Goal: Task Accomplishment & Management: Manage account settings

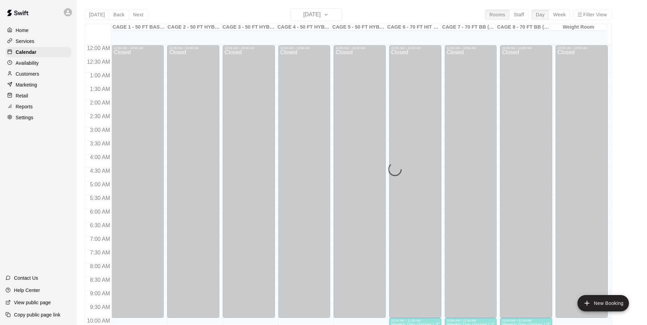
scroll to position [347, 0]
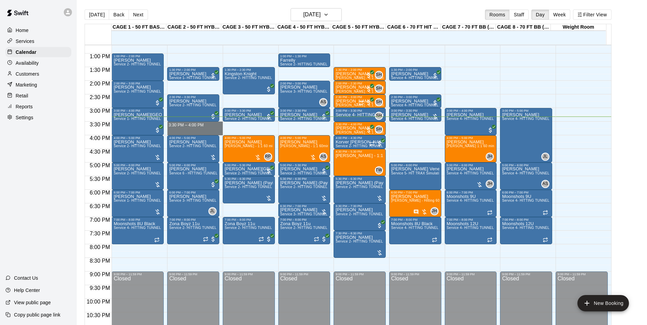
drag, startPoint x: 170, startPoint y: 123, endPoint x: 188, endPoint y: 133, distance: 20.1
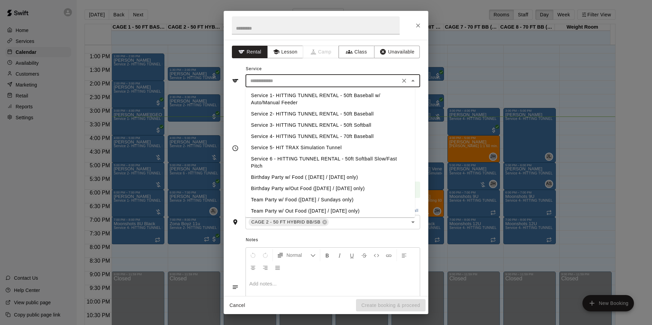
click at [289, 80] on input "text" at bounding box center [323, 81] width 150 height 9
click at [314, 99] on li "Service 1- HITTING TUNNEL RENTAL - 50ft Baseball w/ Auto/Manual Feeder" at bounding box center [331, 99] width 170 height 18
type input "**********"
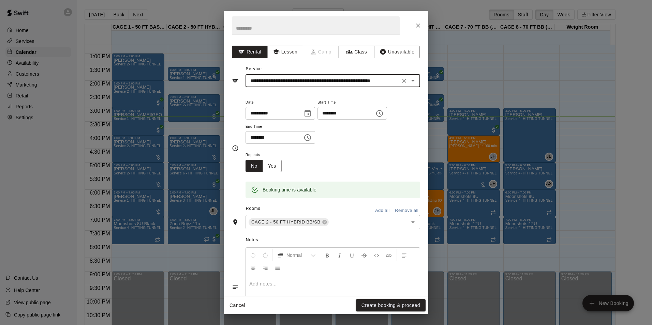
click at [318, 83] on input "**********" at bounding box center [323, 81] width 150 height 9
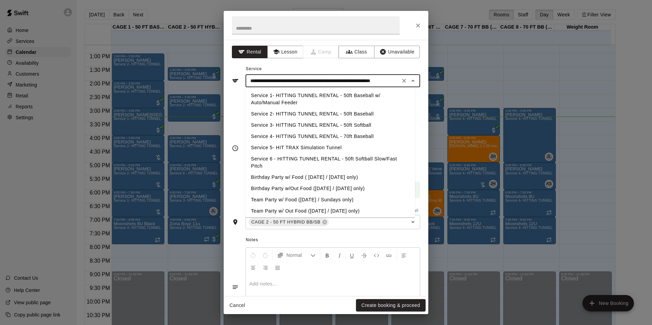
click at [411, 81] on icon "Close" at bounding box center [412, 81] width 3 height 2
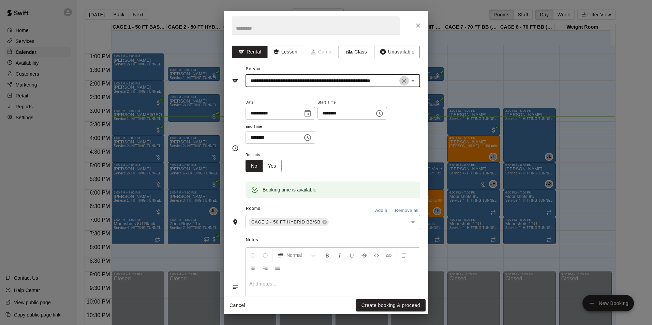
click at [401, 81] on icon "Clear" at bounding box center [404, 80] width 7 height 7
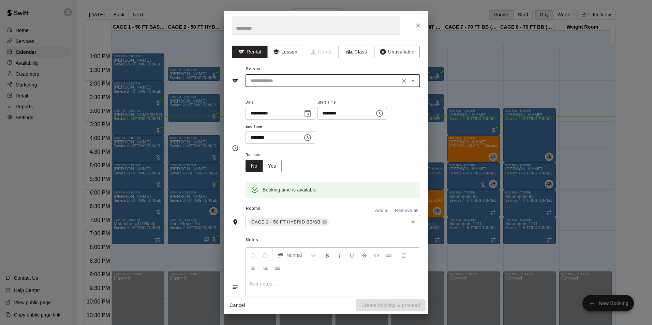
click at [374, 84] on input "text" at bounding box center [323, 81] width 150 height 9
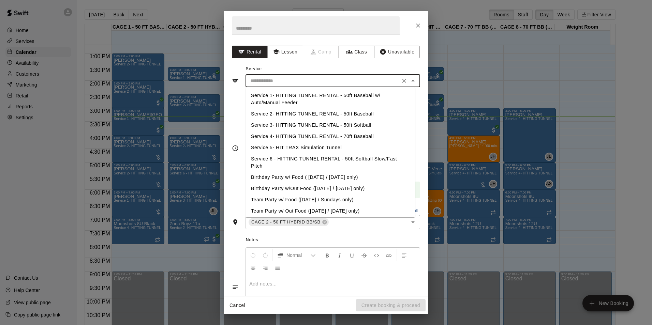
click at [344, 113] on li "Service 2- HITTING TUNNEL RENTAL - 50ft Baseball" at bounding box center [331, 113] width 170 height 11
type input "**********"
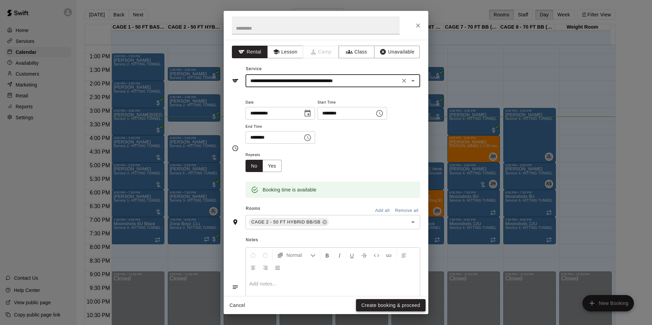
click at [395, 310] on button "Create booking & proceed" at bounding box center [391, 306] width 70 height 13
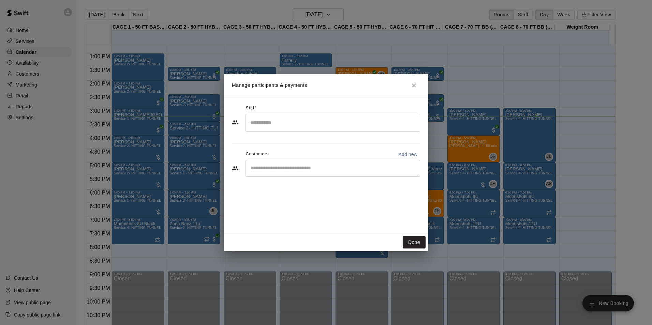
click at [338, 164] on div "​" at bounding box center [333, 168] width 175 height 17
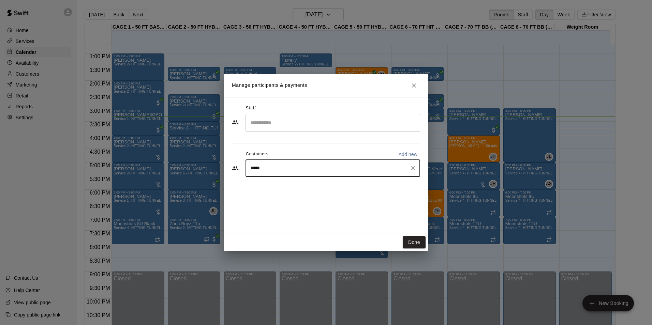
type input "****"
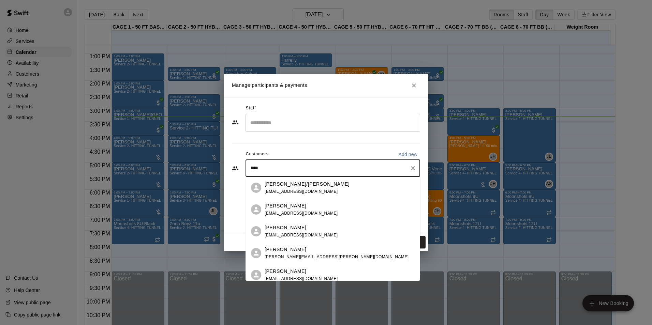
click at [345, 230] on div "Denis McNamara dcmac1977@gmail.com" at bounding box center [340, 231] width 150 height 15
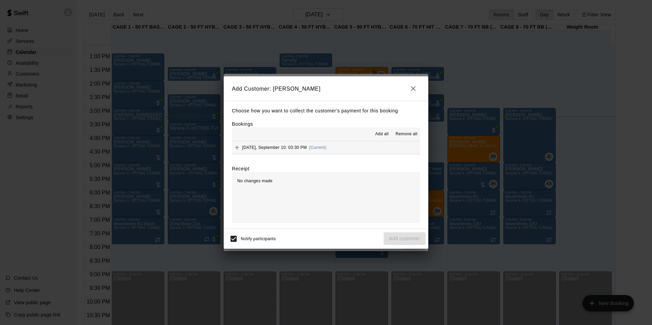
click at [387, 133] on span "Add all" at bounding box center [382, 134] width 14 height 7
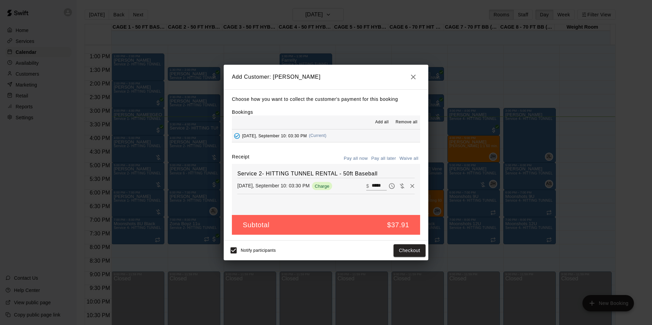
click at [390, 157] on button "Pay all later" at bounding box center [384, 159] width 28 height 11
click at [383, 158] on button "Pay all later" at bounding box center [384, 159] width 28 height 11
click at [365, 158] on button "Pay all now" at bounding box center [356, 159] width 28 height 11
click at [415, 250] on button "Checkout" at bounding box center [410, 251] width 32 height 13
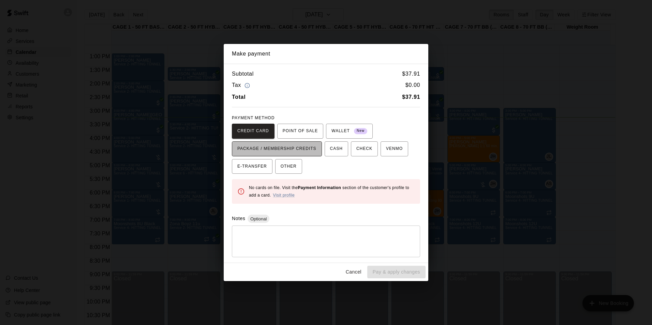
click at [297, 147] on span "PACKAGE / MEMBERSHIP CREDITS" at bounding box center [276, 149] width 79 height 11
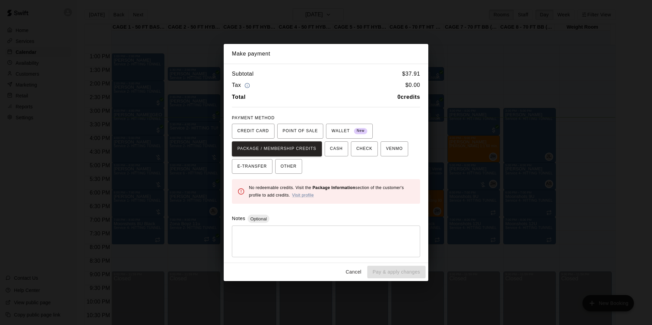
click at [343, 275] on div "Cancel Pay & apply changes" at bounding box center [326, 272] width 205 height 18
click at [346, 275] on button "Cancel" at bounding box center [354, 272] width 22 height 13
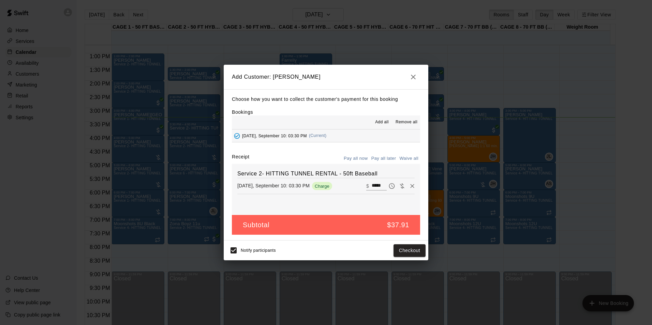
click at [415, 75] on icon "button" at bounding box center [413, 77] width 5 height 5
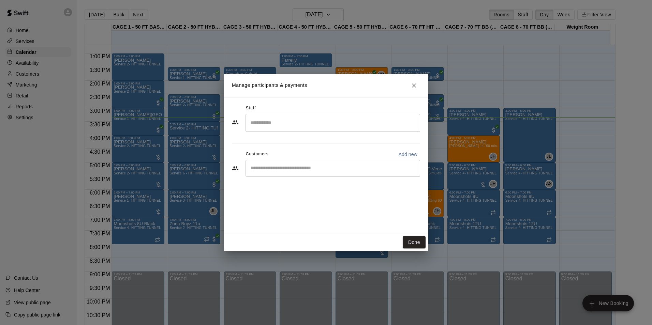
click at [340, 170] on input "Start typing to search customers..." at bounding box center [333, 168] width 169 height 7
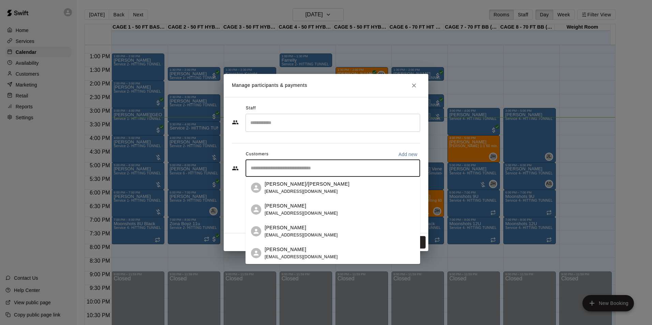
click at [285, 188] on div "Denis/Michelle McNamara coachmacaz@gmail.com" at bounding box center [307, 188] width 85 height 15
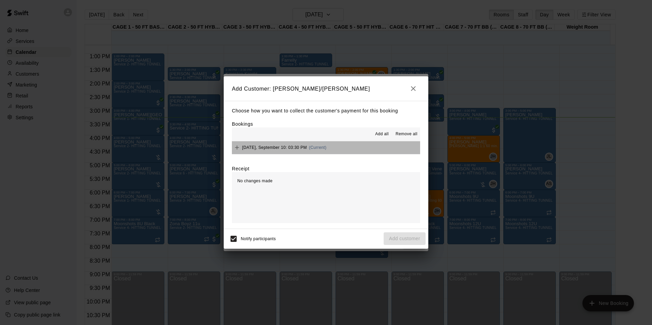
click at [338, 148] on button "Wednesday, September 10: 03:30 PM (Current)" at bounding box center [326, 148] width 188 height 13
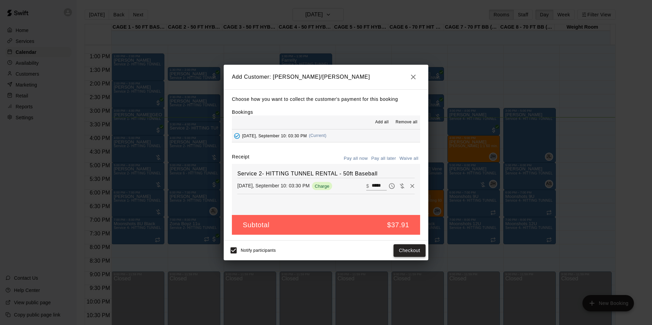
click at [405, 249] on button "Checkout" at bounding box center [410, 251] width 32 height 13
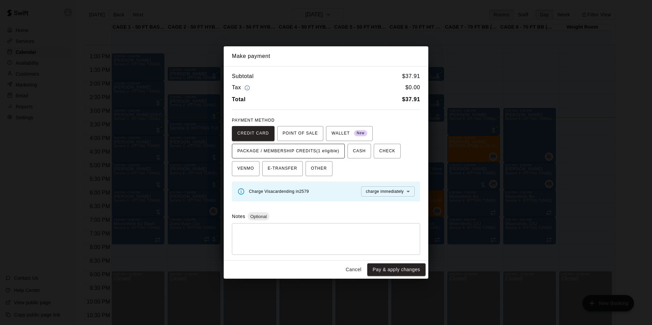
click at [319, 147] on span "PACKAGE / MEMBERSHIP CREDITS (1 eligible)" at bounding box center [288, 151] width 102 height 11
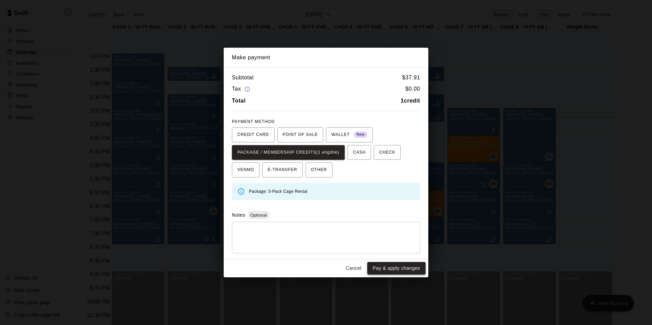
click at [396, 266] on button "Pay & apply changes" at bounding box center [396, 268] width 58 height 13
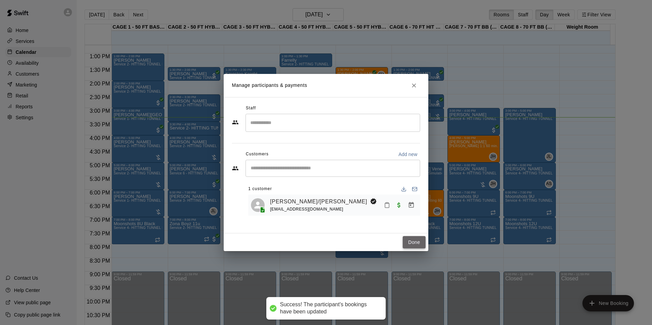
click at [417, 242] on button "Done" at bounding box center [414, 242] width 23 height 13
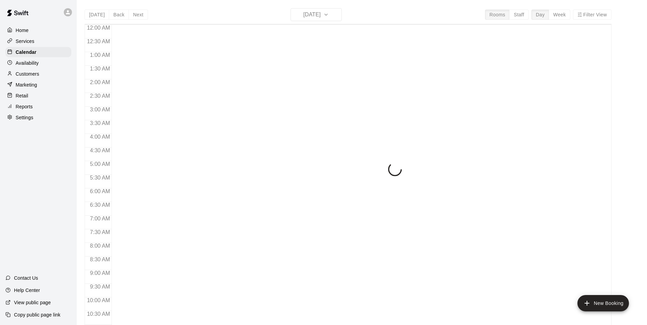
scroll to position [347, 0]
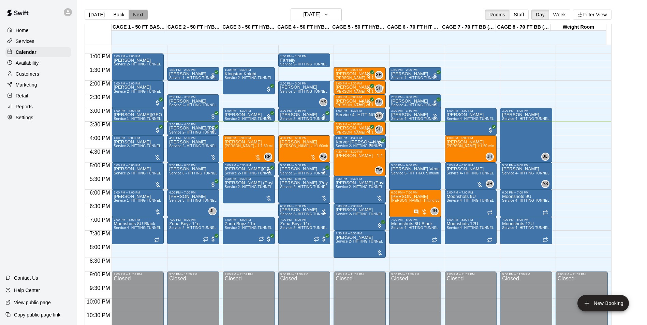
click at [139, 19] on button "Next" at bounding box center [138, 15] width 19 height 10
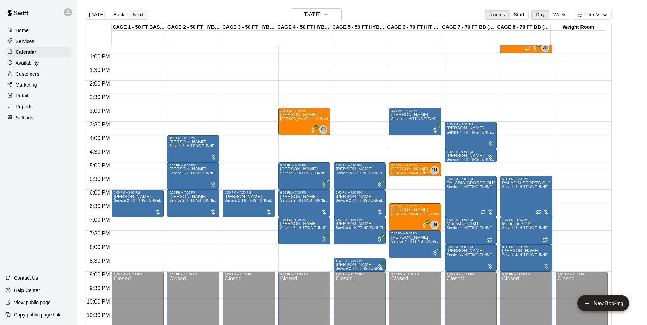
click at [129, 14] on button "Next" at bounding box center [138, 15] width 19 height 10
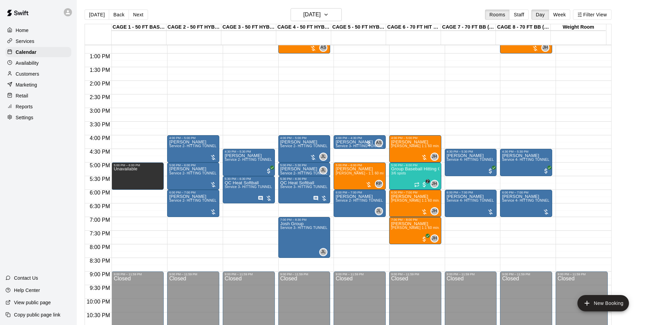
scroll to position [312, 0]
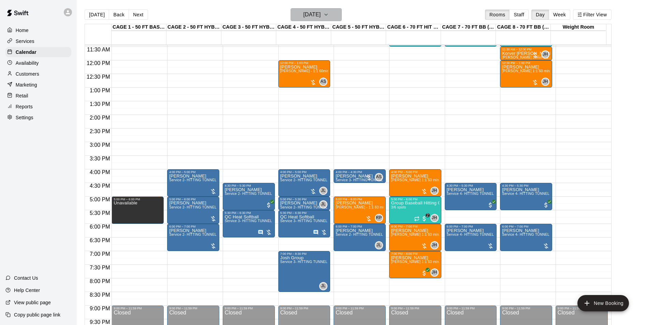
click at [304, 16] on h6 "Friday Sep 12" at bounding box center [311, 15] width 17 height 10
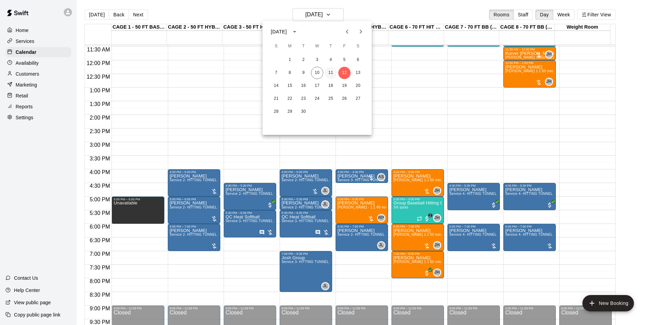
click at [334, 68] on button "11" at bounding box center [331, 73] width 12 height 12
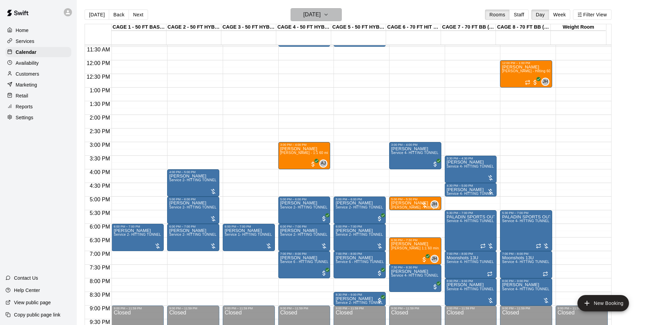
click at [321, 14] on h6 "[DATE]" at bounding box center [311, 15] width 17 height 10
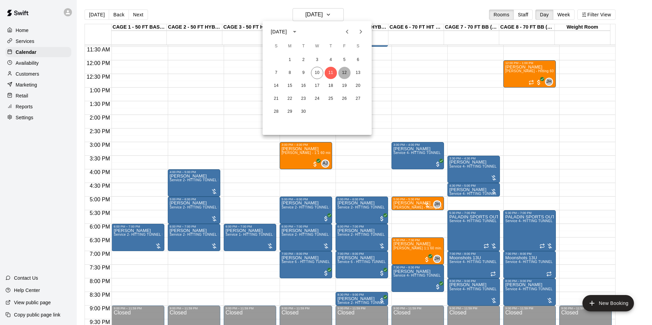
click at [345, 74] on button "12" at bounding box center [344, 73] width 12 height 12
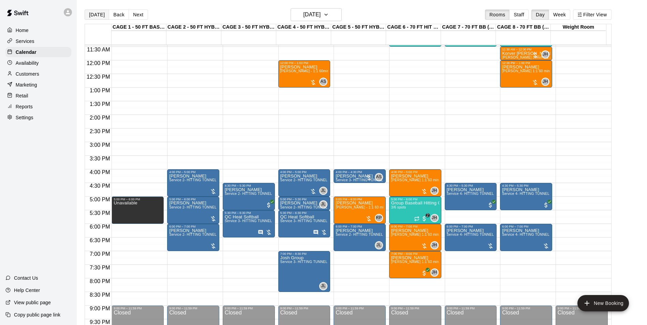
click at [99, 12] on button "[DATE]" at bounding box center [97, 15] width 25 height 10
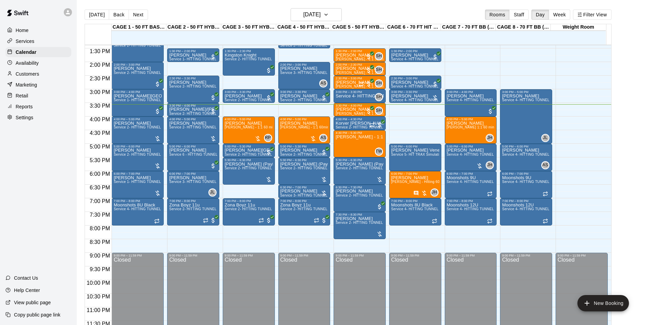
scroll to position [368, 0]
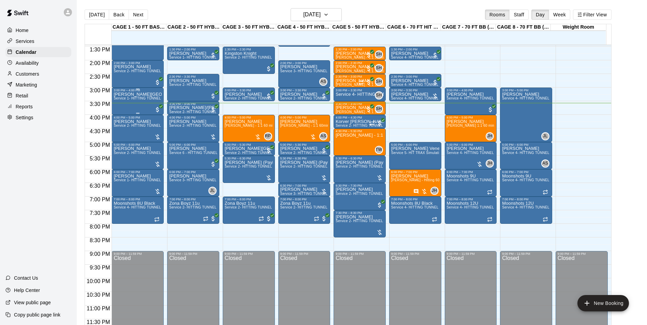
click at [85, 10] on button "[DATE]" at bounding box center [97, 15] width 25 height 10
drag, startPoint x: 396, startPoint y: 116, endPoint x: 402, endPoint y: 118, distance: 6.2
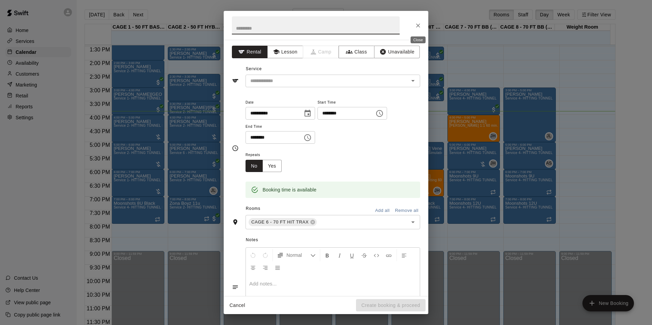
click at [422, 28] on button "Close" at bounding box center [418, 25] width 12 height 12
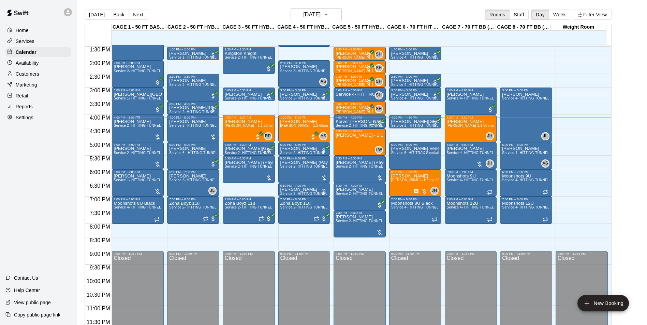
click at [152, 128] on span "Service 2- HITTING TUNNEL RENTAL - 50ft Baseball" at bounding box center [157, 126] width 87 height 4
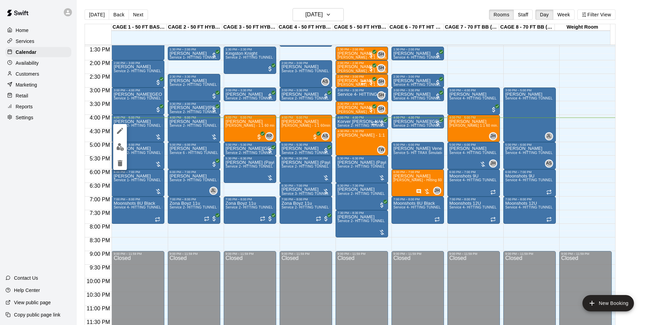
click at [62, 146] on div at bounding box center [326, 162] width 652 height 325
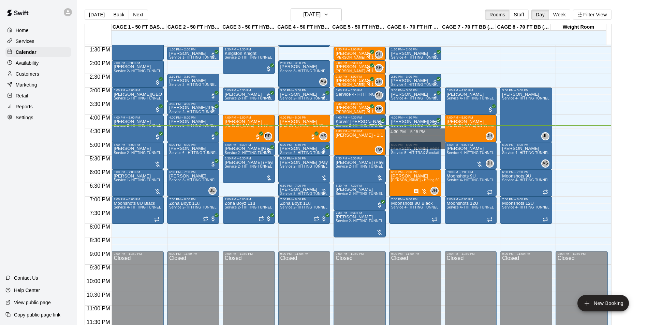
drag, startPoint x: 412, startPoint y: 130, endPoint x: 412, endPoint y: 142, distance: 11.3
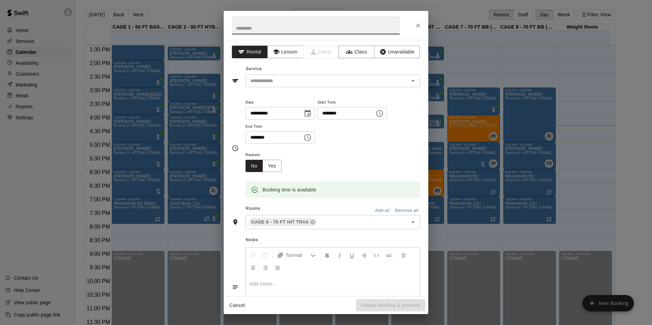
click at [416, 27] on icon "Close" at bounding box center [418, 25] width 7 height 7
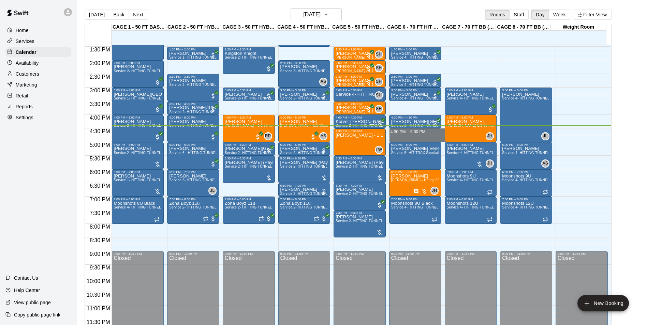
drag, startPoint x: 411, startPoint y: 129, endPoint x: 411, endPoint y: 136, distance: 6.8
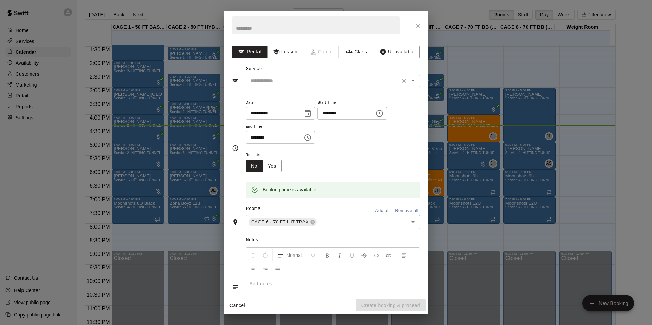
click at [327, 84] on input "text" at bounding box center [323, 81] width 150 height 9
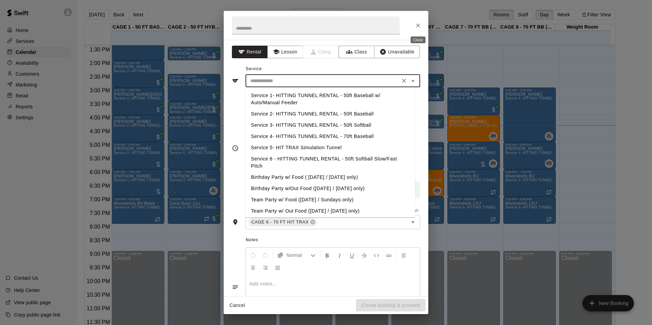
click at [420, 30] on button "Close" at bounding box center [418, 25] width 12 height 12
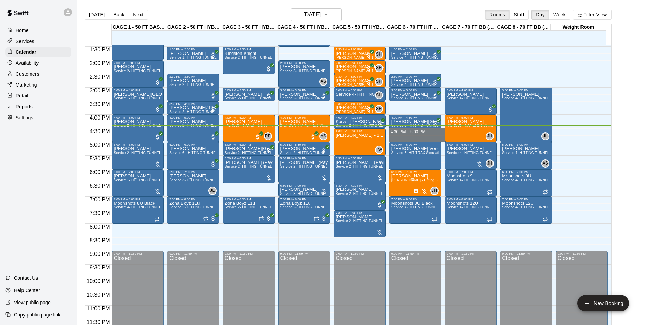
drag, startPoint x: 394, startPoint y: 130, endPoint x: 396, endPoint y: 139, distance: 9.1
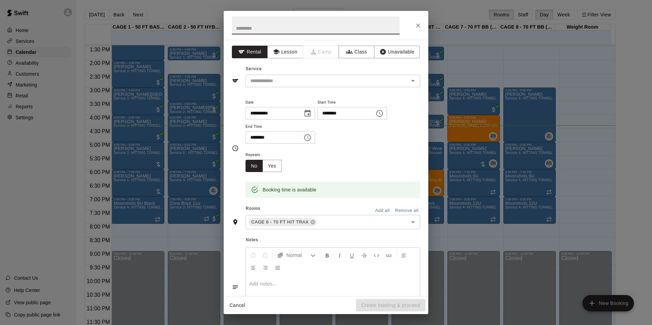
click at [377, 88] on div "**********" at bounding box center [326, 168] width 205 height 257
click at [376, 86] on div "​" at bounding box center [333, 81] width 175 height 13
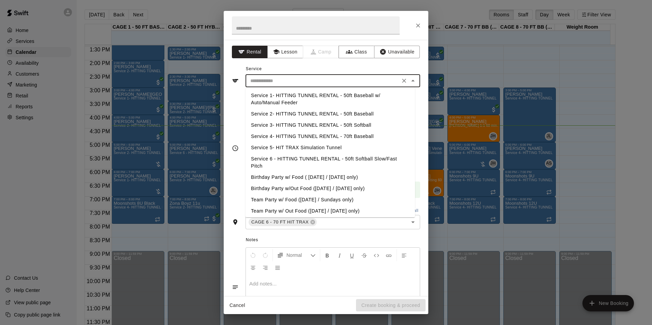
click at [361, 135] on li "Service 4- HITTING TUNNEL RENTAL - 70ft Baseball" at bounding box center [331, 136] width 170 height 11
type input "**********"
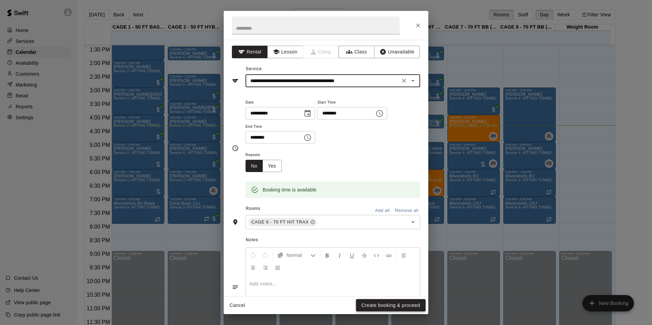
click at [391, 307] on button "Create booking & proceed" at bounding box center [391, 306] width 70 height 13
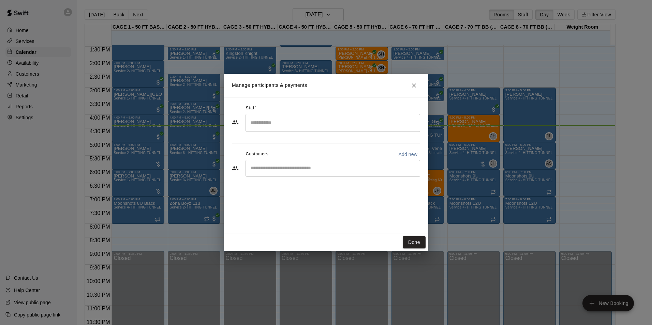
click at [319, 172] on div "​" at bounding box center [333, 168] width 175 height 17
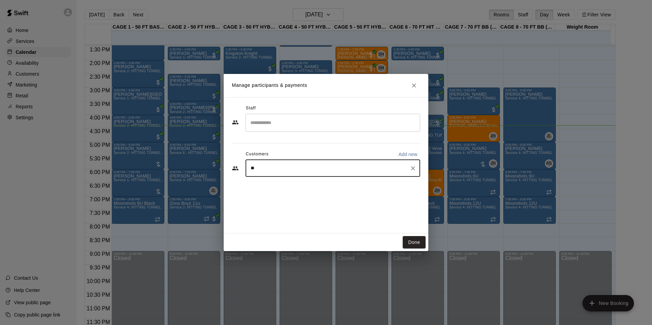
type input "*"
type input "******"
click at [323, 191] on div "Nadiya Lopez nadigirl03@gmail.com" at bounding box center [340, 188] width 150 height 15
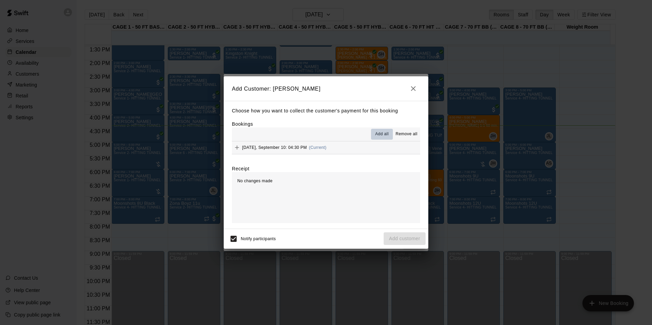
click at [389, 133] on span "Add all" at bounding box center [382, 134] width 14 height 7
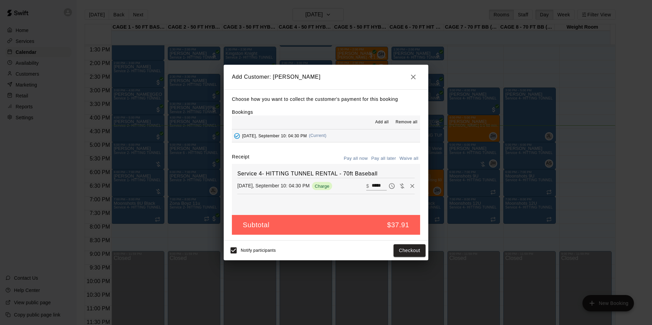
click at [389, 156] on button "Pay all later" at bounding box center [384, 159] width 28 height 11
click at [366, 157] on button "Pay all now" at bounding box center [356, 159] width 28 height 11
click at [399, 246] on button "Checkout" at bounding box center [410, 251] width 32 height 13
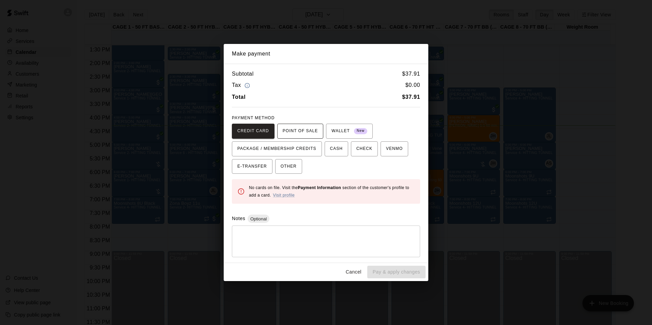
click at [300, 130] on span "POINT OF SALE" at bounding box center [300, 131] width 35 height 11
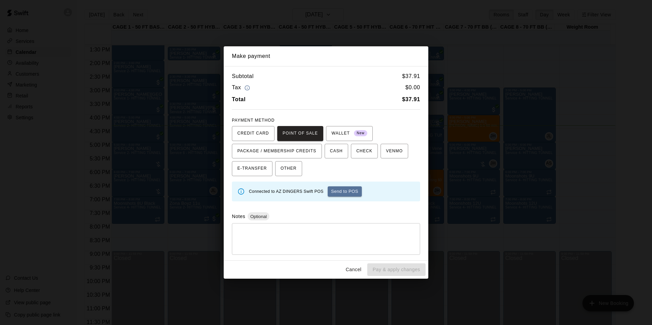
click at [335, 190] on button "Send to POS" at bounding box center [345, 192] width 34 height 10
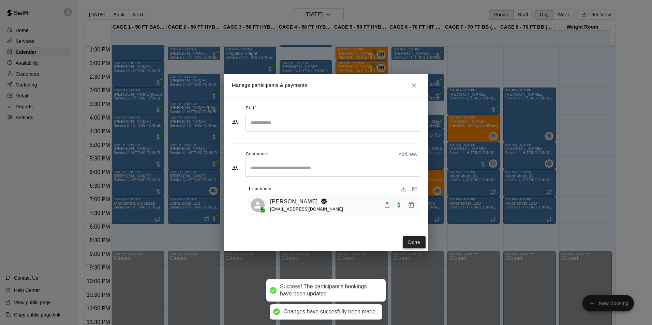
click at [421, 237] on button "Done" at bounding box center [414, 242] width 23 height 13
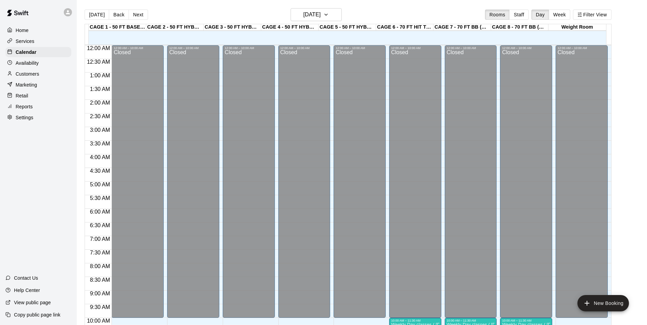
scroll to position [347, 0]
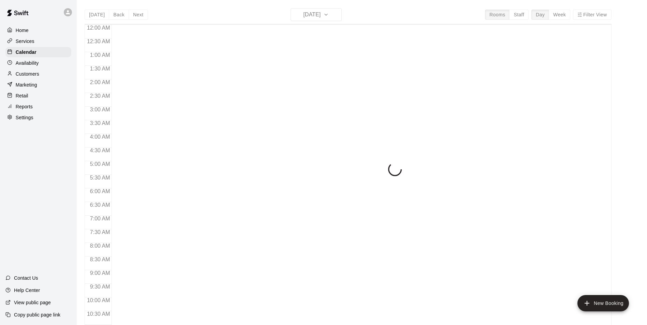
scroll to position [347, 0]
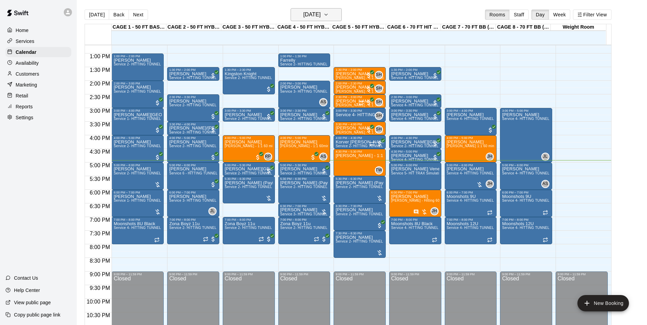
click at [321, 14] on h6 "[DATE]" at bounding box center [311, 15] width 17 height 10
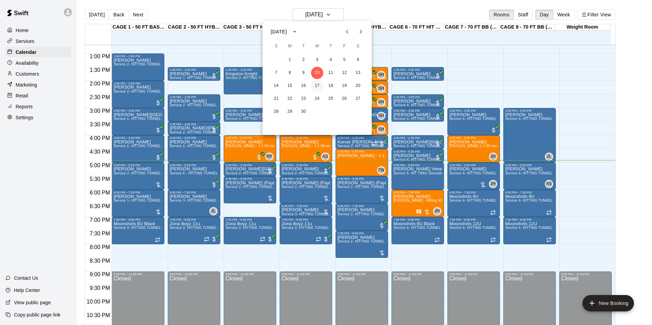
click at [317, 82] on button "17" at bounding box center [317, 86] width 12 height 12
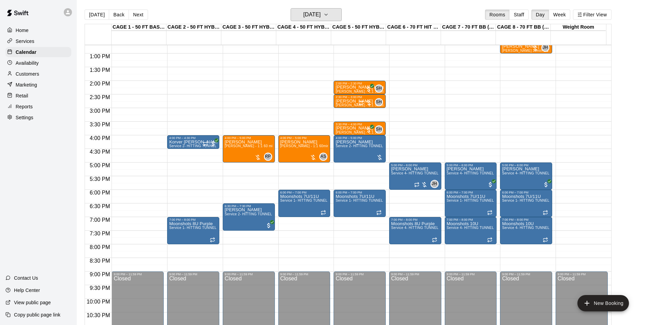
scroll to position [312, 0]
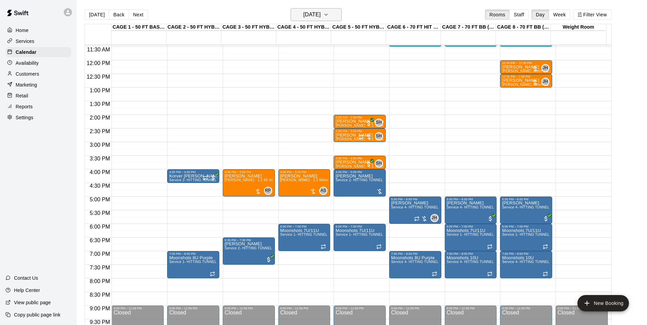
click at [319, 16] on h6 "[DATE]" at bounding box center [311, 15] width 17 height 10
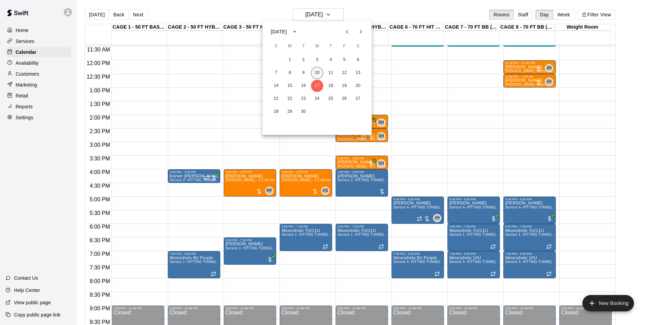
click at [318, 73] on button "10" at bounding box center [317, 73] width 12 height 12
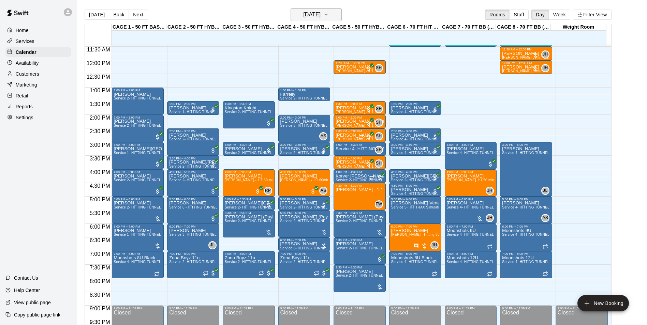
click at [321, 17] on h6 "[DATE]" at bounding box center [311, 15] width 17 height 10
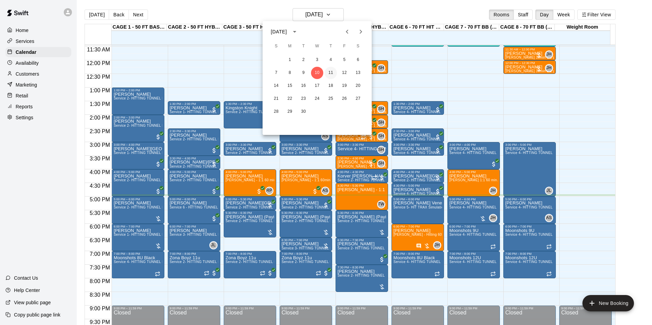
click at [333, 68] on button "11" at bounding box center [331, 73] width 12 height 12
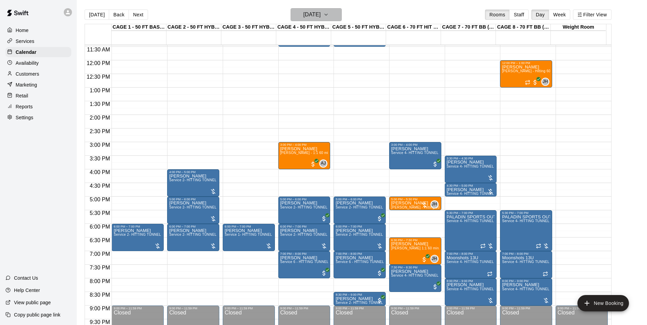
click at [310, 18] on h6 "[DATE]" at bounding box center [311, 15] width 17 height 10
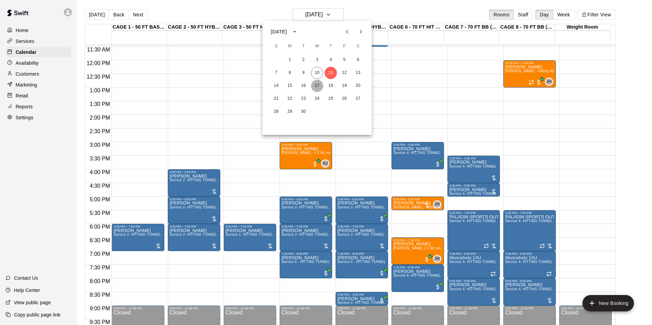
click at [317, 88] on button "17" at bounding box center [317, 86] width 12 height 12
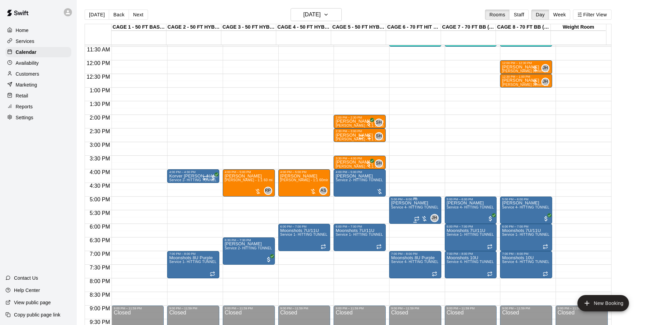
click at [411, 201] on div "5:00 PM – 6:00 PM" at bounding box center [415, 199] width 48 height 3
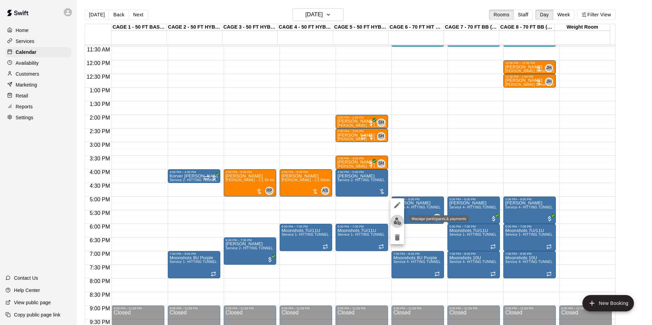
click at [397, 221] on img "edit" at bounding box center [398, 222] width 8 height 8
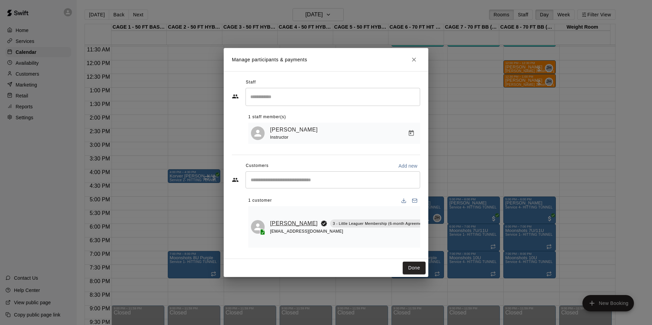
click at [286, 219] on link "[PERSON_NAME]" at bounding box center [294, 223] width 48 height 9
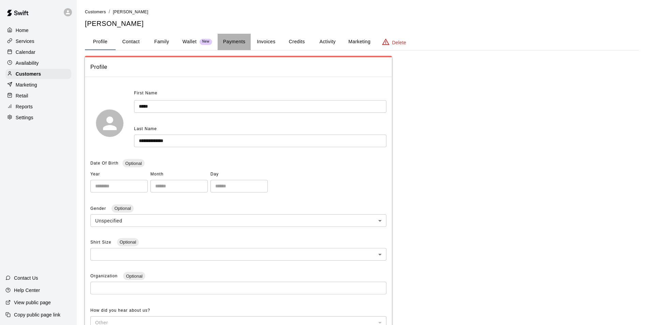
click at [235, 47] on button "Payments" at bounding box center [234, 42] width 33 height 16
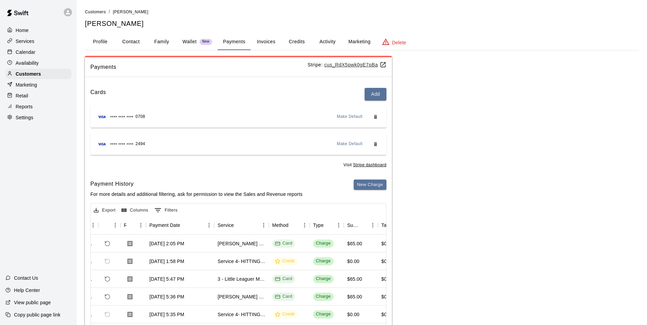
click at [320, 41] on button "Activity" at bounding box center [327, 42] width 31 height 16
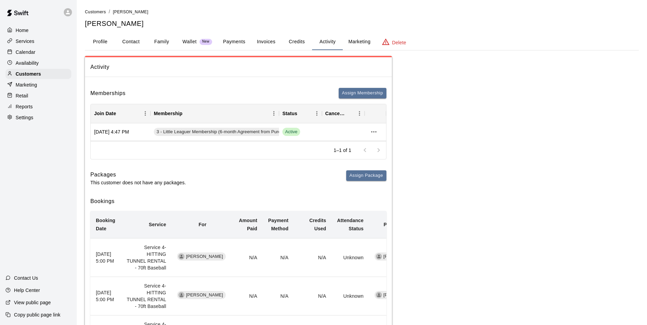
click at [245, 41] on button "Payments" at bounding box center [234, 42] width 33 height 16
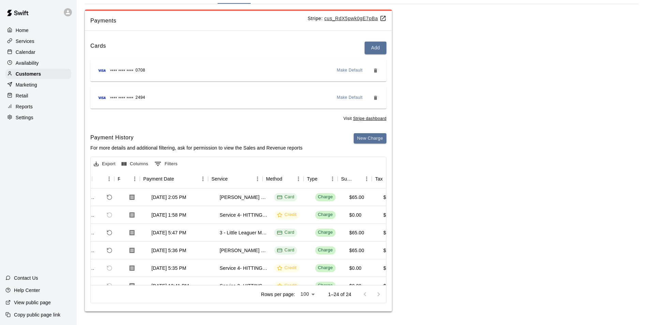
scroll to position [0, 38]
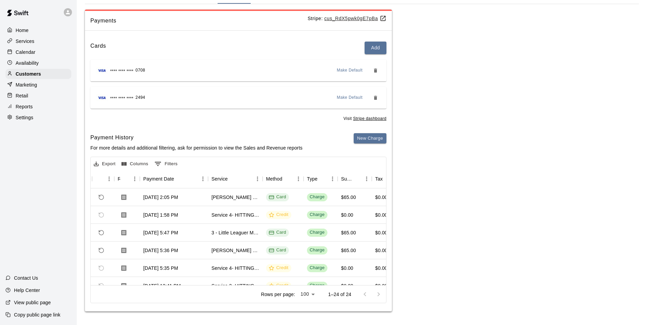
click at [49, 55] on div "Calendar" at bounding box center [38, 52] width 66 height 10
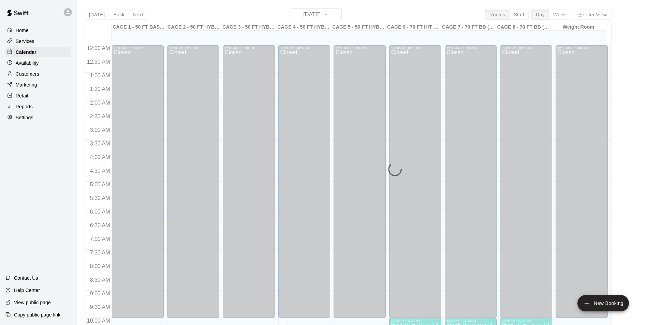
scroll to position [347, 0]
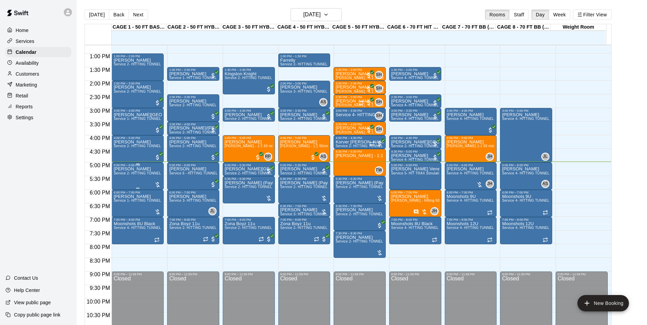
click at [137, 166] on div "5:00 PM – 6:00 PM" at bounding box center [138, 165] width 48 height 3
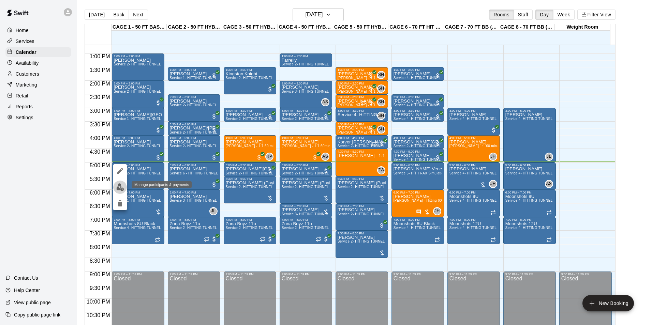
click at [122, 188] on img "edit" at bounding box center [120, 188] width 8 height 8
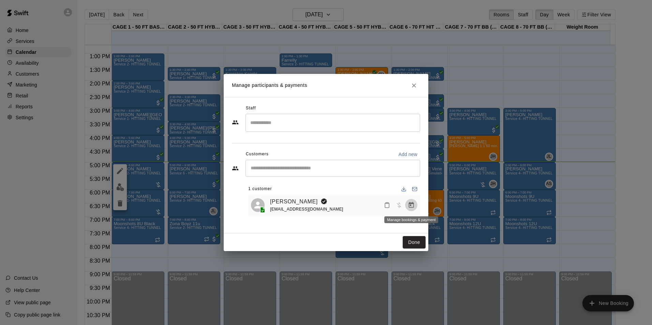
click at [408, 205] on button "Manage bookings & payment" at bounding box center [411, 205] width 12 height 12
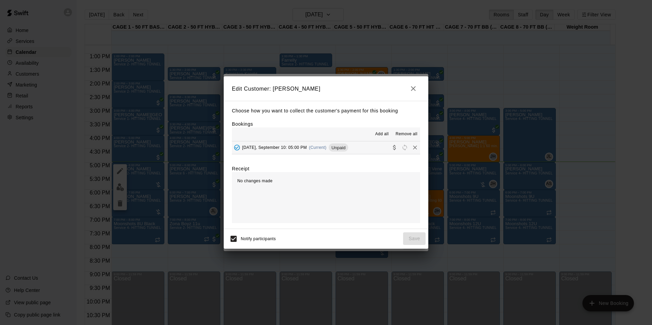
click at [384, 134] on span "Add all" at bounding box center [382, 134] width 14 height 7
click at [359, 144] on button "Wednesday, September 10: 05:00 PM (Current) Unpaid" at bounding box center [326, 148] width 188 height 13
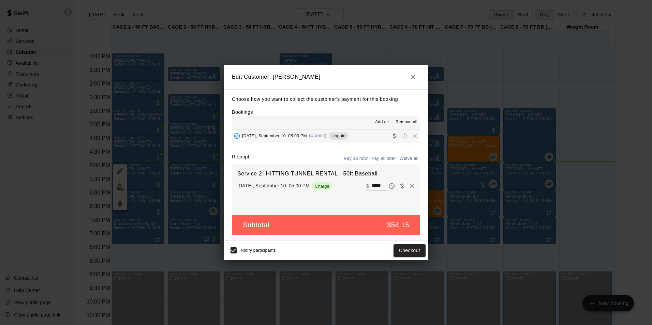
click at [365, 159] on button "Pay all now" at bounding box center [356, 159] width 28 height 11
click at [373, 184] on input "*****" at bounding box center [379, 186] width 15 height 9
click at [372, 185] on input "*****" at bounding box center [379, 186] width 15 height 9
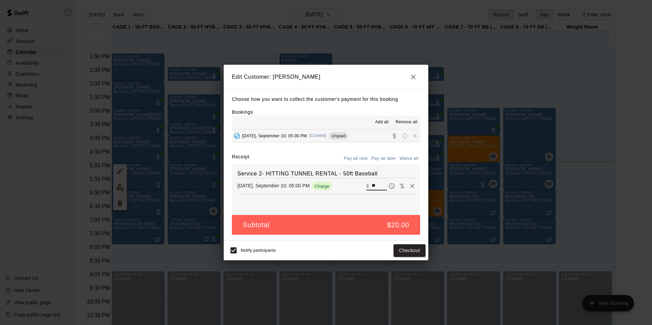
type input "**"
click at [362, 208] on div "Service 2- HITTING TUNNEL RENTAL - 50ft Baseball Wednesday, September 10: 05:00…" at bounding box center [326, 189] width 188 height 51
click at [403, 251] on button "Checkout" at bounding box center [410, 251] width 32 height 13
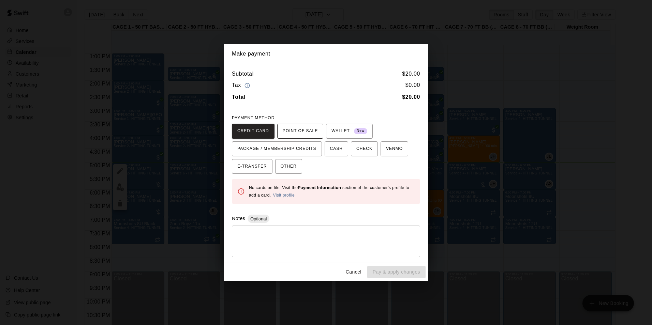
click at [297, 131] on span "POINT OF SALE" at bounding box center [300, 131] width 35 height 11
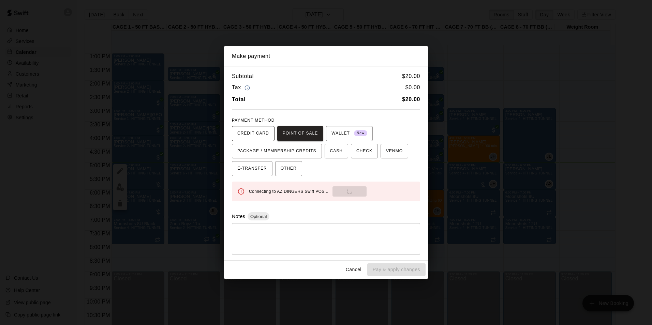
click at [270, 132] on button "CREDIT CARD" at bounding box center [253, 133] width 43 height 15
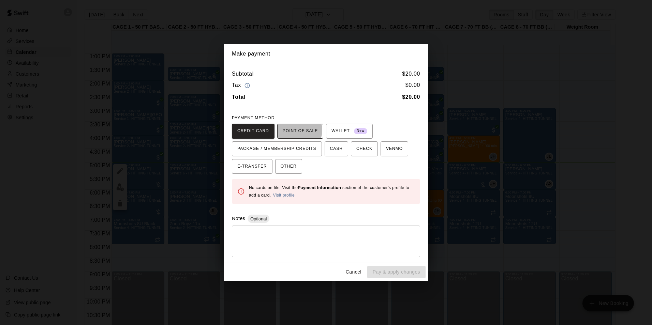
click at [293, 130] on span "POINT OF SALE" at bounding box center [300, 131] width 35 height 11
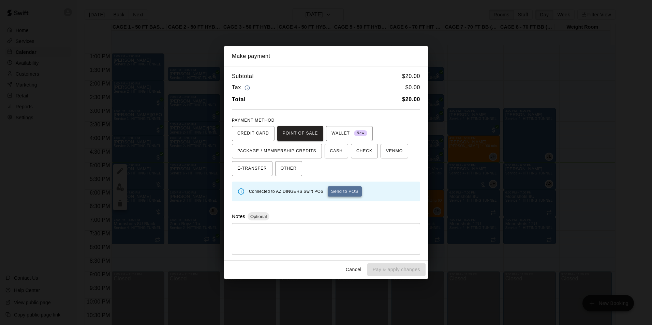
click at [345, 187] on button "Send to POS" at bounding box center [345, 192] width 34 height 10
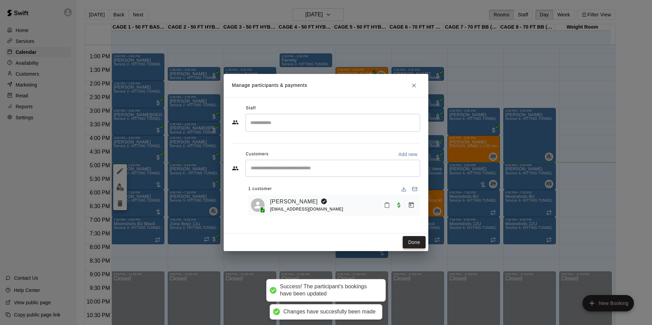
click at [423, 239] on button "Done" at bounding box center [414, 242] width 23 height 13
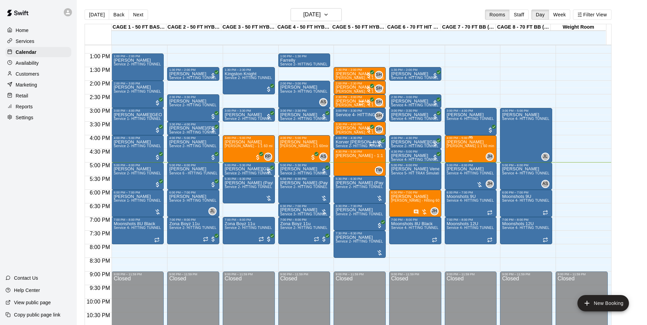
click at [464, 148] on span "[PERSON_NAME] 1:1 60 min. pitching Lesson" at bounding box center [484, 146] width 75 height 4
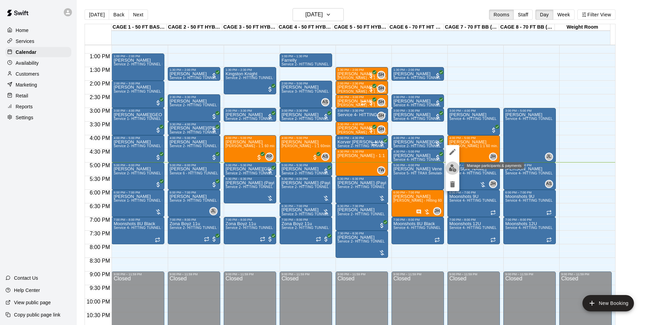
click at [456, 168] on img "edit" at bounding box center [453, 168] width 8 height 8
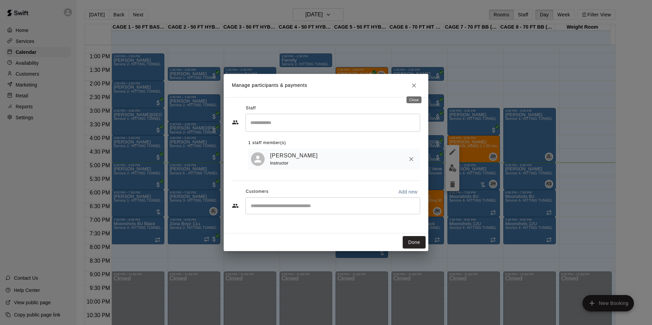
click at [416, 87] on icon "Close" at bounding box center [414, 85] width 7 height 7
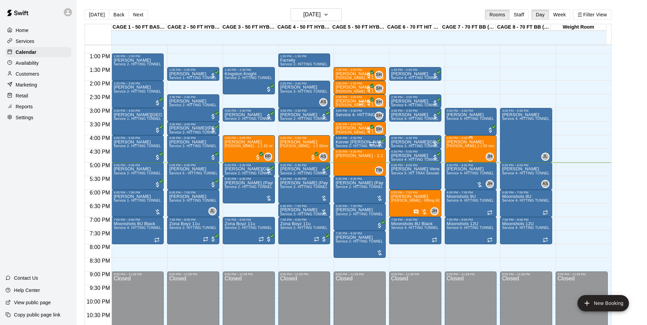
click at [475, 142] on p "[PERSON_NAME]" at bounding box center [471, 142] width 48 height 0
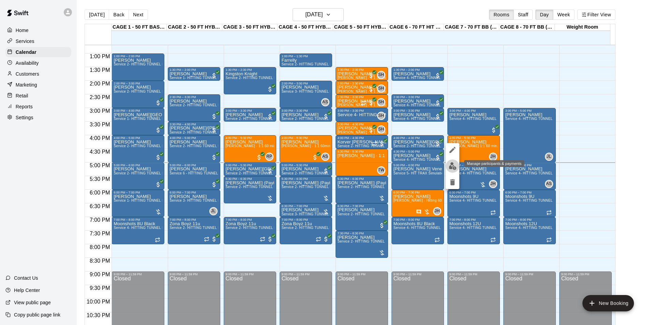
click at [453, 163] on img "edit" at bounding box center [453, 166] width 8 height 8
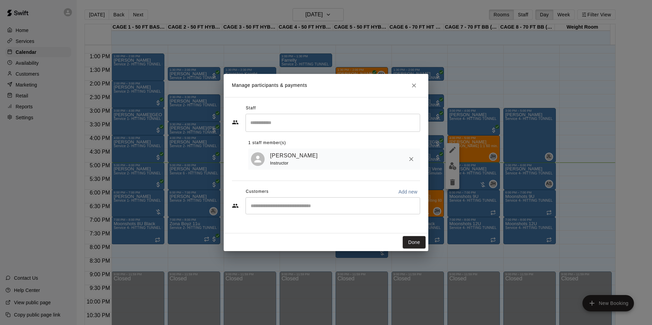
click at [414, 86] on icon "Close" at bounding box center [414, 85] width 7 height 7
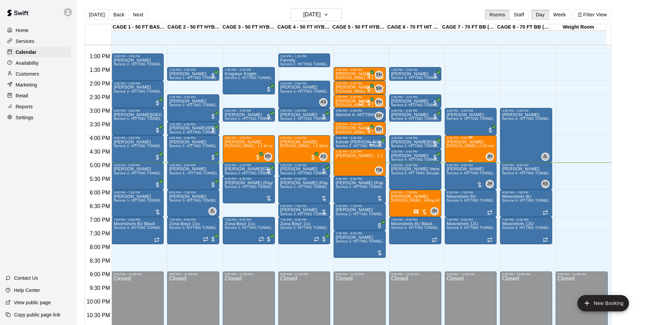
click at [464, 147] on span "[PERSON_NAME] 1:1 60 min. pitching Lesson" at bounding box center [484, 146] width 75 height 4
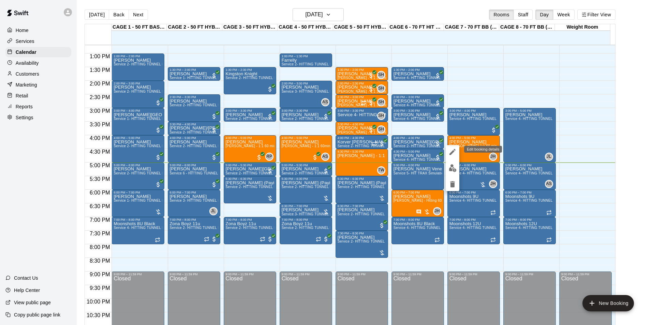
click at [452, 151] on icon "edit" at bounding box center [453, 152] width 8 height 8
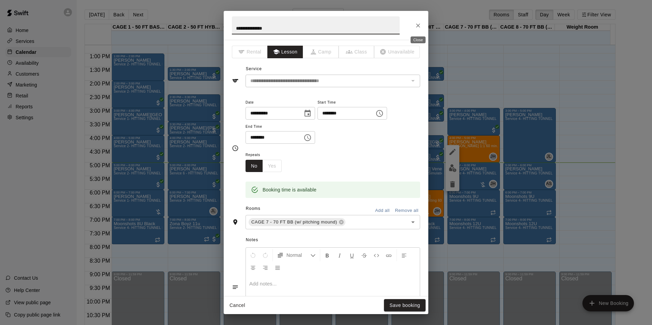
click at [418, 27] on icon "Close" at bounding box center [418, 25] width 7 height 7
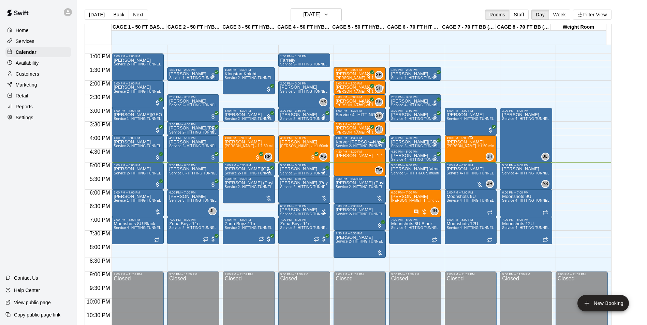
click at [468, 147] on span "[PERSON_NAME] 1:1 60 min. pitching Lesson" at bounding box center [484, 146] width 75 height 4
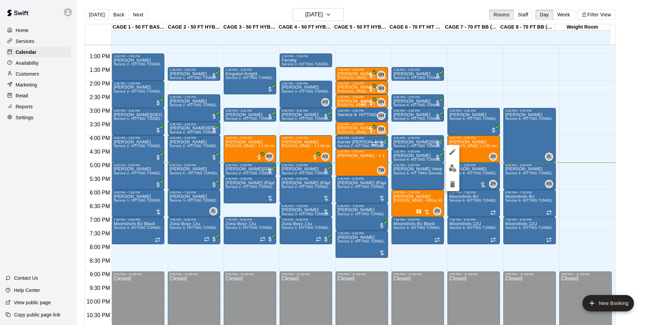
click at [451, 168] on img "edit" at bounding box center [453, 168] width 8 height 8
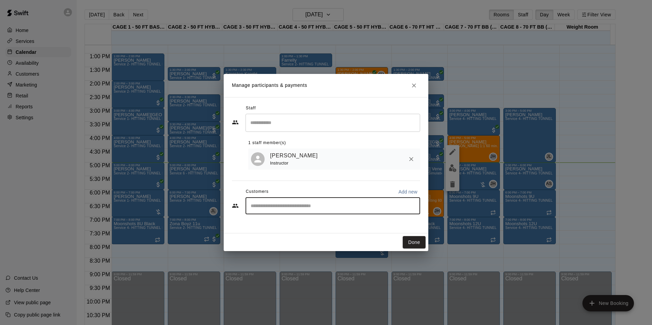
click at [297, 208] on input "Start typing to search customers..." at bounding box center [333, 206] width 169 height 7
type input "*******"
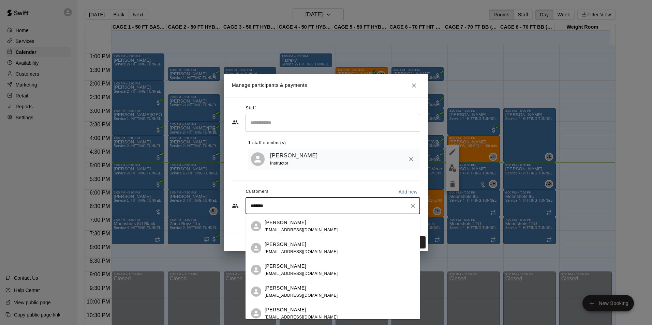
click at [332, 227] on div "Miranda Buckley mjwolf039401@gmail.com" at bounding box center [340, 226] width 150 height 15
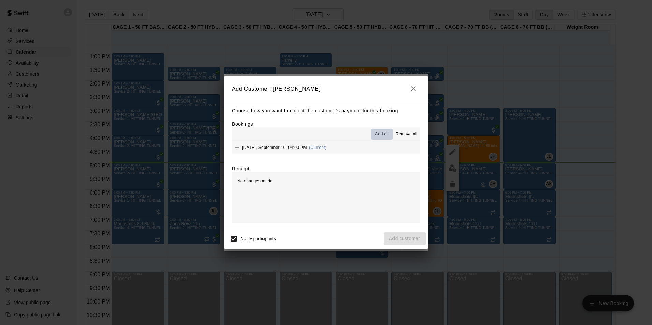
click at [378, 135] on span "Add all" at bounding box center [382, 134] width 14 height 7
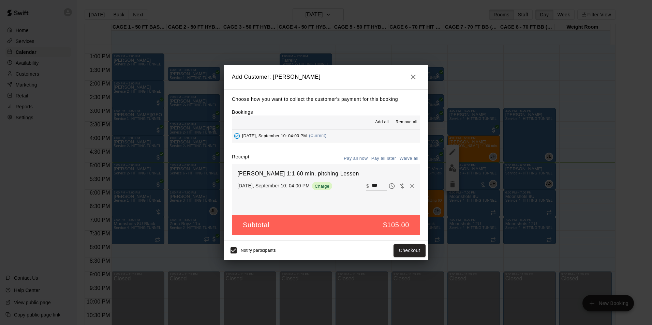
click at [381, 156] on button "Pay all later" at bounding box center [384, 159] width 28 height 11
click at [360, 159] on button "Pay all now" at bounding box center [356, 159] width 28 height 11
click at [410, 247] on button "Checkout" at bounding box center [410, 251] width 32 height 13
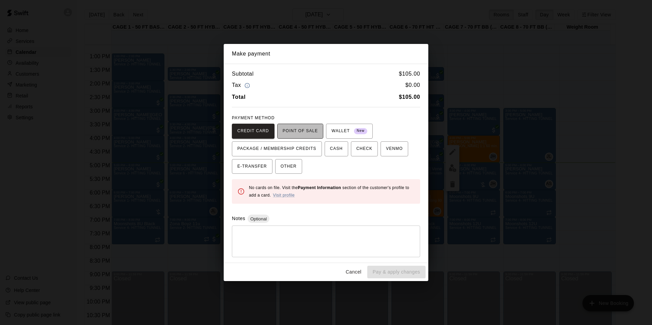
click at [297, 132] on span "POINT OF SALE" at bounding box center [300, 131] width 35 height 11
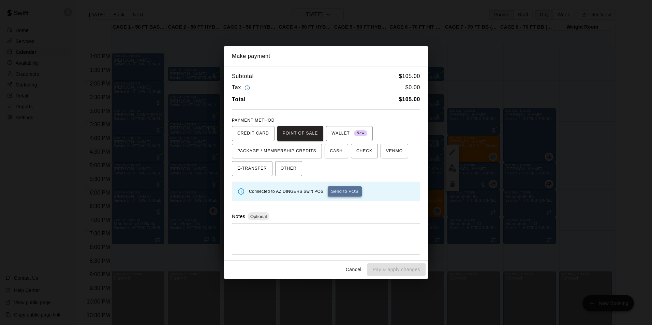
click at [348, 190] on button "Send to POS" at bounding box center [345, 192] width 34 height 10
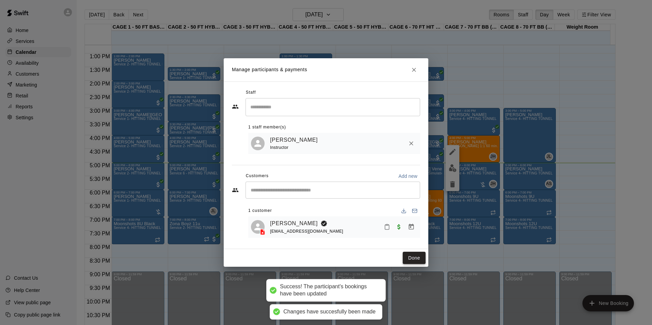
click at [418, 256] on button "Done" at bounding box center [414, 258] width 23 height 13
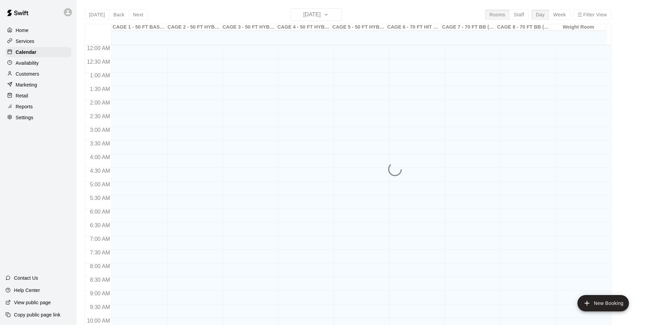
scroll to position [347, 0]
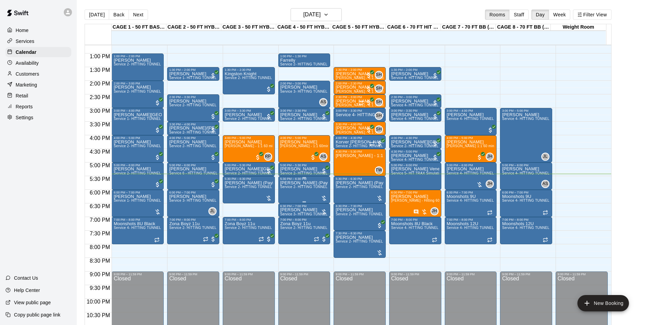
click at [314, 183] on p "[PERSON_NAME] (Paying Cash)" at bounding box center [304, 183] width 48 height 0
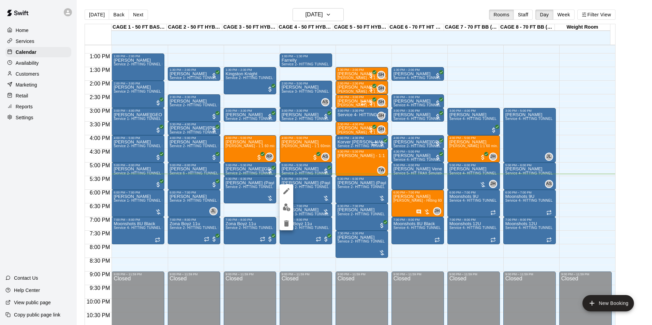
click at [585, 78] on div at bounding box center [326, 162] width 652 height 325
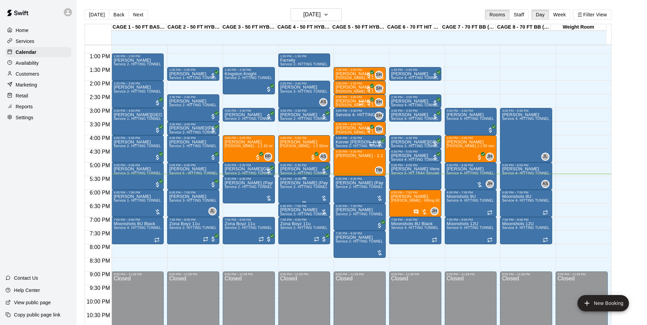
click at [317, 183] on p "[PERSON_NAME] (Paying Cash)" at bounding box center [304, 183] width 48 height 0
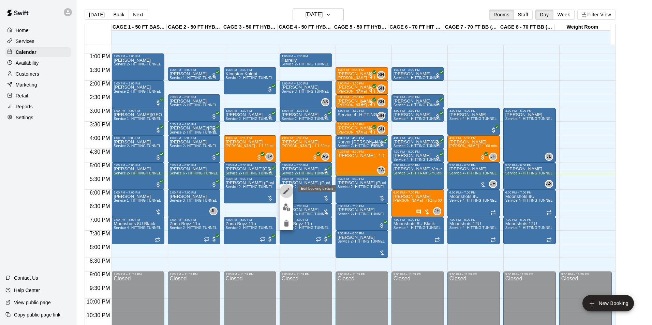
click at [286, 187] on button "edit" at bounding box center [287, 192] width 14 height 14
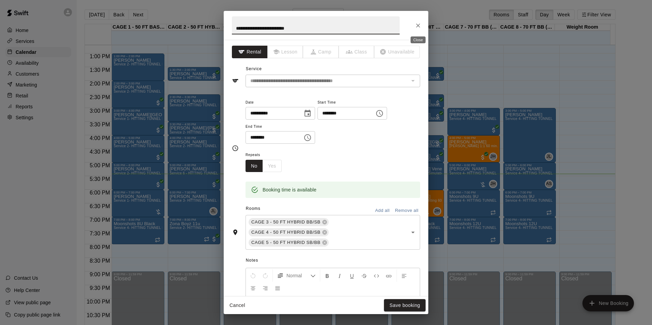
click at [416, 24] on icon "Close" at bounding box center [418, 25] width 7 height 7
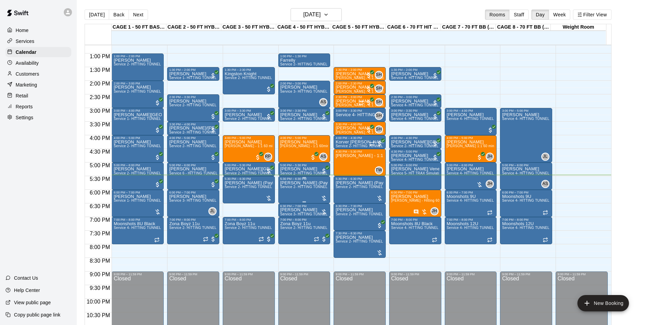
click at [287, 180] on div "5:30 PM – 6:30 PM" at bounding box center [304, 178] width 48 height 3
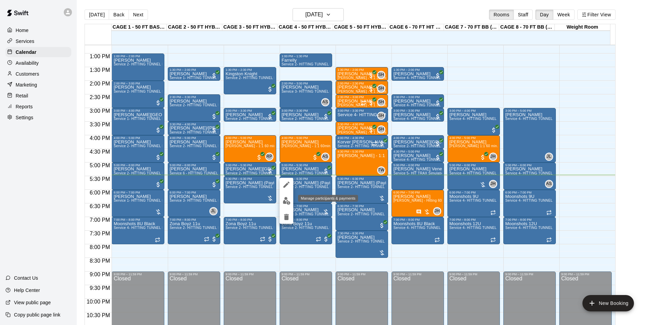
click at [289, 203] on img "edit" at bounding box center [287, 201] width 8 height 8
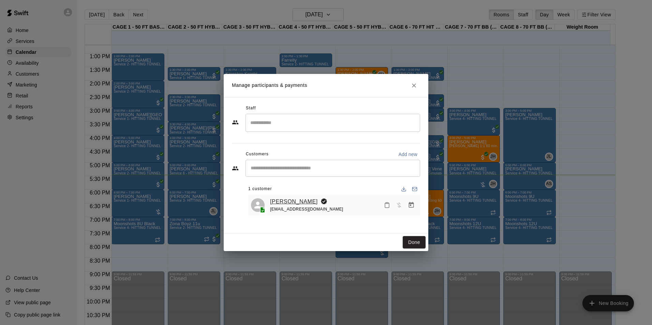
click at [301, 199] on link "Erica Coronado" at bounding box center [294, 202] width 48 height 9
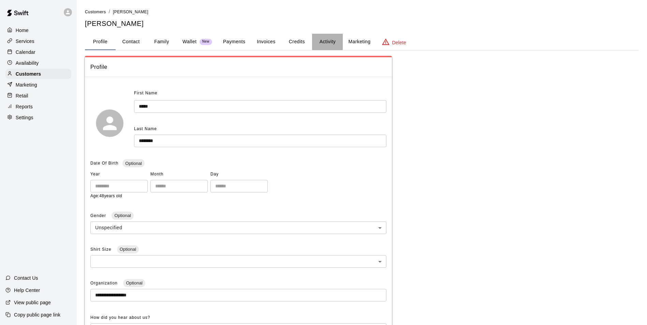
click at [318, 36] on button "Activity" at bounding box center [327, 42] width 31 height 16
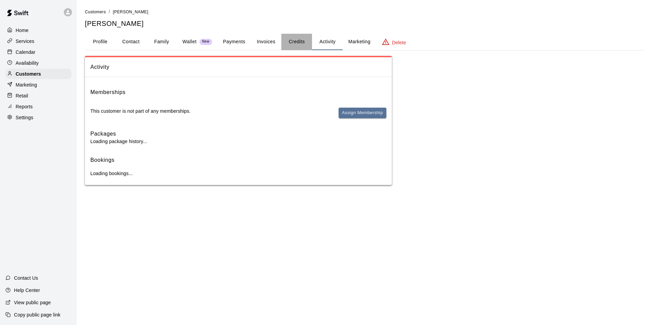
click at [304, 39] on button "Credits" at bounding box center [296, 42] width 31 height 16
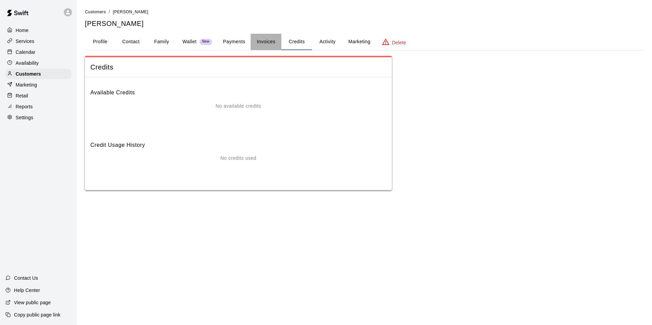
click at [271, 49] on button "Invoices" at bounding box center [266, 42] width 31 height 16
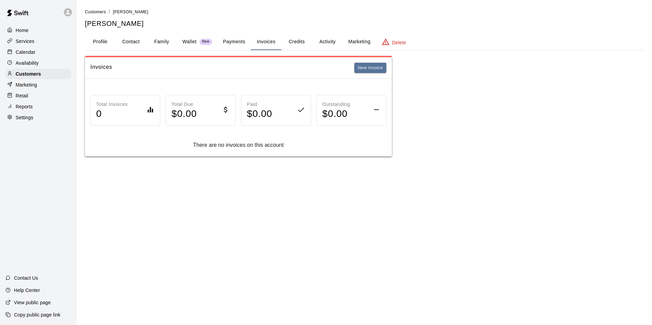
click at [238, 39] on button "Payments" at bounding box center [234, 42] width 33 height 16
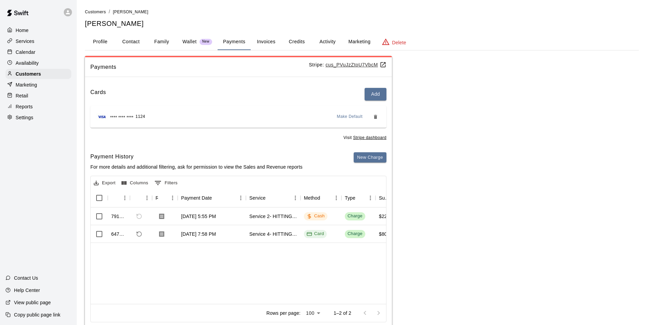
click at [191, 42] on p "Wallet" at bounding box center [190, 41] width 14 height 7
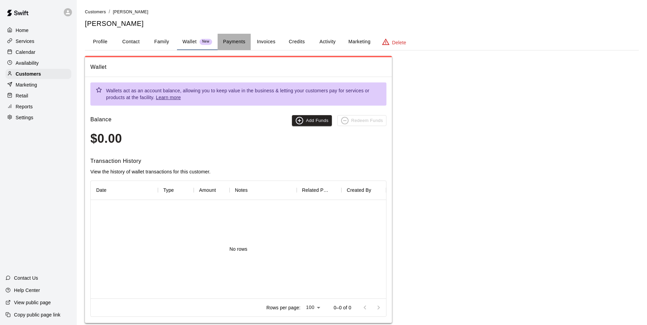
click at [241, 41] on button "Payments" at bounding box center [234, 42] width 33 height 16
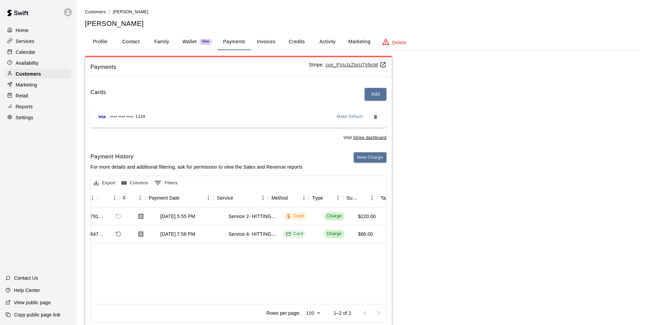
scroll to position [0, 19]
click at [45, 77] on div "Customers" at bounding box center [38, 74] width 66 height 10
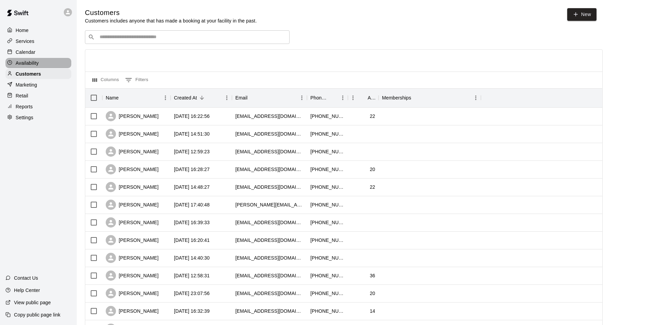
click at [60, 66] on div "Availability" at bounding box center [38, 63] width 66 height 10
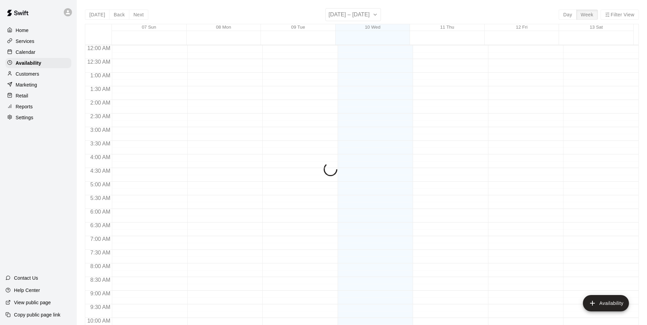
scroll to position [367, 0]
click at [55, 56] on div "Calendar" at bounding box center [38, 52] width 66 height 10
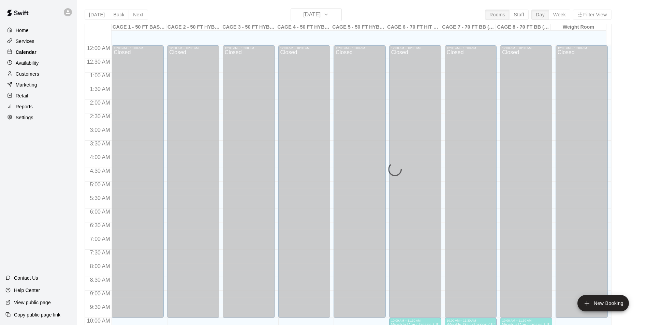
scroll to position [347, 0]
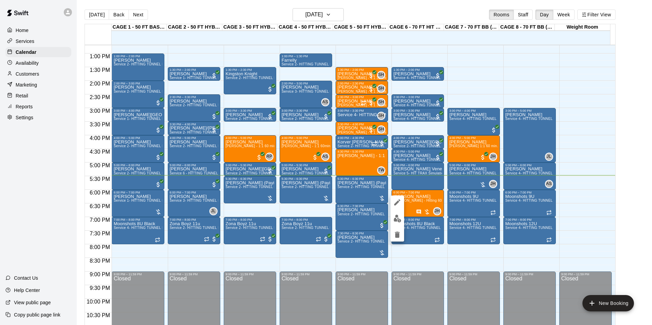
click at [585, 162] on div at bounding box center [326, 162] width 652 height 325
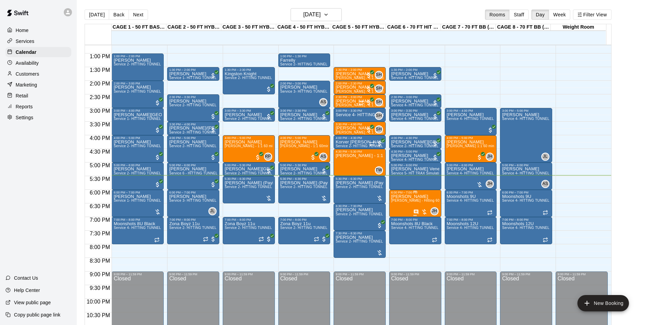
click at [411, 194] on div "6:00 PM – 7:00 PM" at bounding box center [415, 192] width 48 height 3
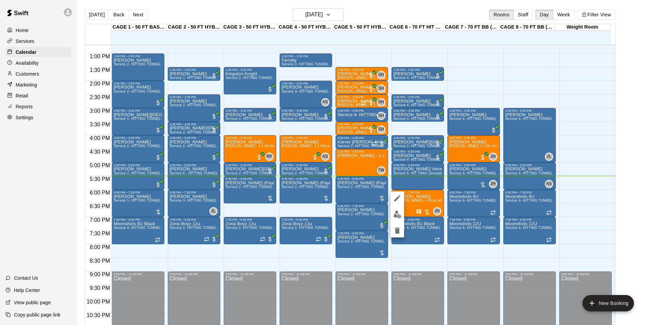
click at [558, 180] on div at bounding box center [326, 162] width 652 height 325
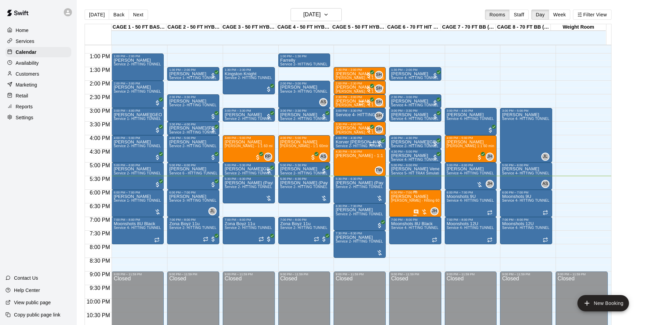
click at [407, 193] on div "6:00 PM – 7:00 PM" at bounding box center [415, 192] width 48 height 3
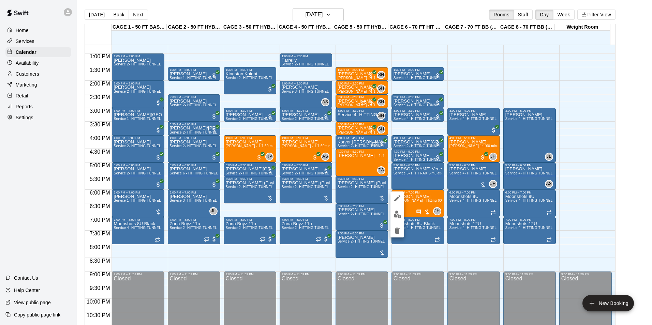
click at [398, 210] on button "edit" at bounding box center [398, 214] width 14 height 13
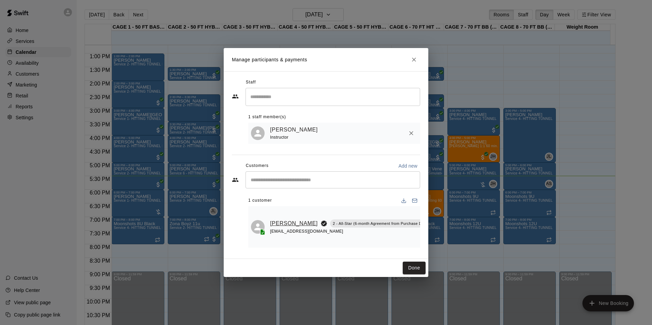
click at [284, 221] on link "[PERSON_NAME]" at bounding box center [294, 223] width 48 height 9
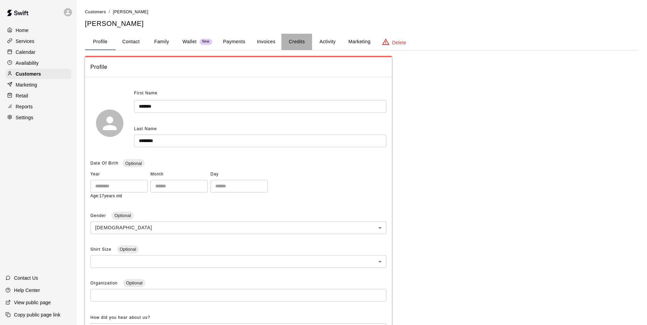
click at [304, 47] on button "Credits" at bounding box center [296, 42] width 31 height 16
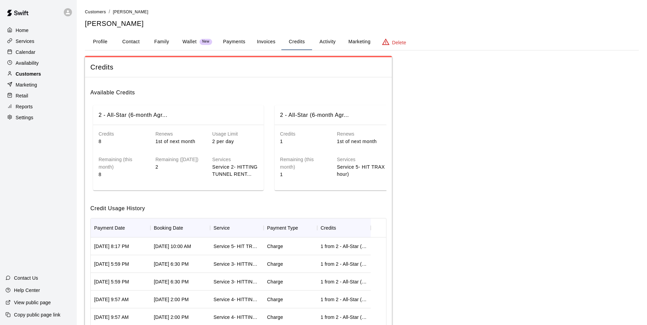
click at [55, 77] on div "Customers" at bounding box center [38, 74] width 66 height 10
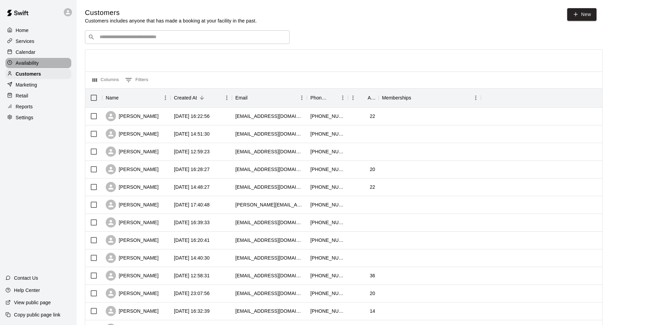
click at [54, 61] on div "Availability" at bounding box center [38, 63] width 66 height 10
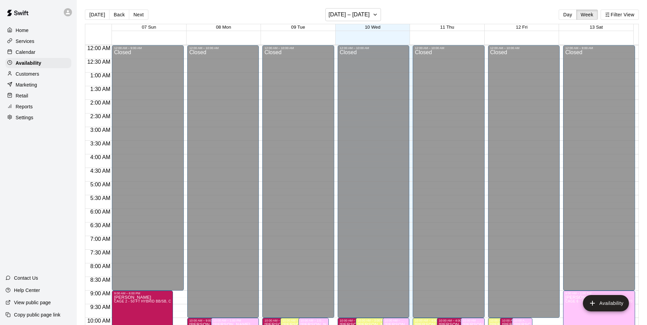
scroll to position [367, 0]
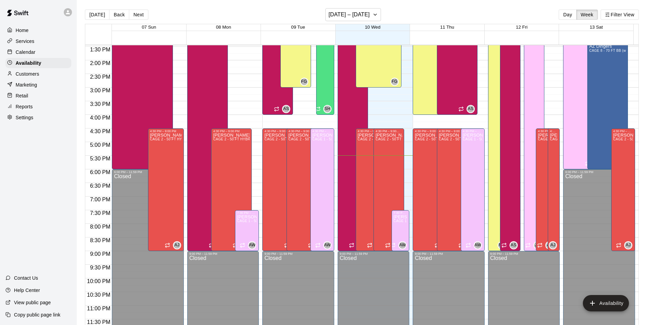
click at [55, 56] on div "Calendar" at bounding box center [38, 52] width 66 height 10
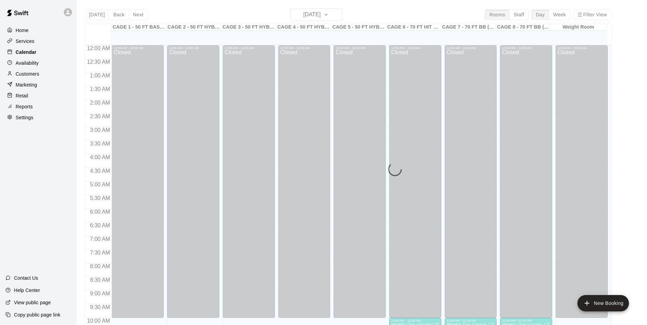
scroll to position [347, 0]
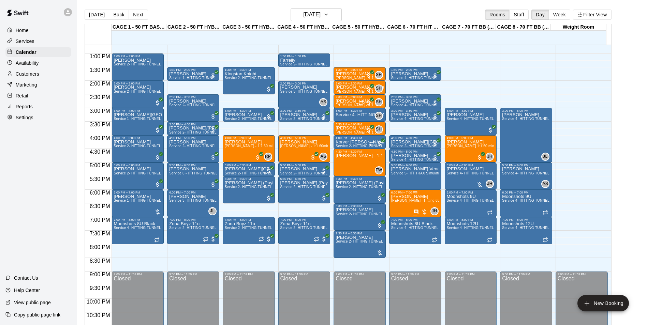
click at [415, 194] on div "6:00 PM – 7:00 PM" at bounding box center [415, 192] width 48 height 3
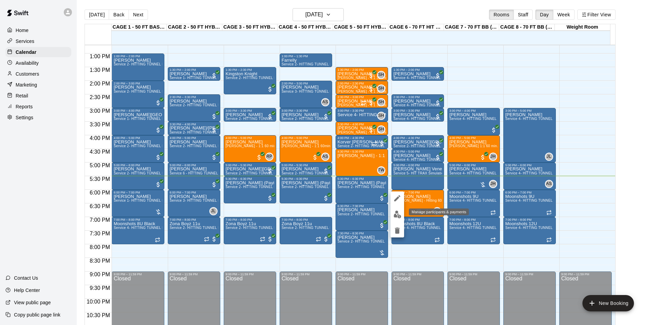
click at [396, 212] on img "edit" at bounding box center [398, 215] width 8 height 8
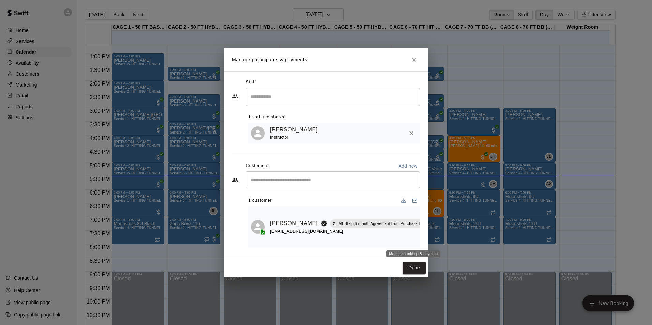
click at [435, 238] on icon "Manage bookings & payment" at bounding box center [437, 239] width 5 height 6
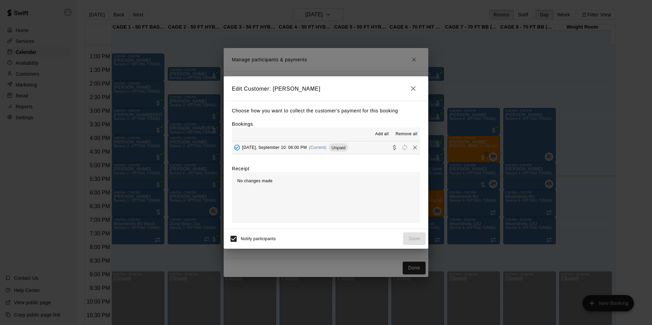
click at [386, 134] on span "Add all" at bounding box center [382, 134] width 14 height 7
click at [348, 148] on span "Unpaid" at bounding box center [338, 147] width 19 height 5
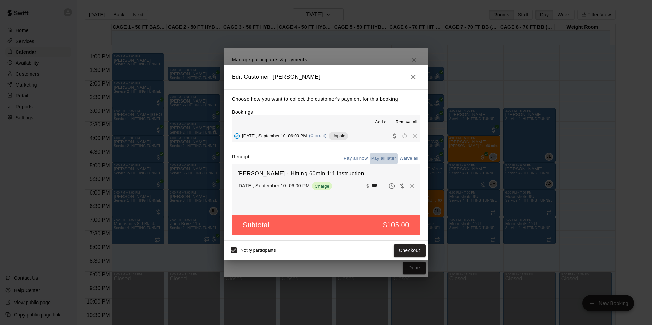
click at [388, 157] on button "Pay all later" at bounding box center [384, 159] width 28 height 11
click at [372, 158] on button "Pay all later" at bounding box center [384, 159] width 28 height 11
click at [366, 158] on button "Pay all now" at bounding box center [356, 159] width 28 height 11
click at [407, 250] on button "Checkout" at bounding box center [410, 251] width 32 height 13
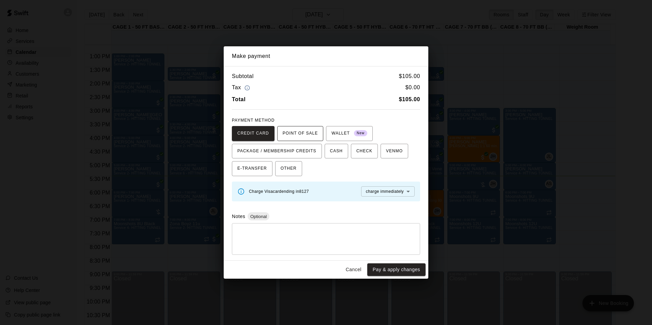
click at [287, 129] on span "POINT OF SALE" at bounding box center [300, 133] width 35 height 11
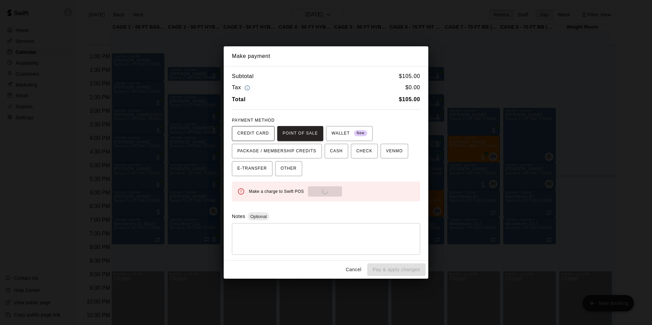
click at [234, 133] on button "CREDIT CARD" at bounding box center [253, 133] width 43 height 15
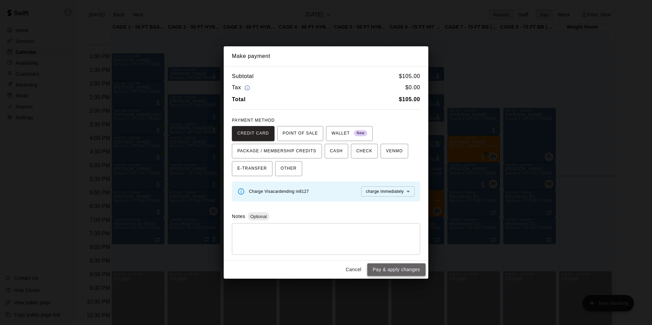
click at [409, 266] on button "Pay & apply changes" at bounding box center [396, 270] width 58 height 13
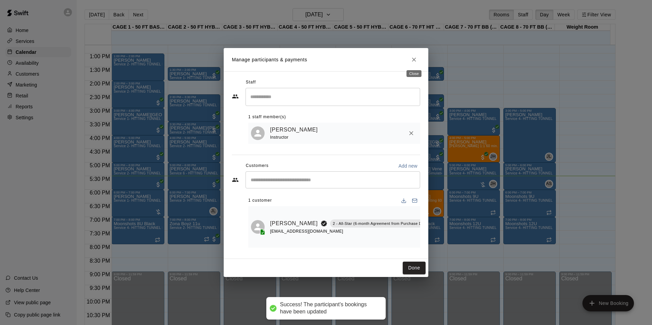
click at [416, 60] on icon "Close" at bounding box center [414, 59] width 7 height 7
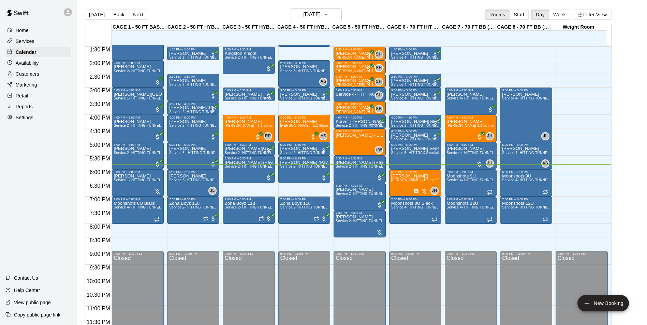
scroll to position [11, 0]
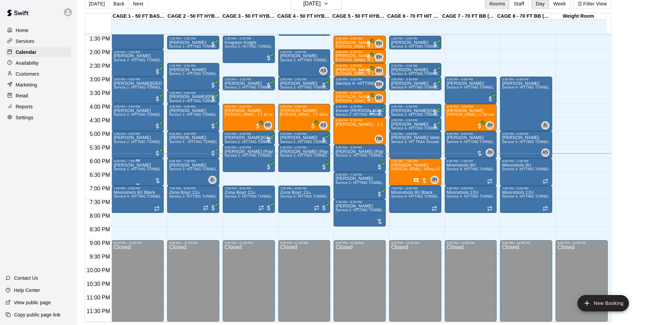
click at [152, 163] on div "6:00 PM – 7:00 PM" at bounding box center [138, 161] width 48 height 3
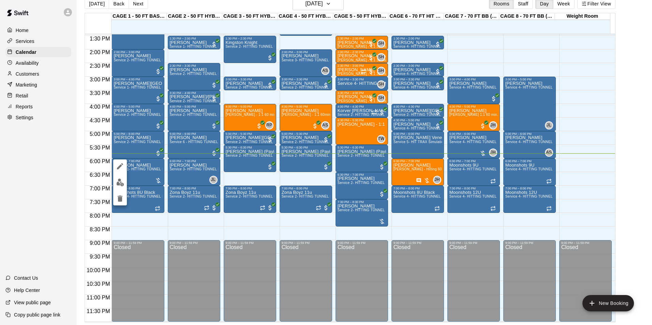
click at [121, 185] on img "edit" at bounding box center [120, 183] width 8 height 8
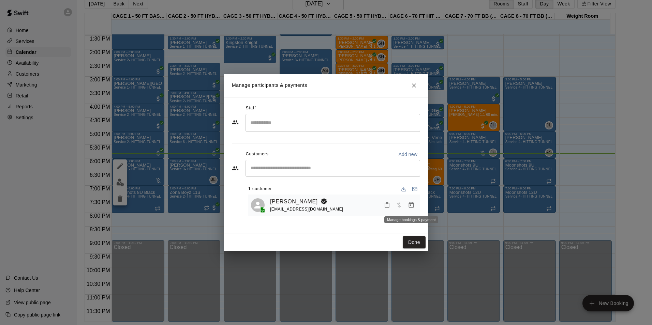
click at [413, 204] on icon "Manage bookings & payment" at bounding box center [411, 205] width 5 height 6
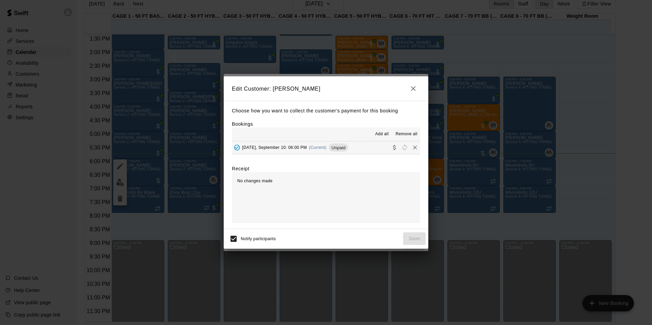
click at [379, 133] on span "Add all" at bounding box center [382, 134] width 14 height 7
click at [348, 149] on span "Unpaid" at bounding box center [338, 147] width 19 height 5
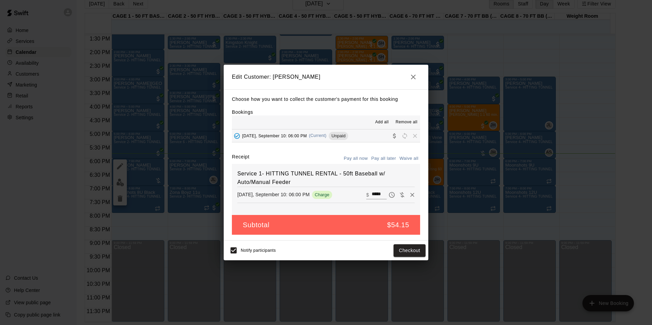
click at [385, 155] on button "Pay all later" at bounding box center [384, 159] width 28 height 11
click at [362, 157] on button "Pay all now" at bounding box center [356, 159] width 28 height 11
click at [407, 246] on button "Checkout" at bounding box center [410, 251] width 32 height 13
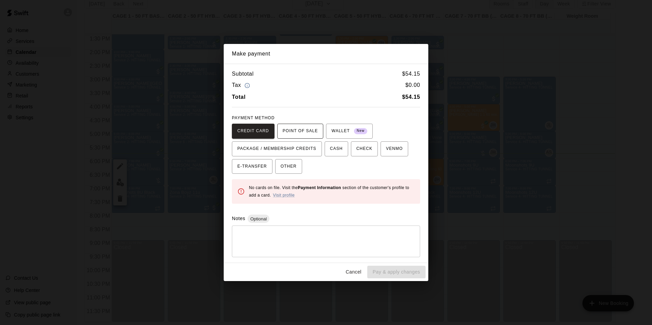
click at [305, 134] on span "POINT OF SALE" at bounding box center [300, 131] width 35 height 11
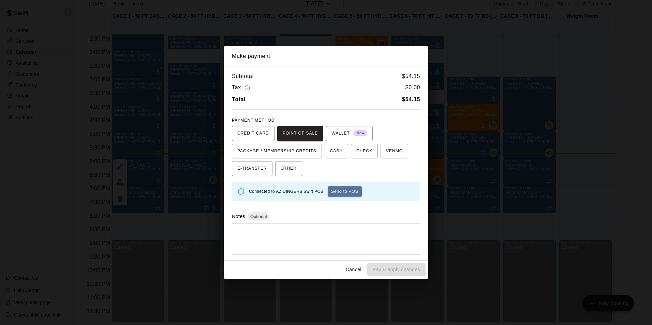
click at [348, 191] on button "Send to POS" at bounding box center [345, 192] width 34 height 10
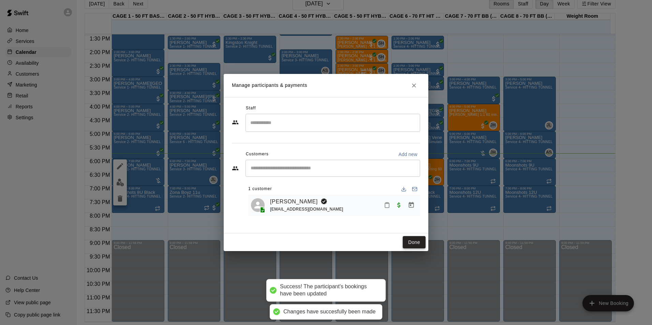
click at [412, 242] on button "Done" at bounding box center [414, 242] width 23 height 13
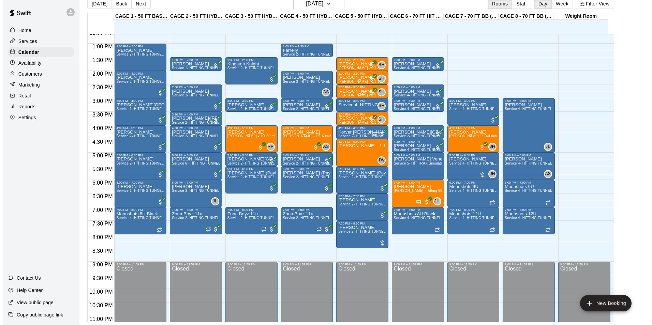
scroll to position [334, 0]
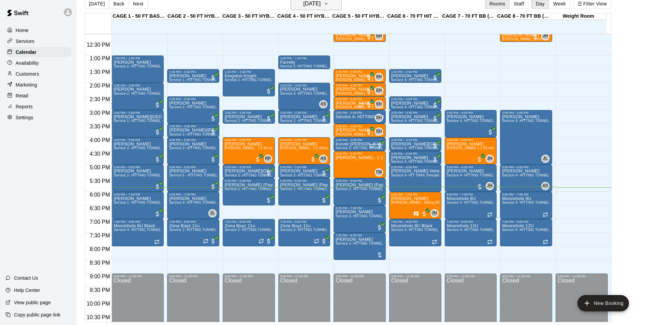
click at [315, 1] on h6 "[DATE]" at bounding box center [311, 4] width 17 height 10
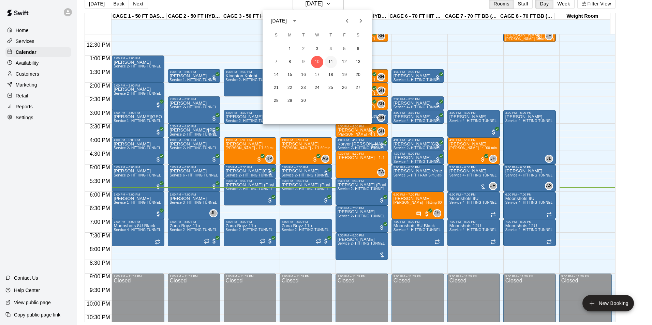
click at [329, 62] on button "11" at bounding box center [331, 62] width 12 height 12
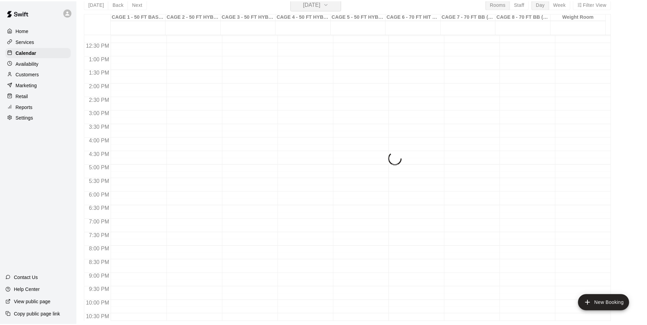
scroll to position [8, 0]
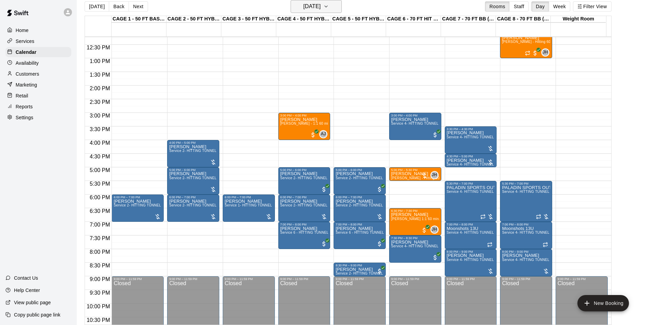
click at [329, 8] on icon "button" at bounding box center [325, 6] width 5 height 8
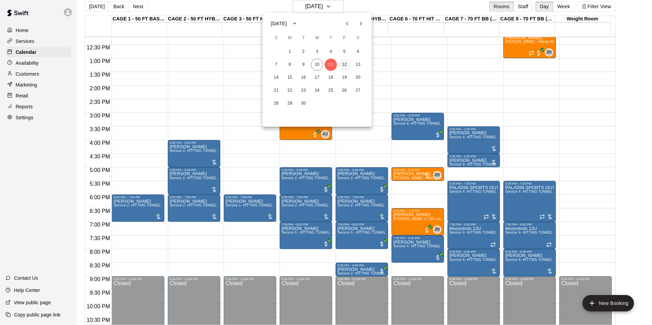
click at [343, 65] on button "12" at bounding box center [344, 65] width 12 height 12
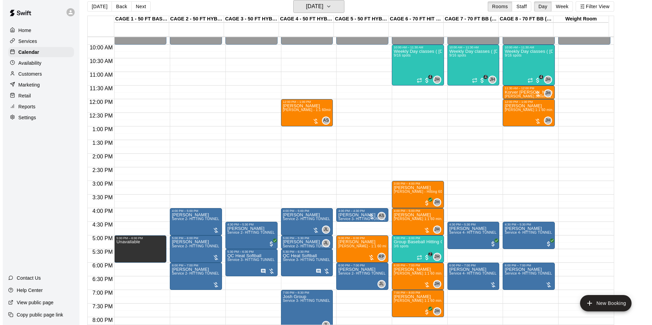
scroll to position [11, 0]
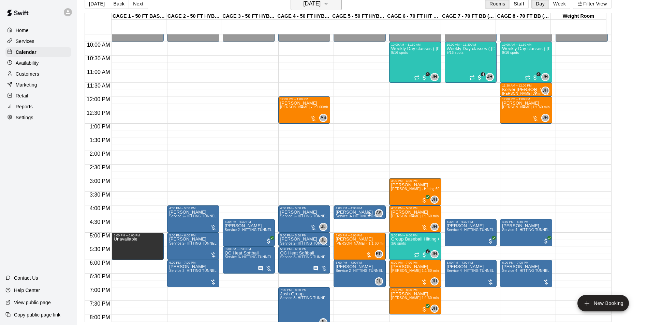
click at [321, 4] on h6 "Friday Sep 12" at bounding box center [311, 4] width 17 height 10
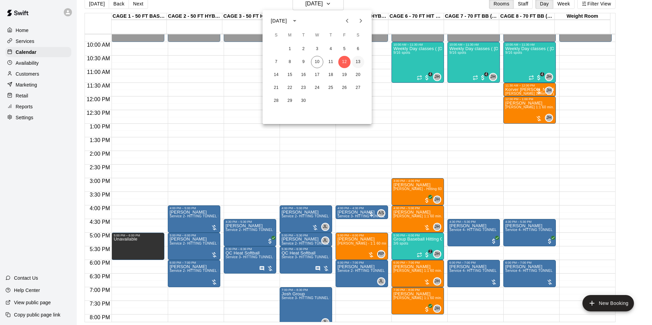
click at [356, 60] on button "13" at bounding box center [358, 62] width 12 height 12
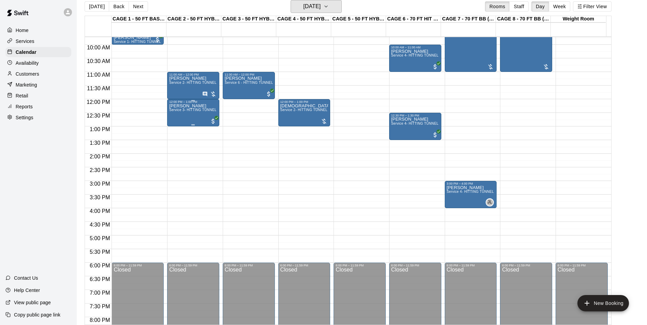
scroll to position [231, 0]
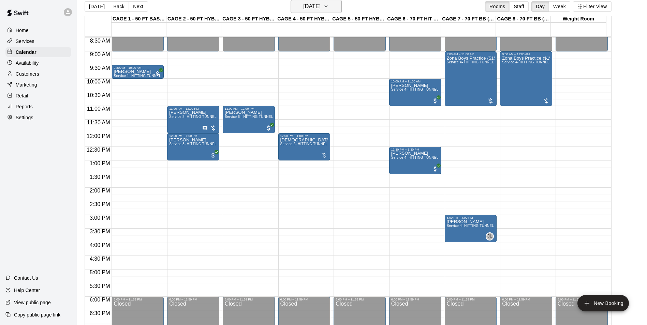
click at [321, 5] on h6 "Saturday Sep 13" at bounding box center [311, 7] width 17 height 10
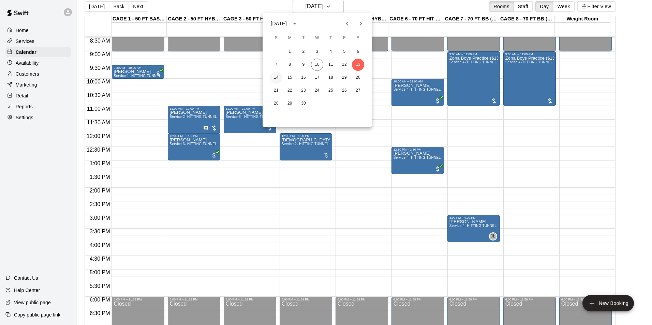
click at [278, 79] on button "14" at bounding box center [276, 78] width 12 height 12
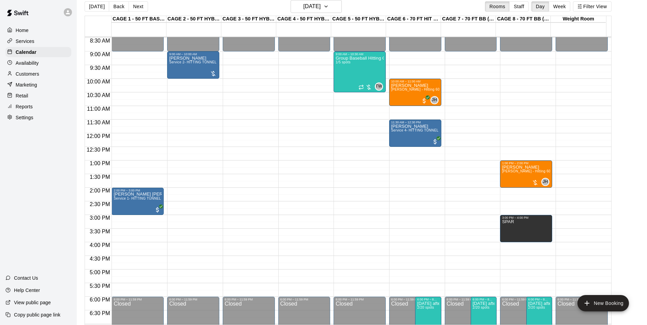
click at [324, 17] on div "CAGE 4 - 50 FT HYBRID BB/SB" at bounding box center [303, 19] width 55 height 6
click at [321, 10] on h6 "Sunday Sep 14" at bounding box center [311, 7] width 17 height 10
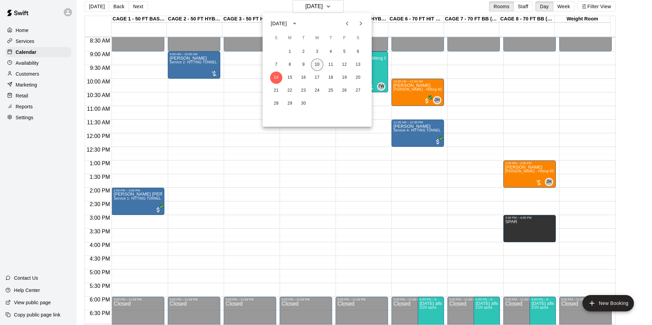
click at [319, 64] on button "10" at bounding box center [317, 65] width 12 height 12
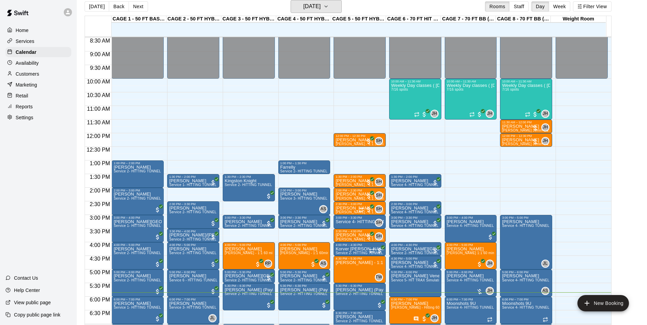
scroll to position [334, 0]
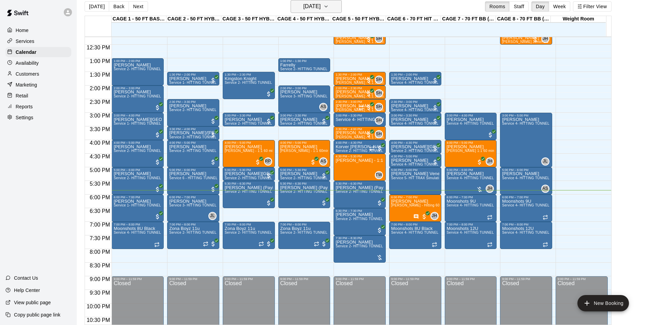
click at [318, 6] on h6 "[DATE]" at bounding box center [311, 7] width 17 height 10
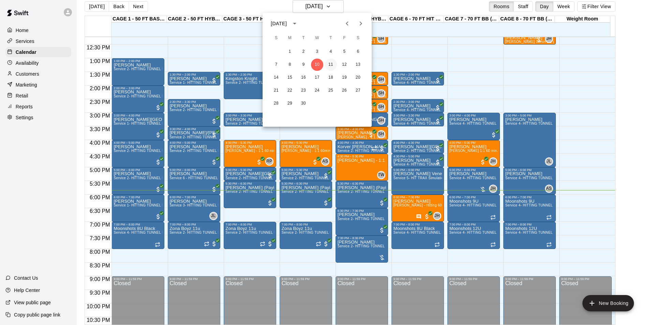
click at [331, 65] on button "11" at bounding box center [331, 65] width 12 height 12
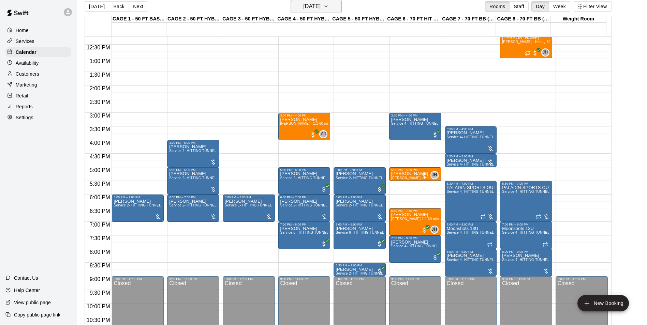
click at [321, 8] on h6 "[DATE]" at bounding box center [311, 7] width 17 height 10
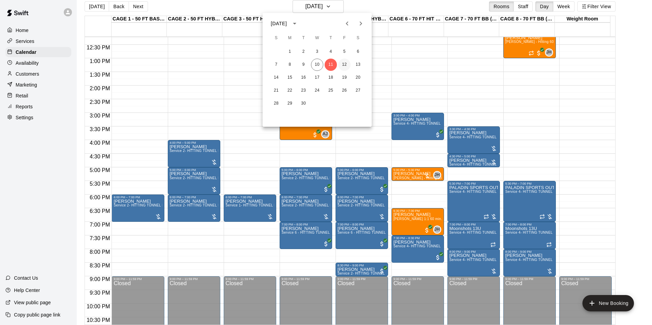
click at [345, 63] on button "12" at bounding box center [344, 65] width 12 height 12
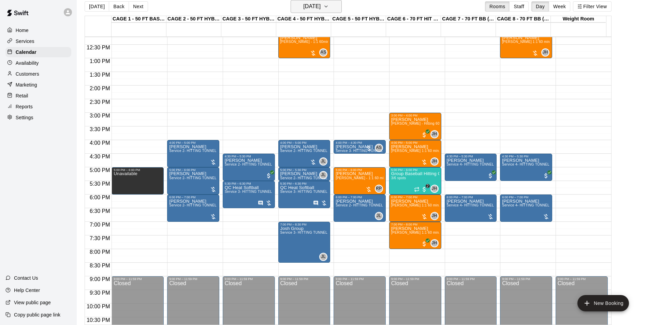
click at [330, 4] on button "Friday Sep 12" at bounding box center [316, 6] width 51 height 13
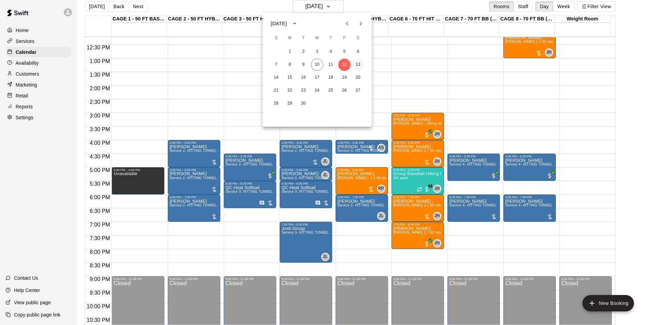
click at [363, 62] on button "13" at bounding box center [358, 65] width 12 height 12
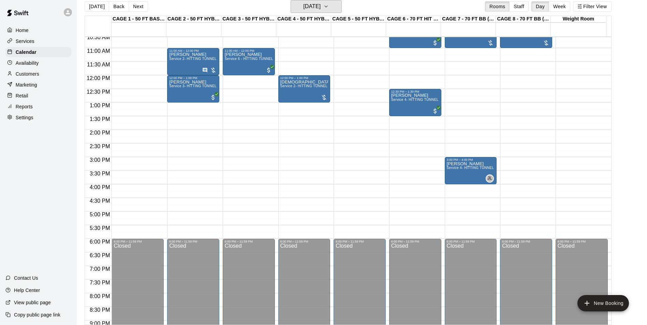
scroll to position [231, 0]
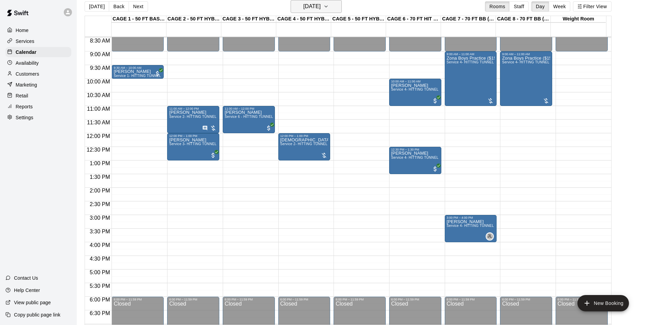
click at [321, 11] on h6 "Saturday Sep 13" at bounding box center [311, 7] width 17 height 10
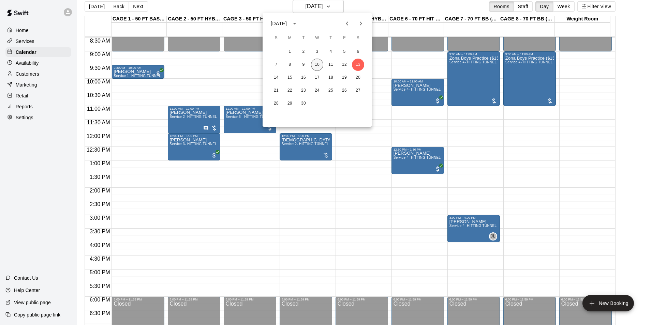
click at [317, 60] on button "10" at bounding box center [317, 65] width 12 height 12
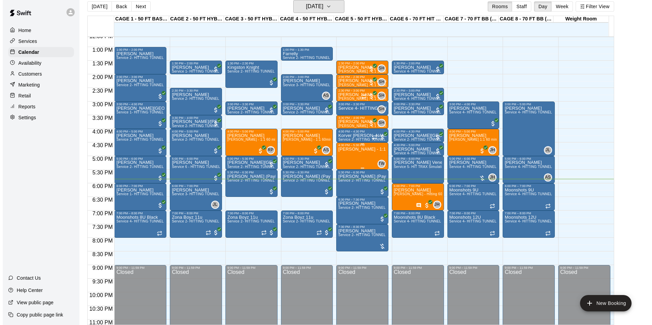
scroll to position [334, 0]
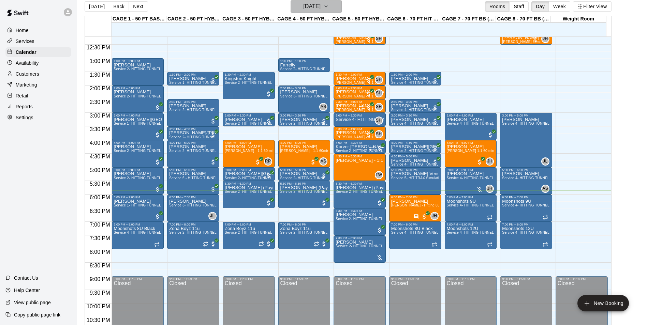
click at [321, 6] on h6 "[DATE]" at bounding box center [311, 7] width 17 height 10
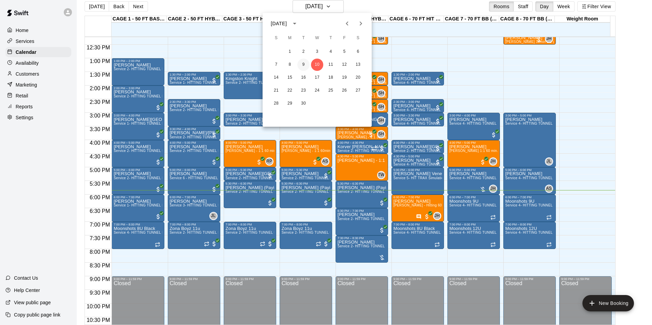
click at [308, 61] on button "9" at bounding box center [303, 65] width 12 height 12
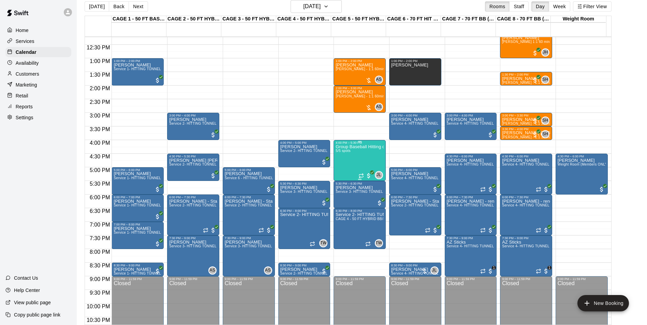
click at [363, 154] on div "Group Baseball Hitting class ( Tuesday's ) 4:00-5:00 5/5 spots" at bounding box center [360, 307] width 48 height 325
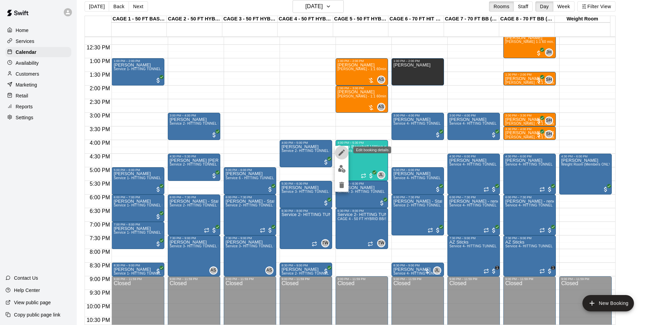
click at [346, 150] on icon "edit" at bounding box center [342, 153] width 8 height 8
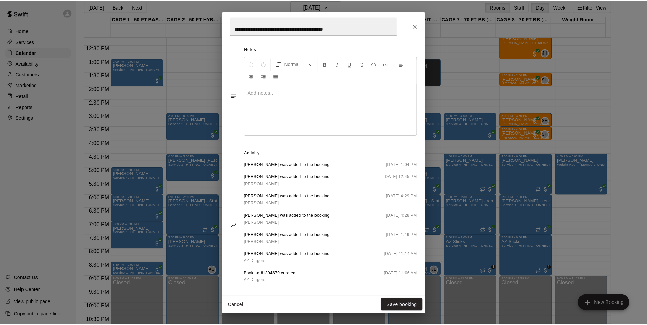
scroll to position [270, 0]
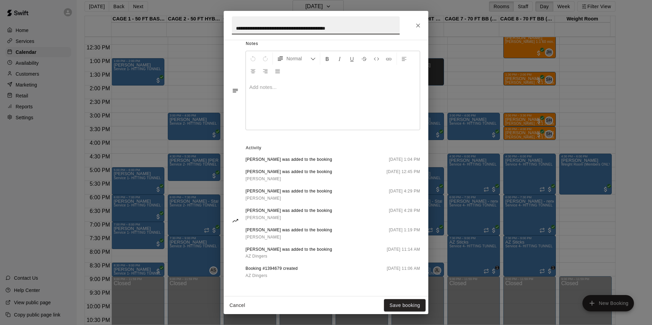
drag, startPoint x: 418, startPoint y: 22, endPoint x: 407, endPoint y: 22, distance: 10.9
click at [418, 22] on icon "Close" at bounding box center [418, 25] width 7 height 7
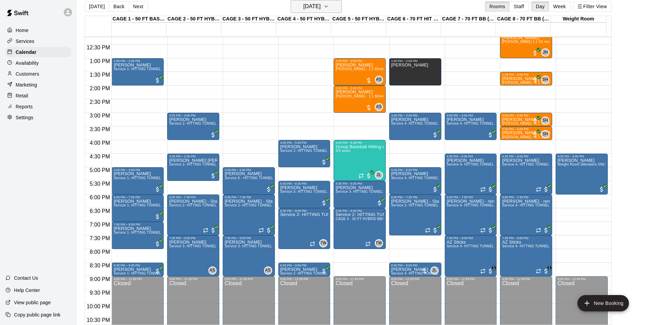
click at [321, 4] on h6 "[DATE]" at bounding box center [311, 7] width 17 height 10
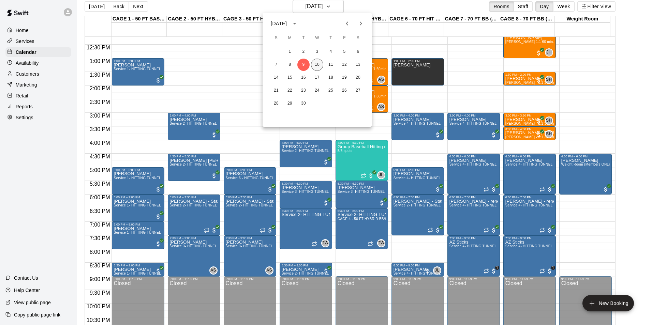
click at [319, 61] on button "10" at bounding box center [317, 65] width 12 height 12
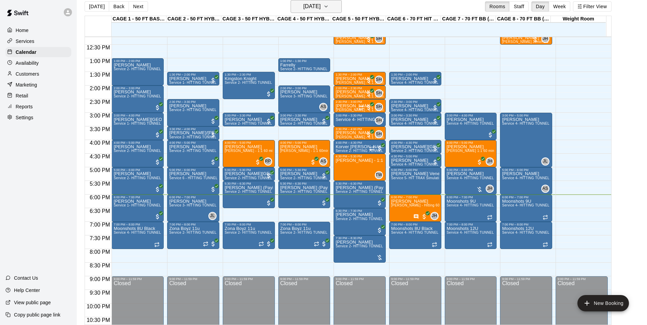
click at [303, 2] on h6 "[DATE]" at bounding box center [311, 7] width 17 height 10
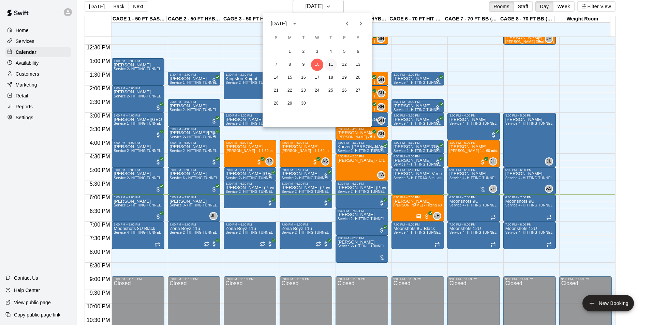
click at [330, 68] on button "11" at bounding box center [331, 65] width 12 height 12
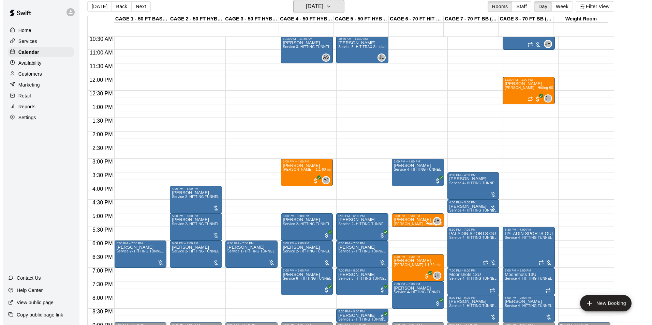
scroll to position [300, 0]
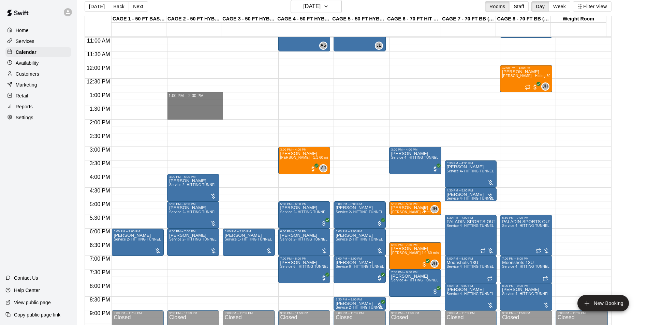
drag, startPoint x: 179, startPoint y: 94, endPoint x: 192, endPoint y: 114, distance: 23.9
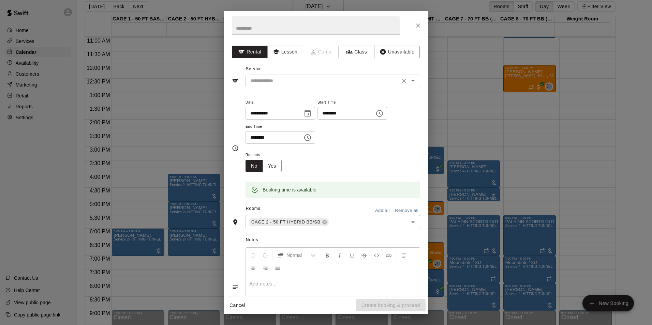
click at [285, 78] on input "text" at bounding box center [323, 81] width 150 height 9
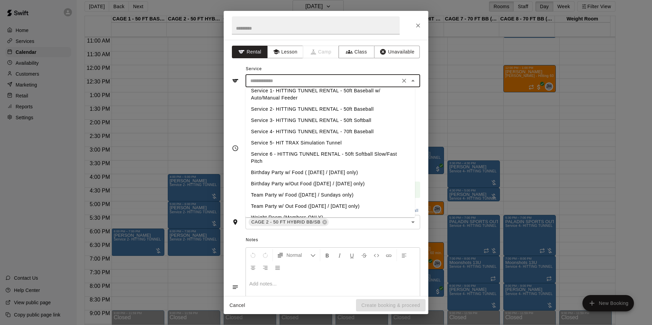
scroll to position [0, 0]
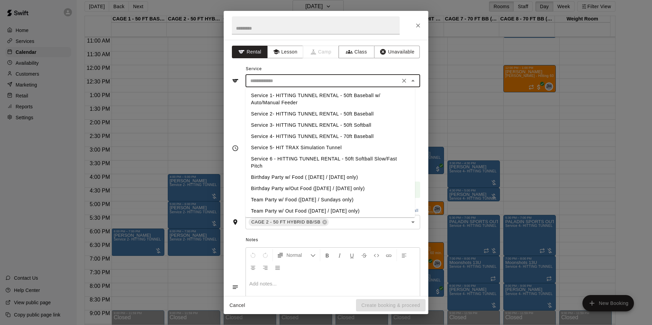
click at [319, 113] on li "Service 2- HITTING TUNNEL RENTAL - 50ft Baseball" at bounding box center [331, 113] width 170 height 11
type input "**********"
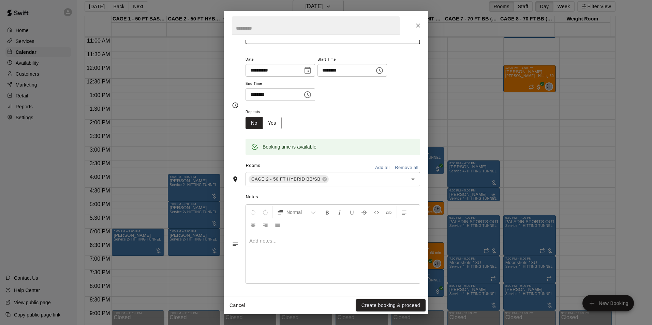
scroll to position [43, 0]
click at [376, 305] on button "Create booking & proceed" at bounding box center [391, 306] width 70 height 13
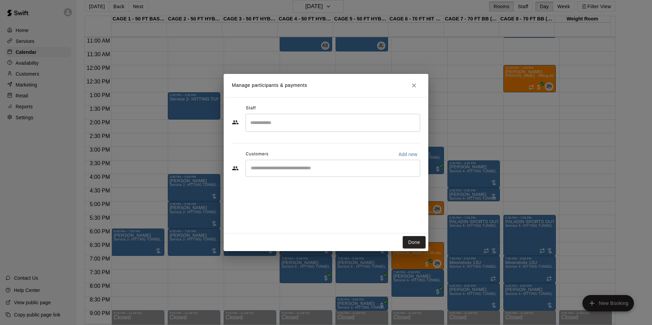
click at [291, 129] on div "​" at bounding box center [333, 123] width 175 height 18
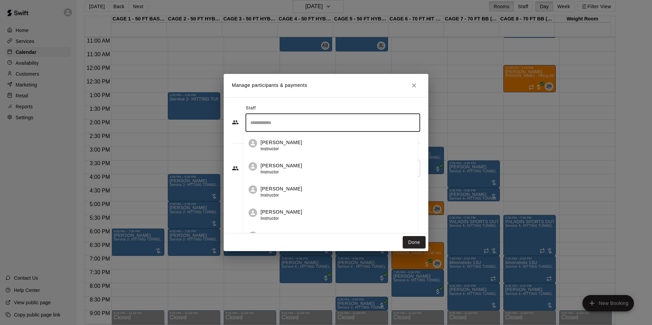
type input "*"
type input "***"
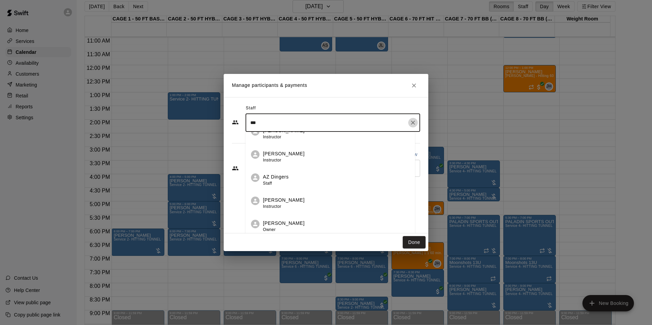
click at [410, 123] on icon "Clear" at bounding box center [413, 122] width 7 height 7
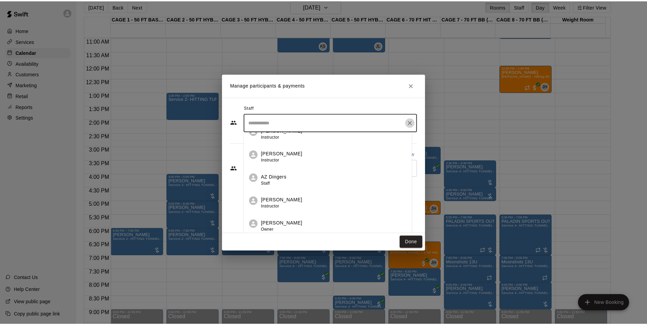
scroll to position [0, 0]
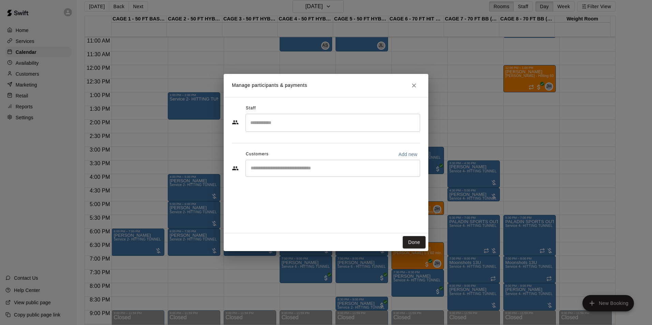
click at [396, 90] on h2 "Manage participants & payments" at bounding box center [326, 85] width 205 height 23
click at [314, 168] on input "Start typing to search customers..." at bounding box center [333, 168] width 169 height 7
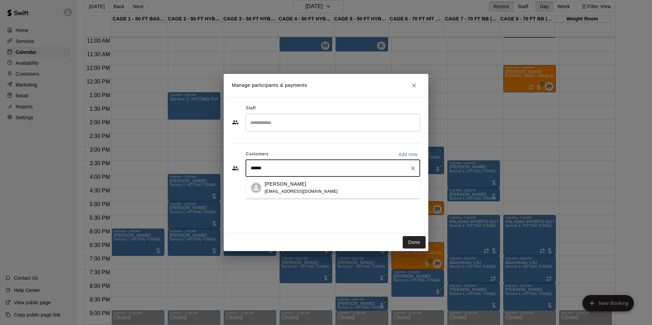
type input "*******"
click at [318, 181] on div "[PERSON_NAME]" at bounding box center [301, 184] width 73 height 7
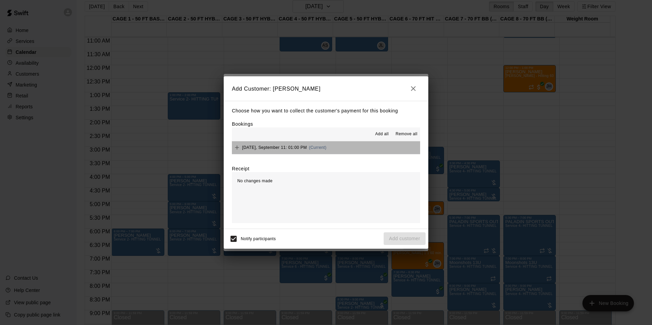
click at [365, 149] on button "Thursday, September 11: 01:00 PM (Current)" at bounding box center [326, 148] width 188 height 13
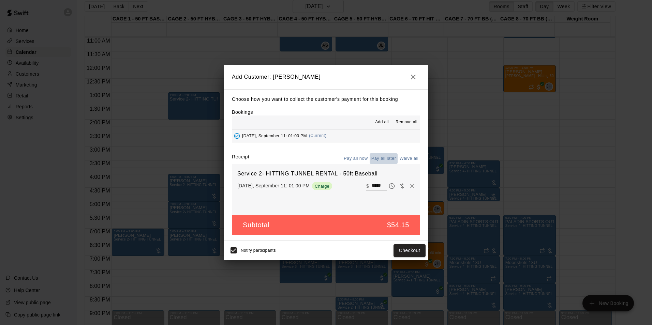
click at [381, 156] on button "Pay all later" at bounding box center [384, 159] width 28 height 11
click at [411, 248] on button "Add customer" at bounding box center [405, 251] width 42 height 13
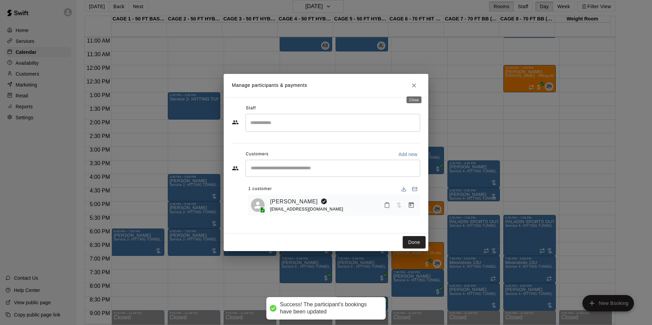
click at [417, 82] on icon "Close" at bounding box center [414, 85] width 7 height 7
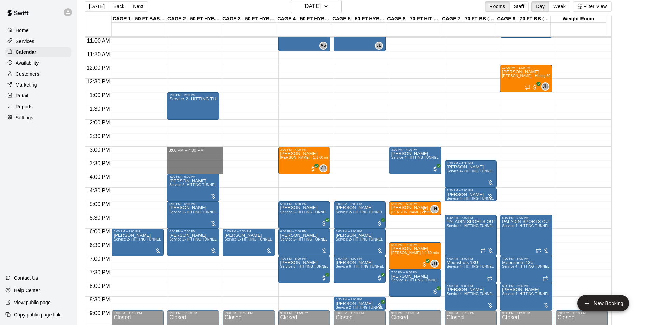
drag, startPoint x: 177, startPoint y: 149, endPoint x: 184, endPoint y: 170, distance: 22.0
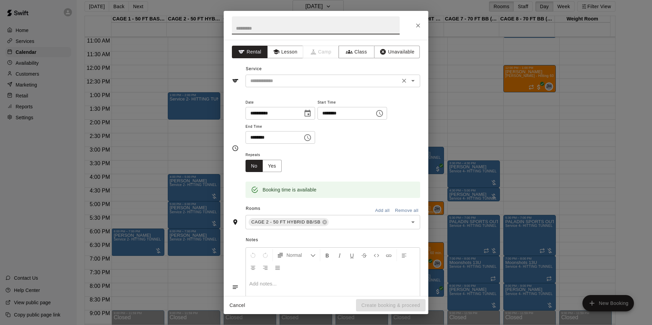
click at [315, 84] on input "text" at bounding box center [323, 81] width 150 height 9
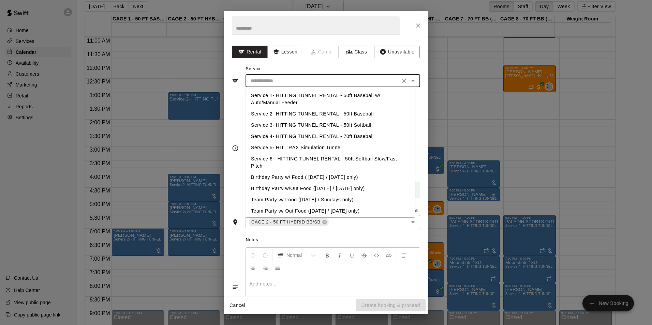
click at [323, 115] on li "Service 2- HITTING TUNNEL RENTAL - 50ft Baseball" at bounding box center [331, 113] width 170 height 11
type input "**********"
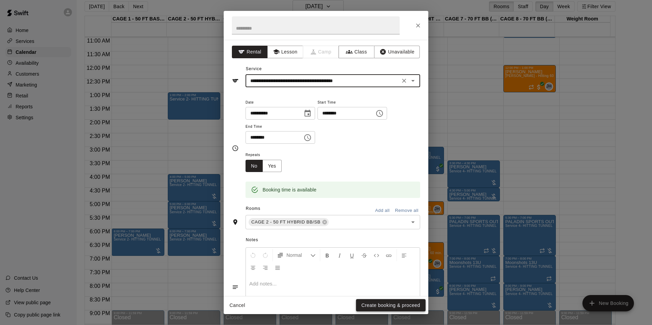
click at [398, 303] on button "Create booking & proceed" at bounding box center [391, 306] width 70 height 13
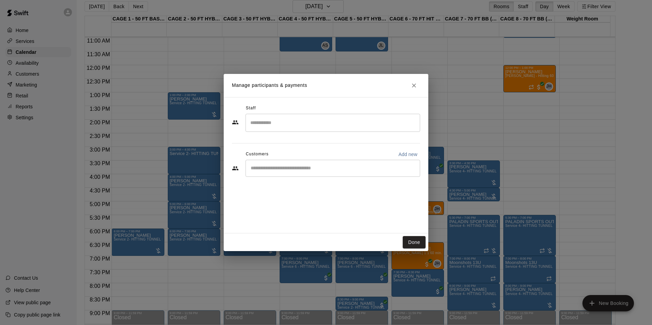
click at [305, 174] on div "​" at bounding box center [333, 168] width 175 height 17
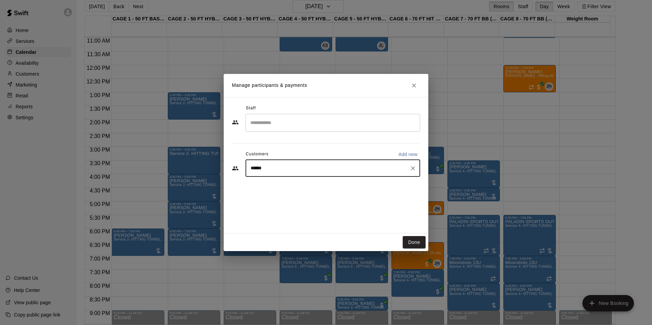
type input "*******"
click at [295, 186] on div "[PERSON_NAME]" at bounding box center [301, 184] width 73 height 7
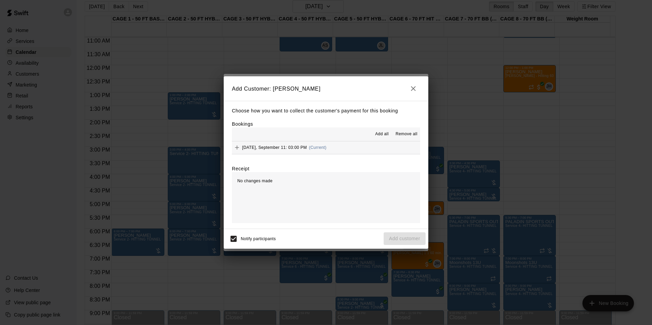
click at [376, 135] on span "Add all" at bounding box center [382, 134] width 14 height 7
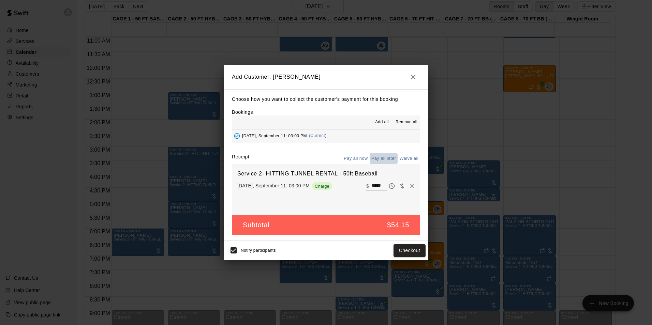
click at [382, 155] on button "Pay all later" at bounding box center [384, 159] width 28 height 11
click at [404, 247] on button "Add customer" at bounding box center [405, 251] width 42 height 13
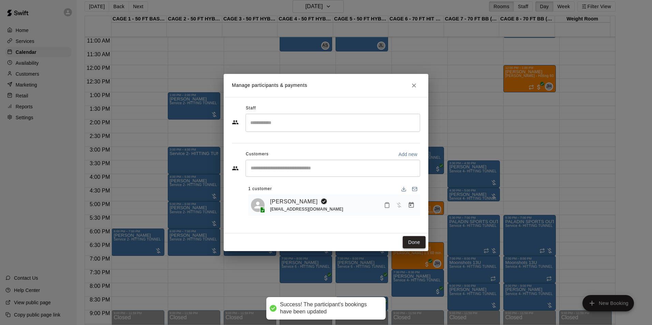
click at [416, 241] on button "Done" at bounding box center [414, 242] width 23 height 13
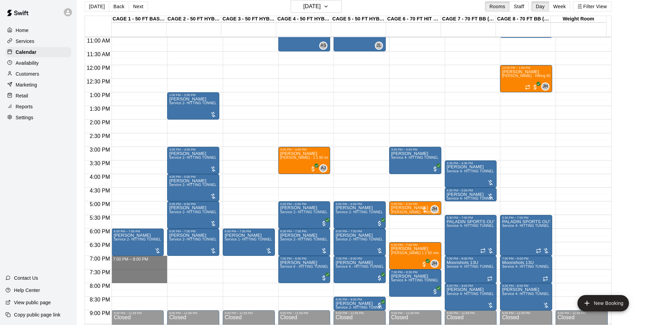
drag, startPoint x: 150, startPoint y: 258, endPoint x: 151, endPoint y: 279, distance: 21.2
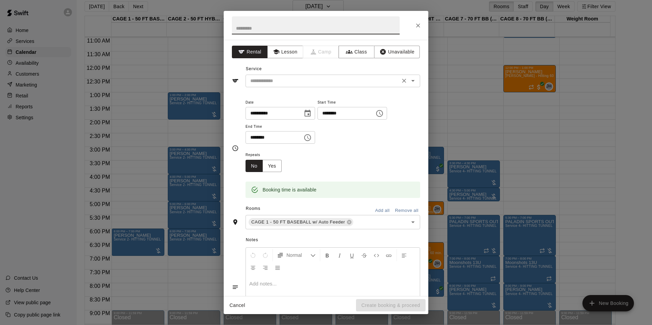
click at [342, 79] on input "text" at bounding box center [323, 81] width 150 height 9
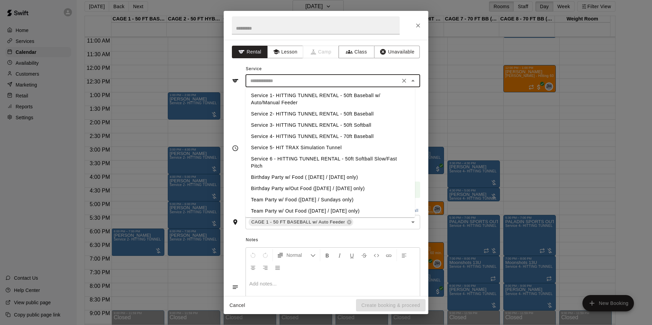
click at [343, 114] on li "Service 2- HITTING TUNNEL RENTAL - 50ft Baseball" at bounding box center [331, 113] width 170 height 11
type input "**********"
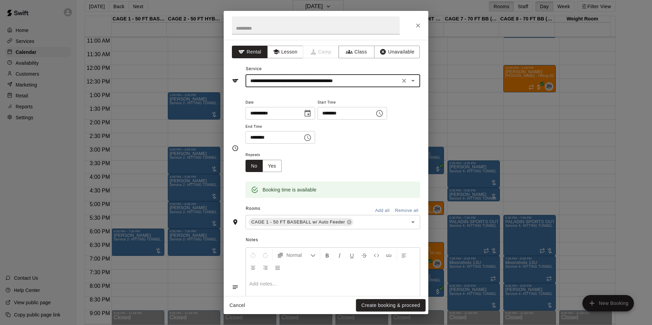
click at [401, 82] on icon "Clear" at bounding box center [404, 80] width 7 height 7
click at [376, 81] on input "text" at bounding box center [323, 81] width 150 height 9
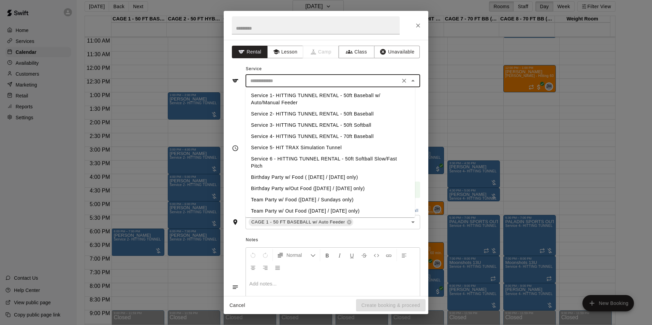
click at [355, 112] on li "Service 2- HITTING TUNNEL RENTAL - 50ft Baseball" at bounding box center [331, 113] width 170 height 11
type input "**********"
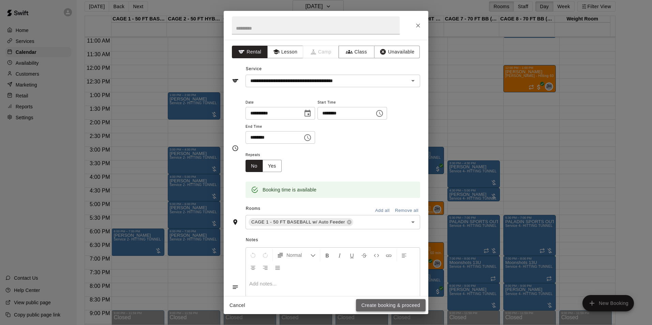
click at [418, 305] on button "Create booking & proceed" at bounding box center [391, 306] width 70 height 13
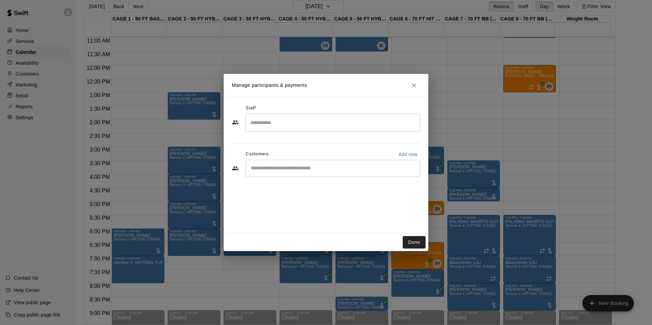
click at [323, 167] on input "Start typing to search customers..." at bounding box center [333, 168] width 169 height 7
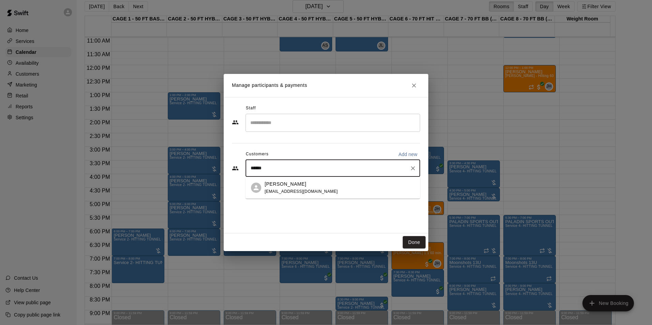
type input "*******"
click at [331, 185] on div "Tom Siebert coachtomsiebert@gmail.com" at bounding box center [340, 188] width 150 height 15
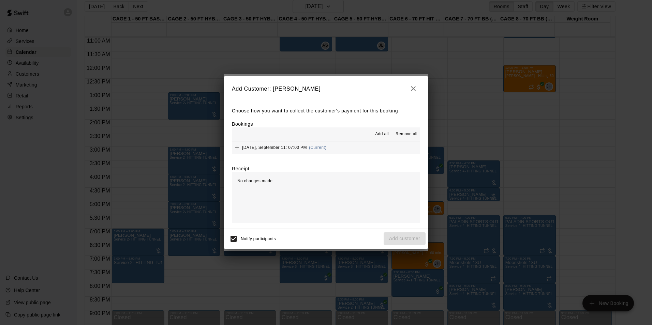
click at [383, 136] on span "Add all" at bounding box center [382, 134] width 14 height 7
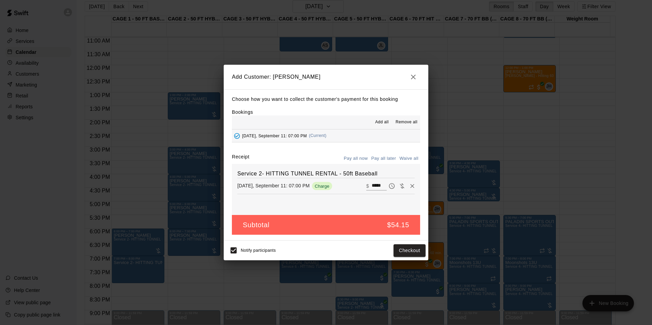
click at [381, 155] on button "Pay all later" at bounding box center [384, 159] width 28 height 11
click at [414, 250] on button "Add customer" at bounding box center [405, 251] width 42 height 13
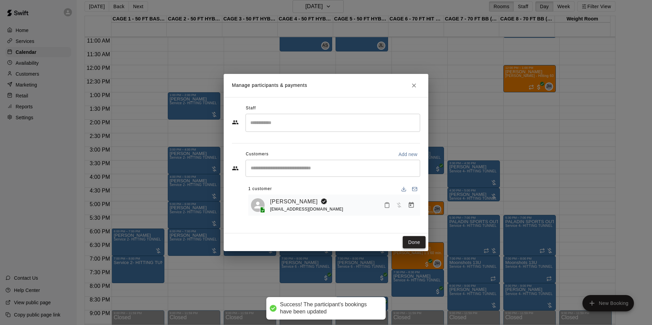
click at [413, 241] on button "Done" at bounding box center [414, 242] width 23 height 13
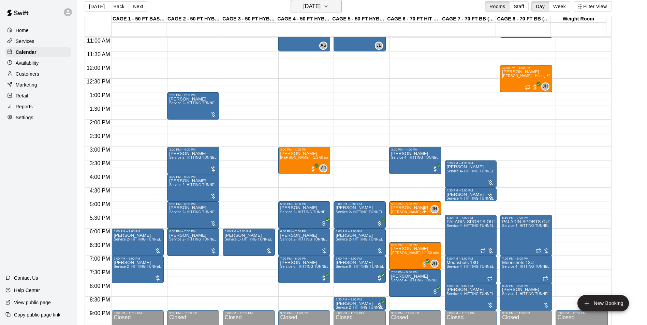
click at [303, 9] on h6 "[DATE]" at bounding box center [311, 7] width 17 height 10
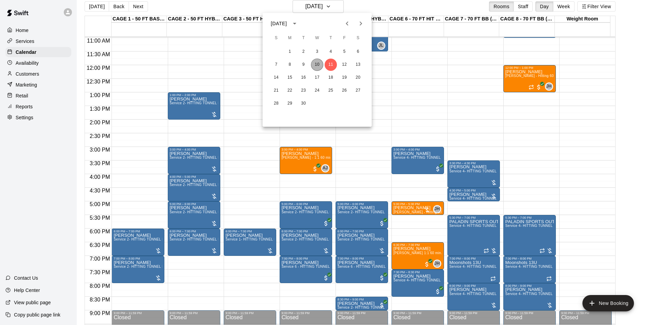
click at [320, 60] on button "10" at bounding box center [317, 65] width 12 height 12
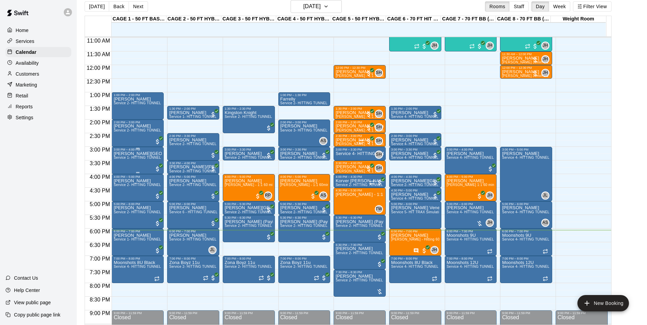
click at [134, 154] on p "[PERSON_NAME][GEOGRAPHIC_DATA]" at bounding box center [138, 154] width 48 height 0
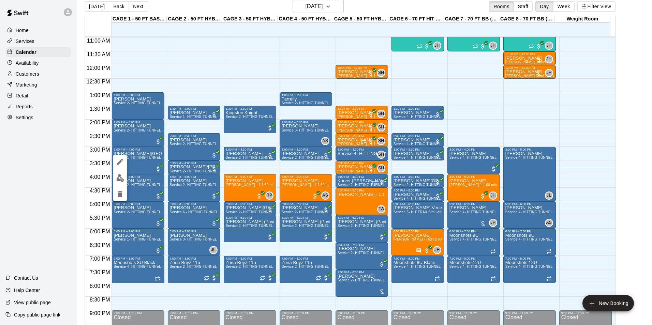
click at [122, 177] on img "edit" at bounding box center [120, 178] width 8 height 8
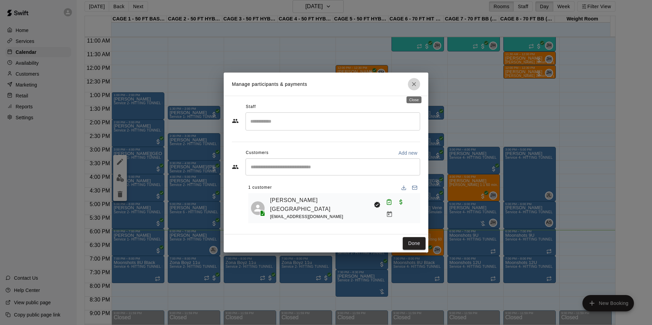
click at [414, 87] on icon "Close" at bounding box center [414, 84] width 7 height 7
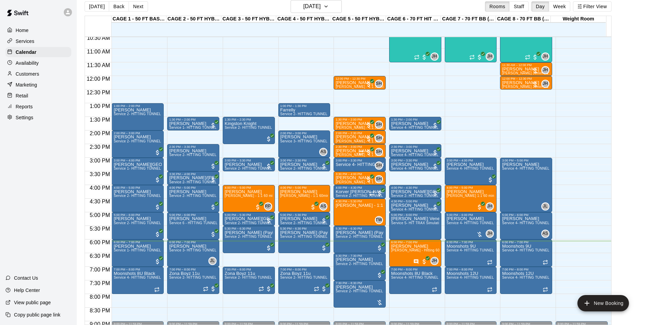
scroll to position [300, 0]
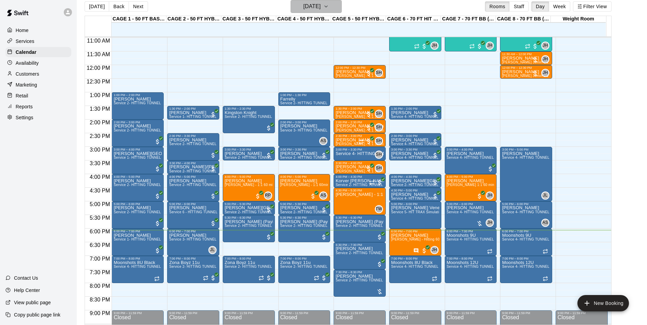
click at [338, 1] on button "[DATE]" at bounding box center [316, 6] width 51 height 13
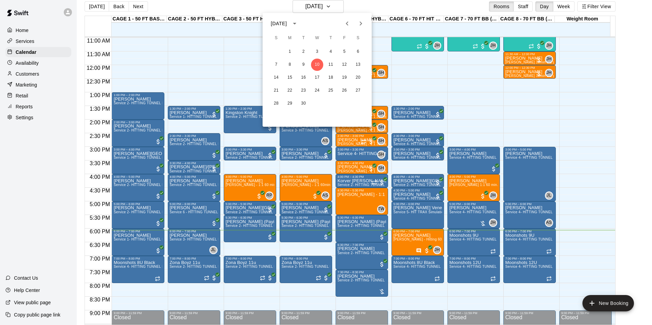
click at [353, 4] on div at bounding box center [326, 162] width 652 height 325
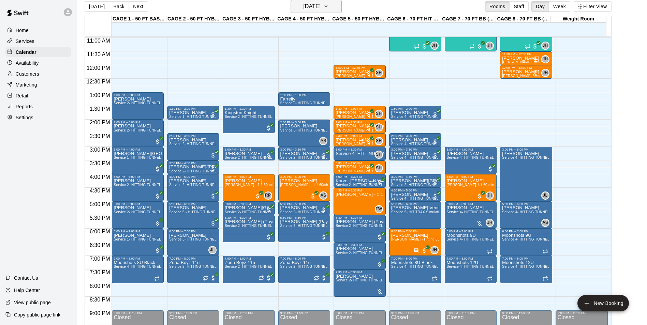
click at [339, 9] on button "[DATE]" at bounding box center [316, 6] width 51 height 13
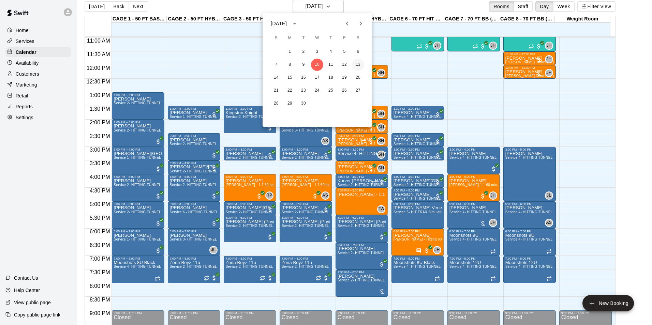
click at [359, 61] on button "13" at bounding box center [358, 65] width 12 height 12
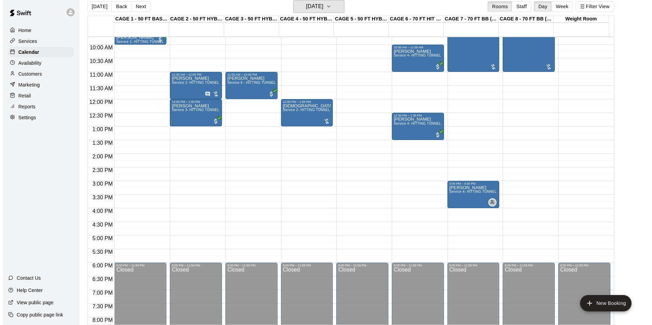
scroll to position [231, 0]
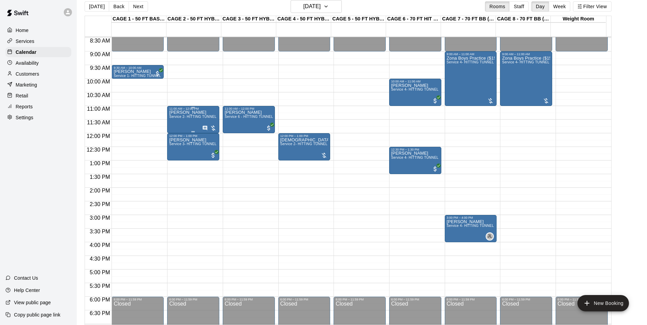
click at [199, 114] on div "Tina Ervin Service 2- HITTING TUNNEL RENTAL - 50ft Baseball" at bounding box center [193, 273] width 48 height 325
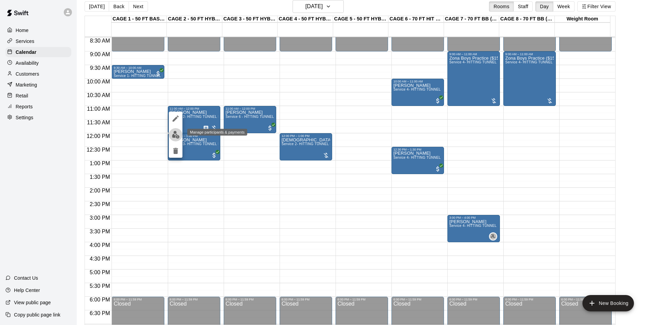
click at [172, 134] on img "edit" at bounding box center [176, 135] width 8 height 8
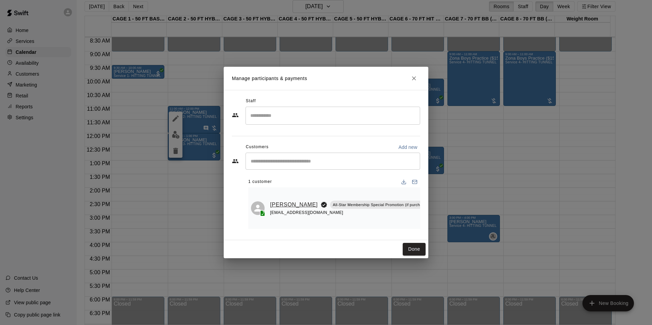
click at [277, 201] on link "[PERSON_NAME]" at bounding box center [294, 205] width 48 height 9
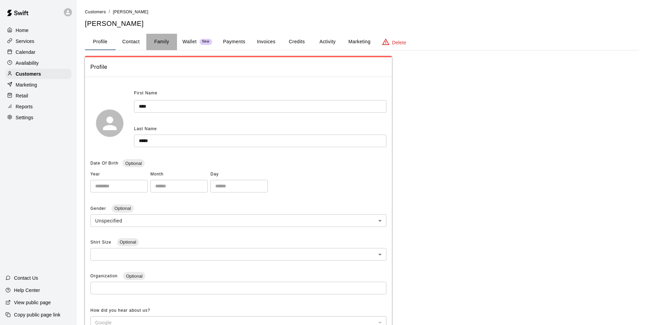
click at [163, 41] on button "Family" at bounding box center [161, 42] width 31 height 16
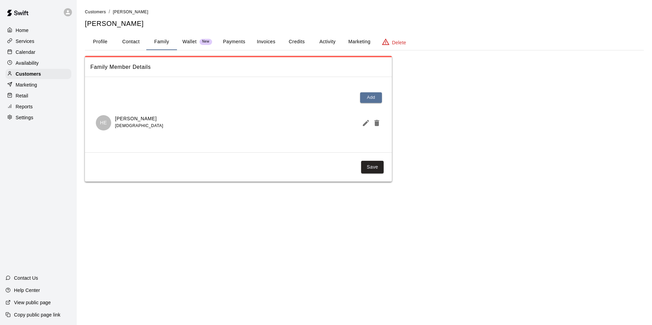
click at [142, 40] on button "Contact" at bounding box center [131, 42] width 31 height 16
select select "**"
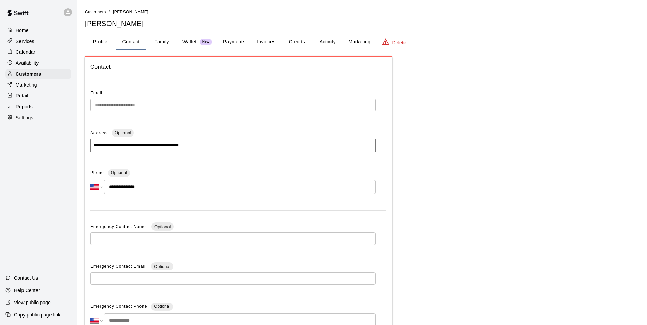
click at [41, 66] on div "Availability" at bounding box center [38, 63] width 66 height 10
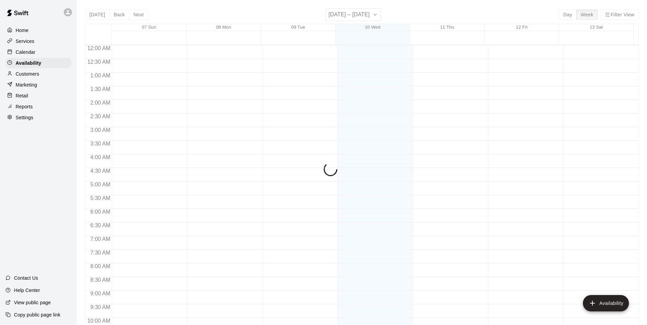
scroll to position [367, 0]
click at [55, 46] on div "Services" at bounding box center [38, 41] width 66 height 10
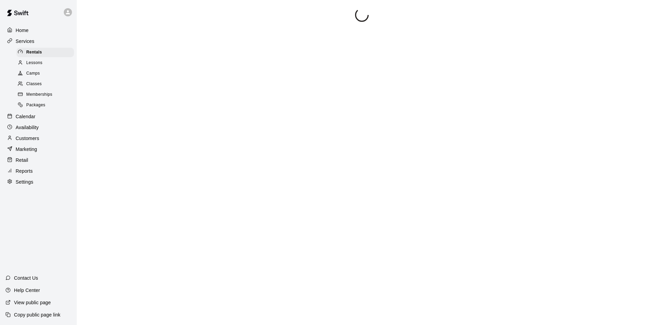
drag, startPoint x: 49, startPoint y: 122, endPoint x: 44, endPoint y: 119, distance: 5.5
click at [49, 122] on div "Calendar" at bounding box center [38, 117] width 66 height 10
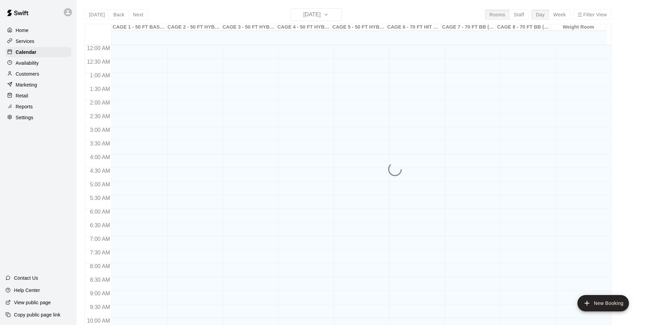
scroll to position [347, 0]
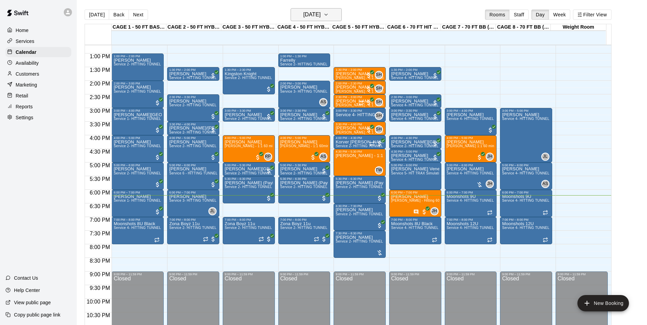
click at [328, 19] on button "[DATE]" at bounding box center [316, 14] width 51 height 13
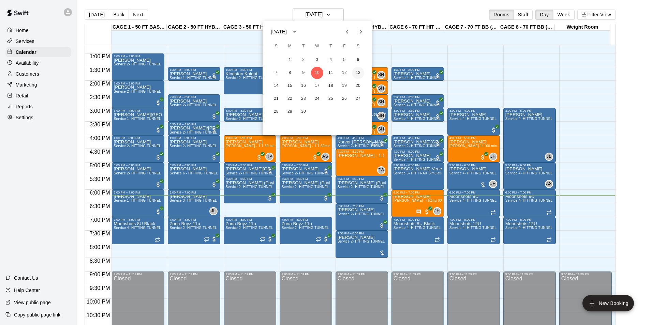
click at [360, 73] on button "13" at bounding box center [358, 73] width 12 height 12
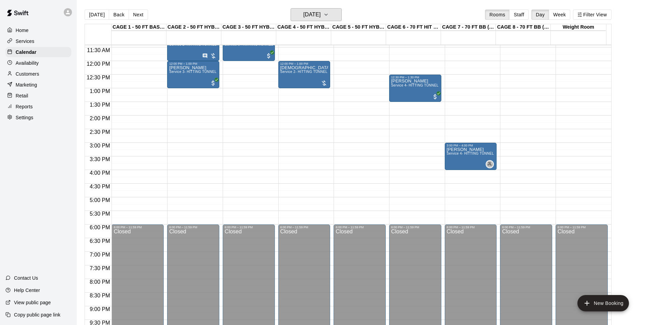
scroll to position [278, 0]
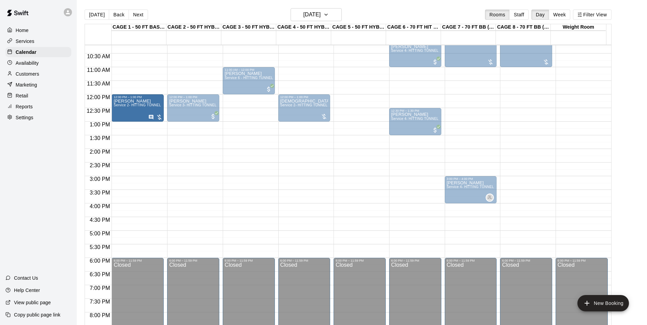
drag, startPoint x: 184, startPoint y: 78, endPoint x: 133, endPoint y: 106, distance: 57.7
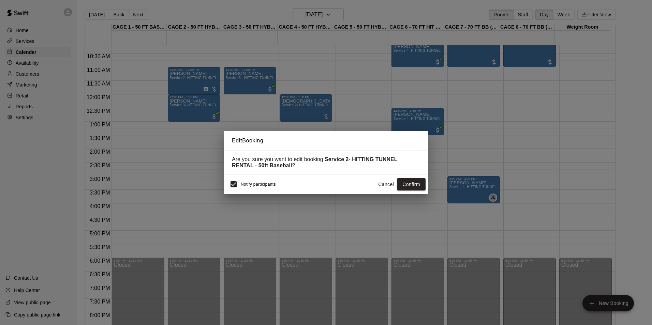
click at [384, 187] on button "Cancel" at bounding box center [386, 184] width 22 height 13
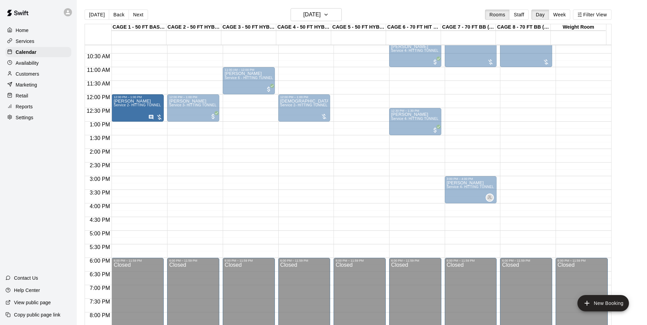
drag, startPoint x: 188, startPoint y: 80, endPoint x: 166, endPoint y: 112, distance: 39.3
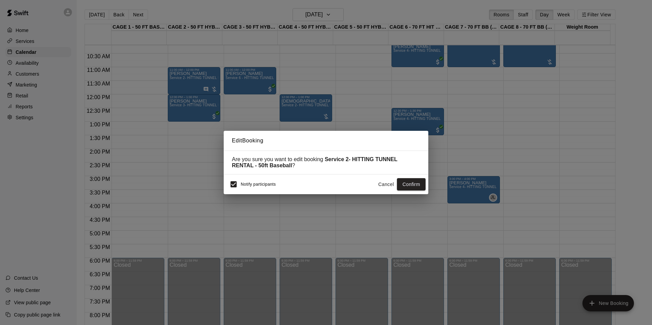
click at [382, 187] on button "Cancel" at bounding box center [386, 184] width 22 height 13
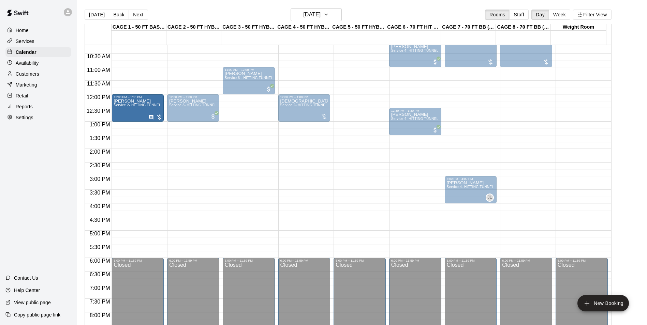
drag, startPoint x: 192, startPoint y: 84, endPoint x: 150, endPoint y: 114, distance: 52.3
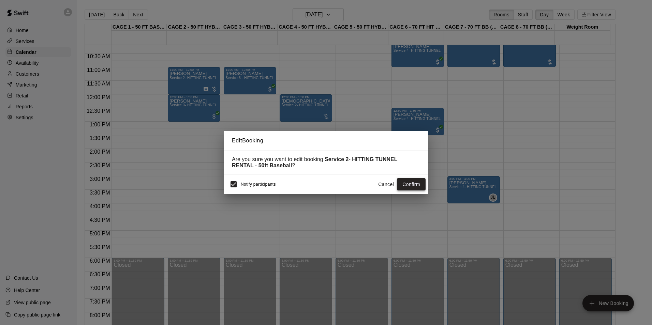
click at [407, 184] on button "Confirm" at bounding box center [411, 184] width 29 height 13
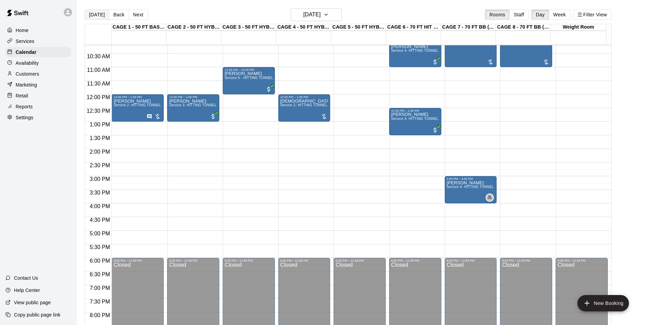
click at [103, 12] on button "[DATE]" at bounding box center [97, 15] width 25 height 10
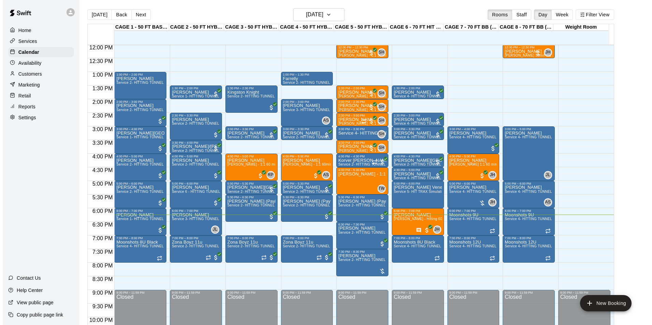
scroll to position [368, 0]
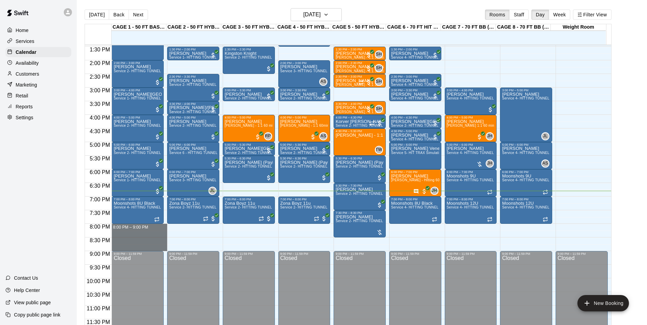
drag, startPoint x: 122, startPoint y: 226, endPoint x: 135, endPoint y: 245, distance: 22.4
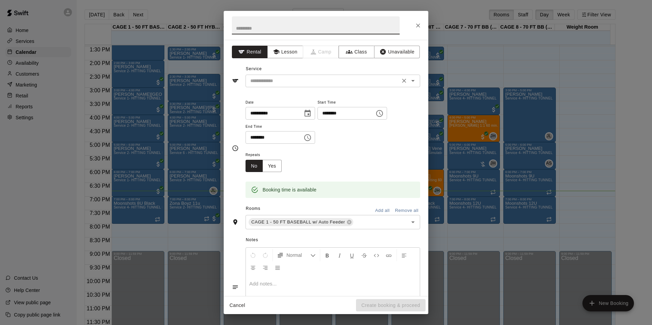
click at [303, 85] on input "text" at bounding box center [323, 81] width 150 height 9
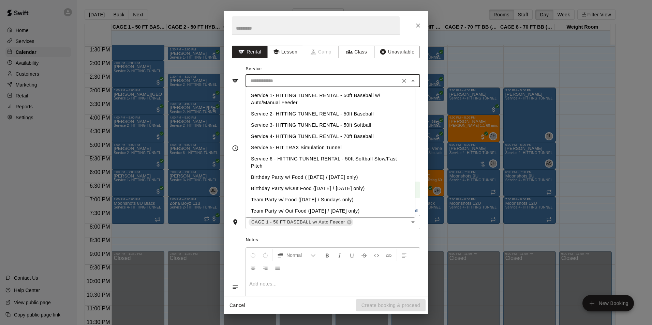
click at [332, 98] on li "Service 1- HITTING TUNNEL RENTAL - 50ft Baseball w/ Auto/Manual Feeder" at bounding box center [331, 99] width 170 height 18
type input "**********"
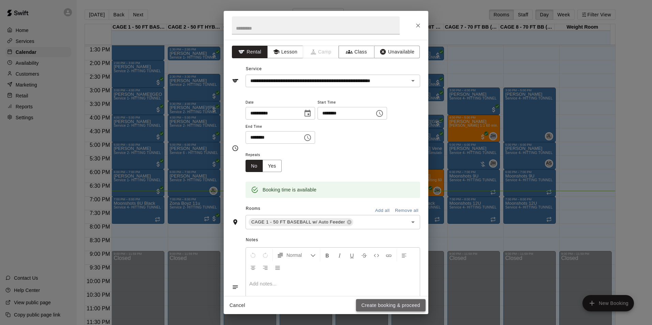
click at [395, 306] on button "Create booking & proceed" at bounding box center [391, 306] width 70 height 13
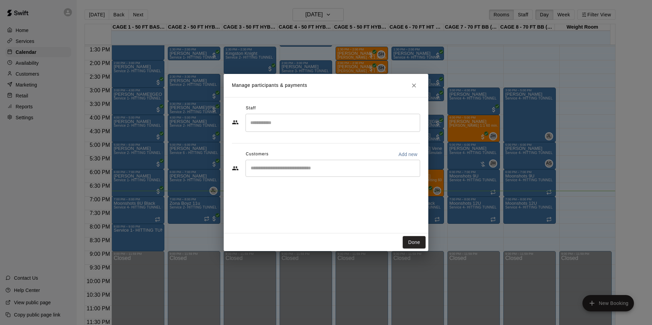
click at [294, 175] on div "​" at bounding box center [333, 168] width 175 height 17
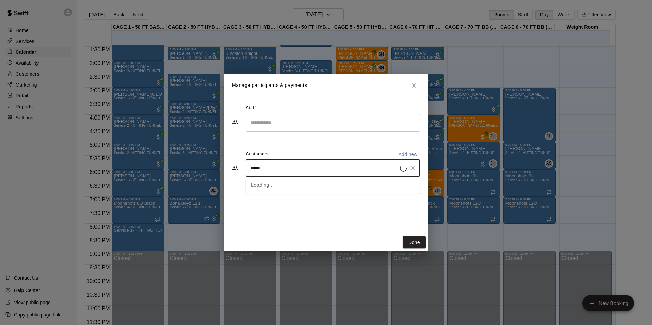
type input "******"
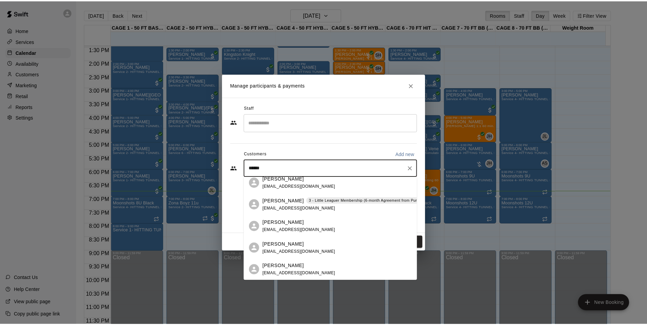
scroll to position [0, 0]
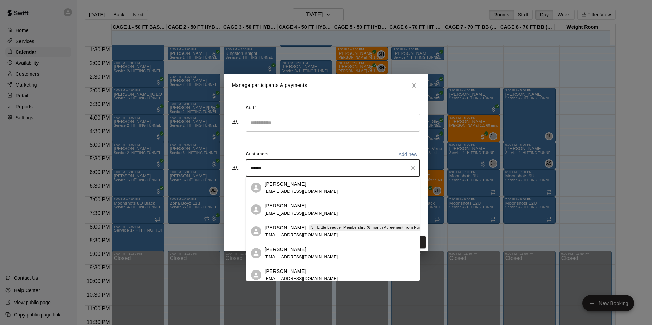
click at [325, 213] on div "Frankie Campos frankiecampos11@gmail.com" at bounding box center [340, 210] width 150 height 15
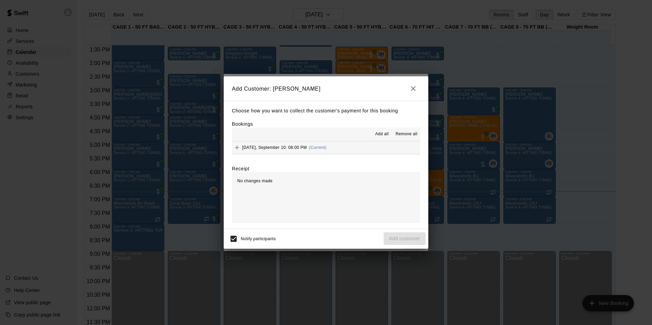
click at [380, 134] on span "Add all" at bounding box center [382, 134] width 14 height 7
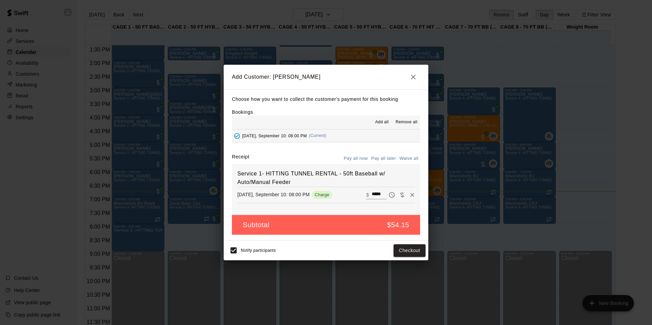
click at [380, 156] on button "Pay all later" at bounding box center [384, 159] width 28 height 11
click at [403, 255] on button "Add customer" at bounding box center [405, 251] width 42 height 13
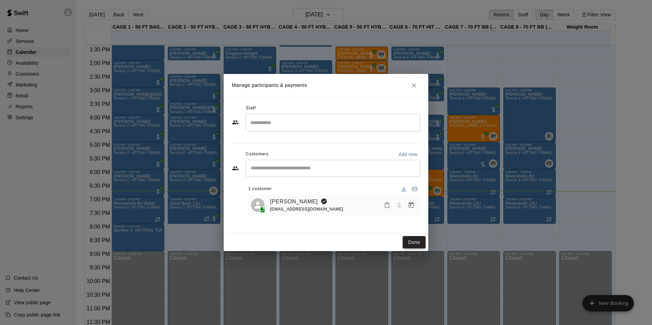
click at [412, 244] on button "Done" at bounding box center [414, 242] width 23 height 13
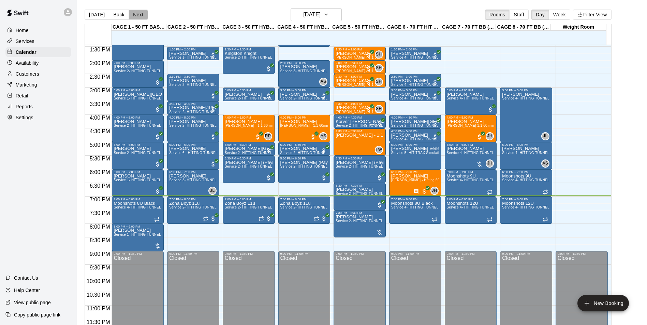
click at [140, 14] on button "Next" at bounding box center [138, 15] width 19 height 10
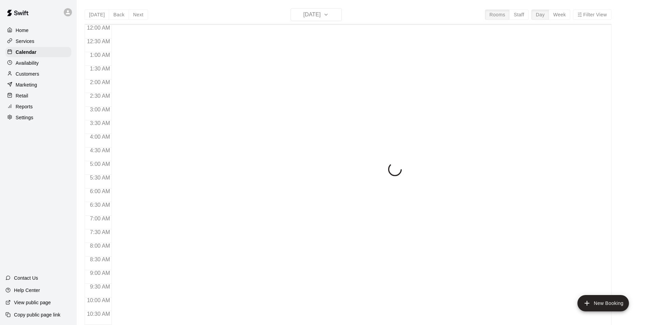
scroll to position [347, 0]
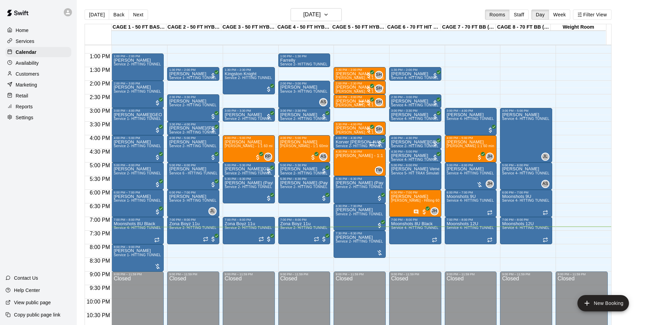
click at [42, 76] on div "Customers" at bounding box center [38, 74] width 66 height 10
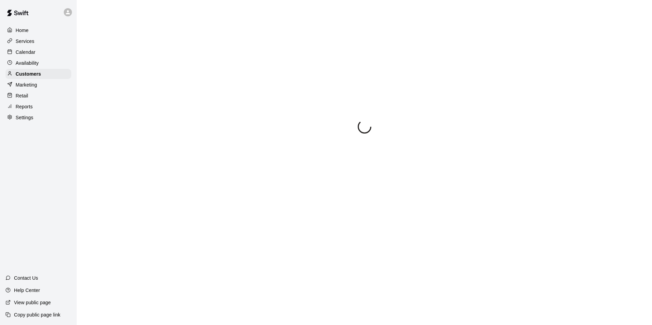
click at [40, 62] on div "Availability" at bounding box center [38, 63] width 66 height 10
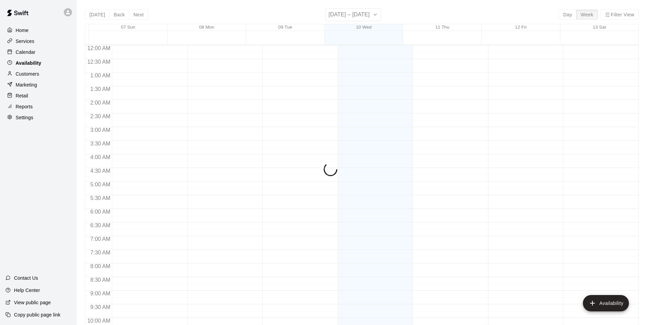
scroll to position [367, 0]
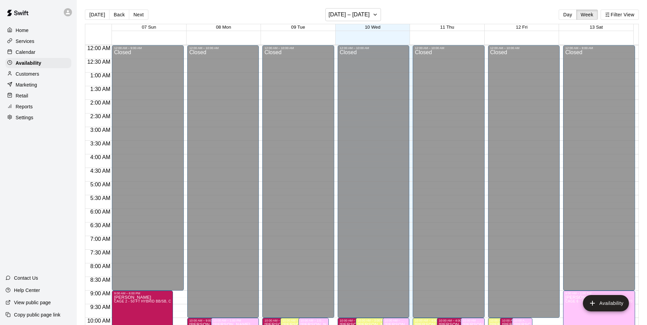
scroll to position [367, 0]
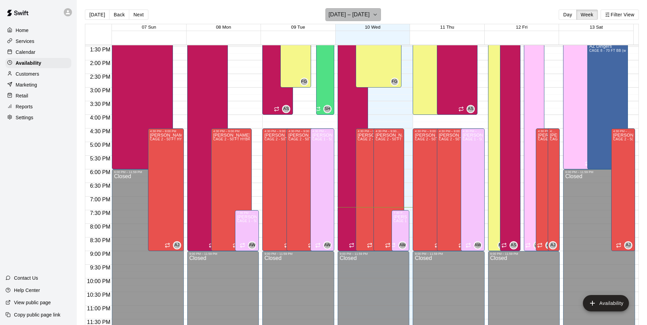
click at [345, 13] on h6 "[DATE] – [DATE]" at bounding box center [349, 15] width 41 height 10
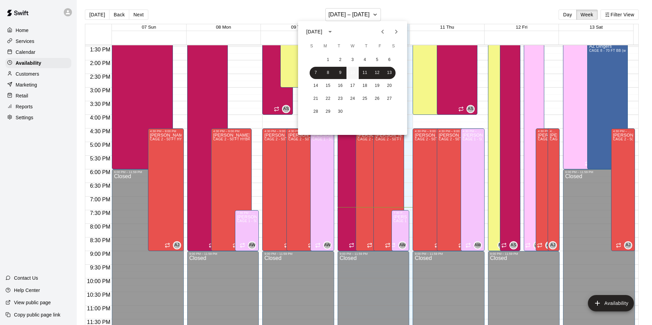
click at [356, 78] on button "10" at bounding box center [353, 73] width 12 height 12
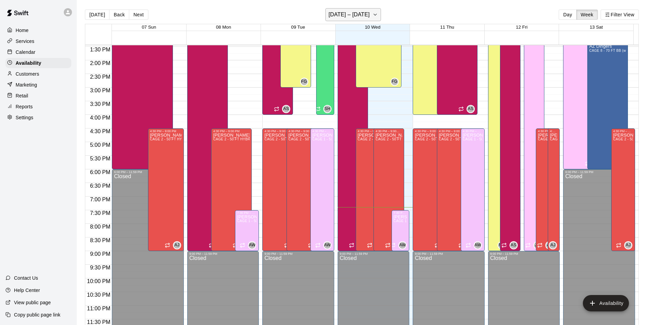
click at [357, 16] on h6 "[DATE] – [DATE]" at bounding box center [349, 15] width 41 height 10
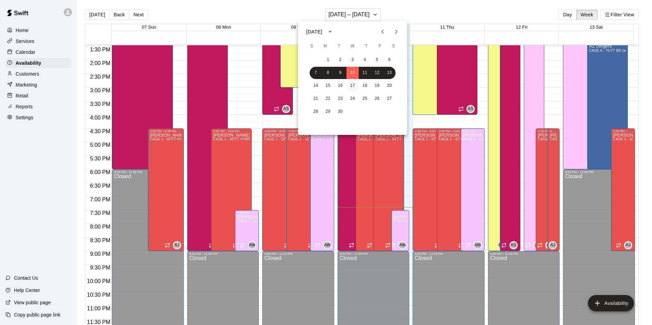
click at [350, 88] on button "17" at bounding box center [353, 86] width 12 height 12
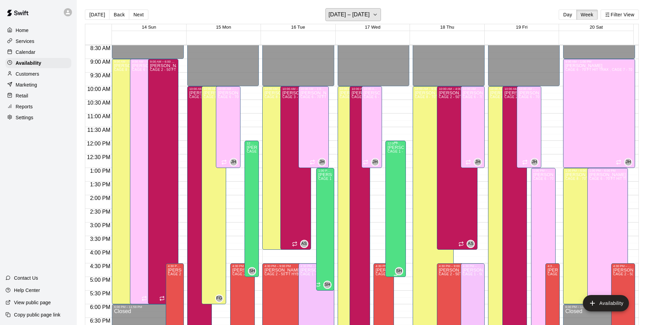
scroll to position [231, 0]
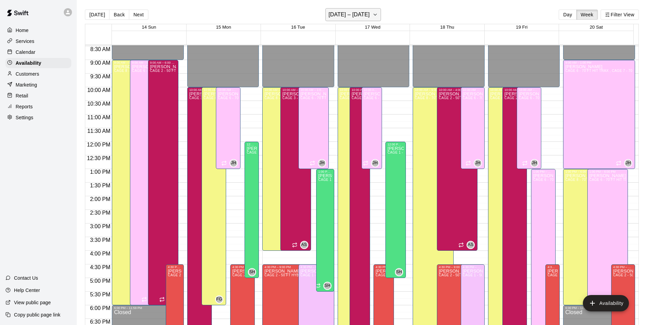
click at [333, 11] on h6 "[DATE] – [DATE]" at bounding box center [349, 15] width 41 height 10
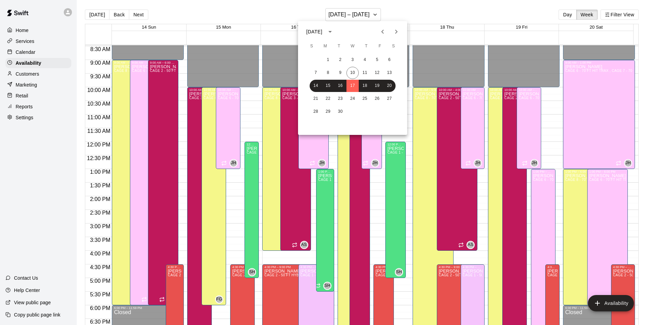
click at [49, 51] on div at bounding box center [326, 162] width 652 height 325
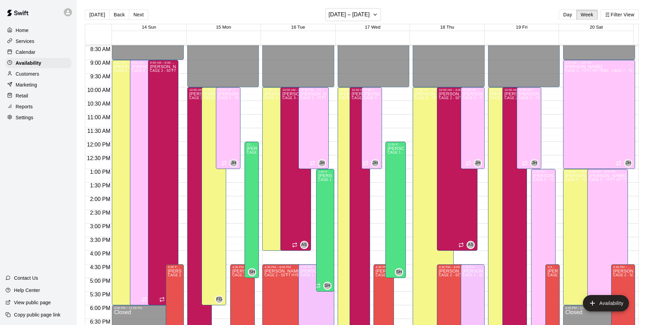
click at [49, 51] on div "Calendar" at bounding box center [38, 52] width 66 height 10
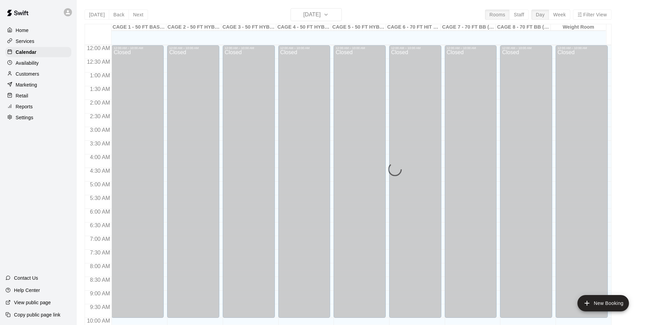
scroll to position [347, 0]
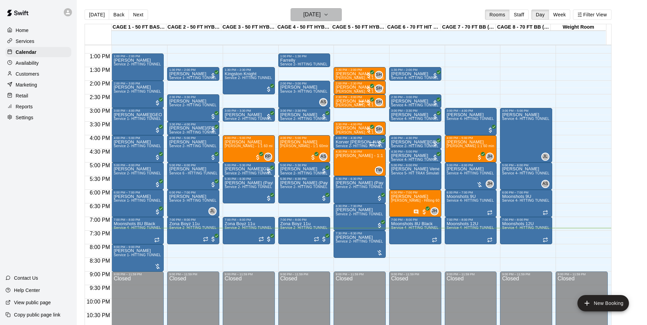
click at [329, 12] on icon "button" at bounding box center [325, 15] width 5 height 8
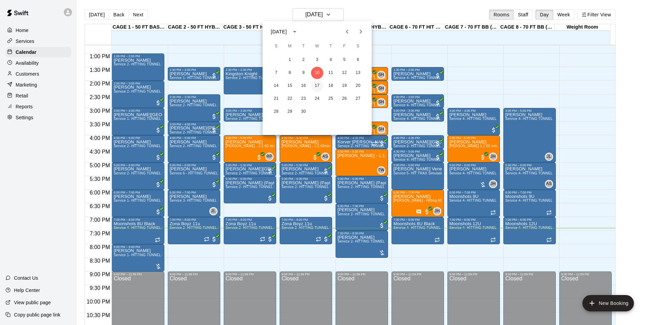
click at [321, 85] on button "17" at bounding box center [317, 86] width 12 height 12
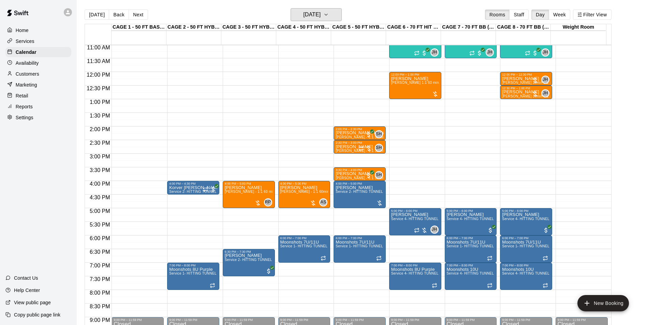
scroll to position [244, 0]
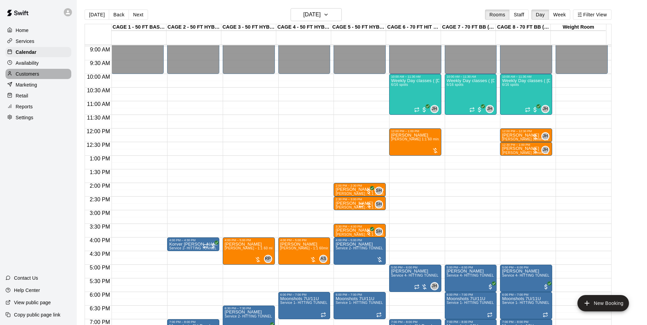
click at [50, 74] on div "Customers" at bounding box center [38, 74] width 66 height 10
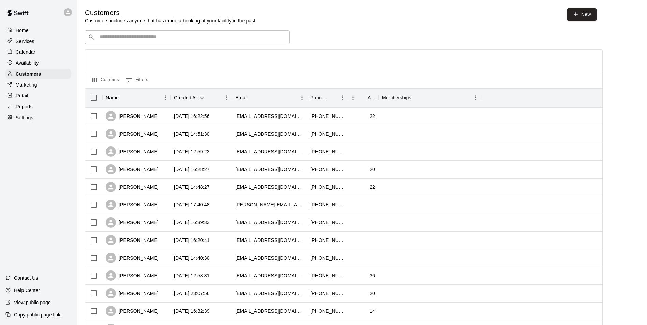
click at [200, 44] on div "​ ​" at bounding box center [187, 37] width 205 height 14
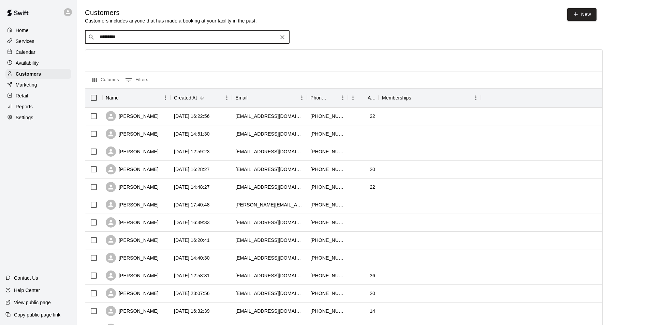
type input "**********"
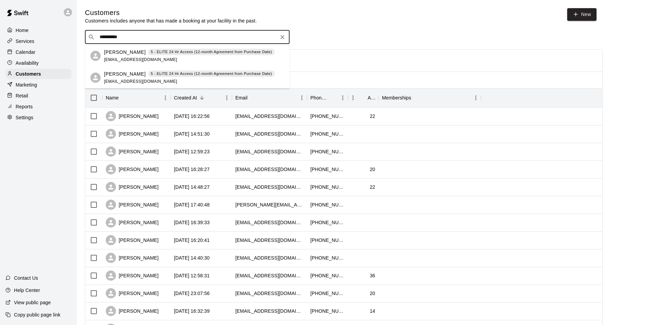
click at [215, 57] on div "[PERSON_NAME] 5 - ELITE 24 Hr Access (12-month Agreement from Purchase Date) [E…" at bounding box center [189, 56] width 171 height 15
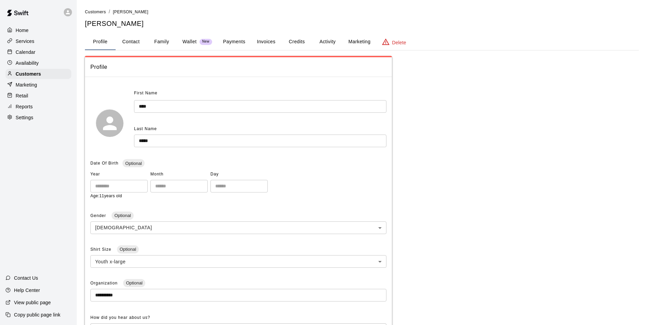
click at [236, 42] on button "Payments" at bounding box center [234, 42] width 33 height 16
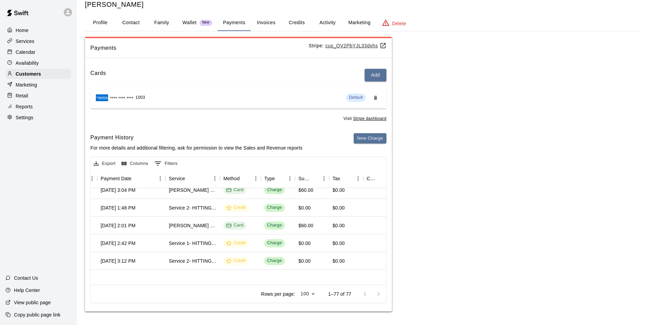
scroll to position [0, 81]
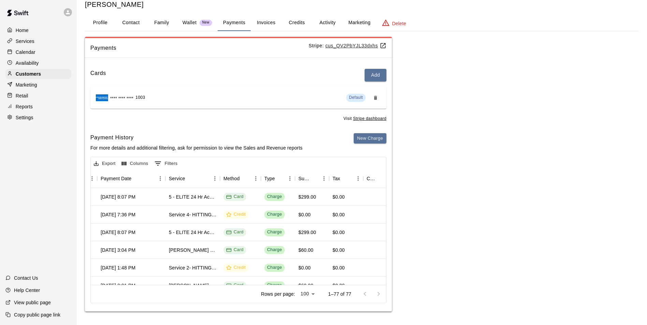
click at [57, 66] on div "Availability" at bounding box center [38, 63] width 66 height 10
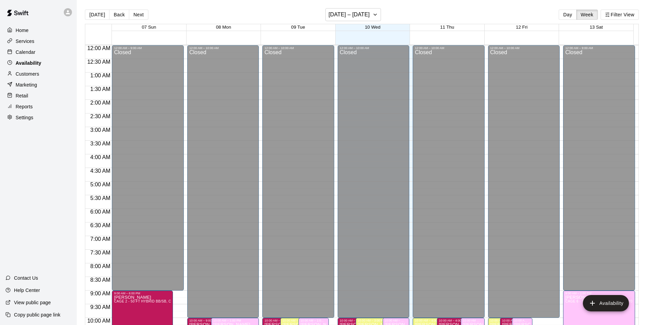
scroll to position [367, 0]
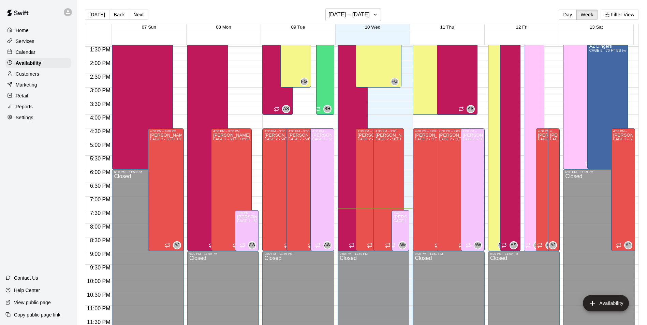
click at [56, 75] on div "Customers" at bounding box center [38, 74] width 66 height 10
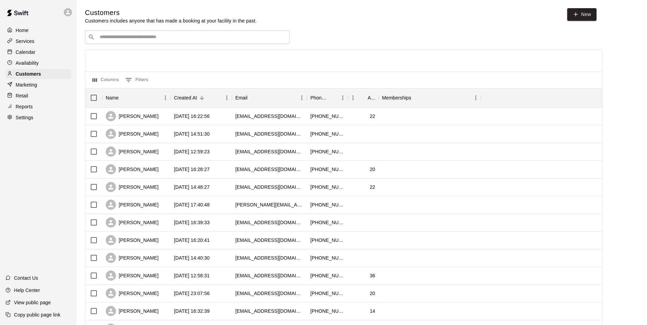
click at [55, 52] on div "Calendar" at bounding box center [38, 52] width 66 height 10
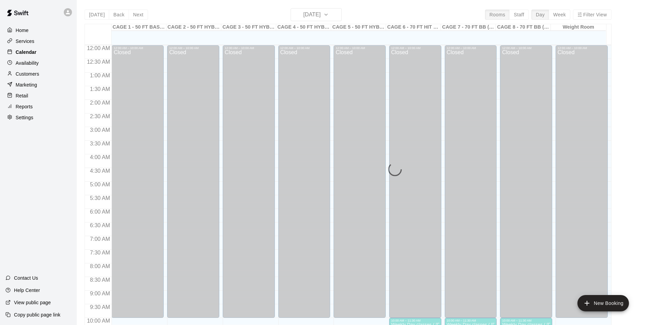
scroll to position [347, 0]
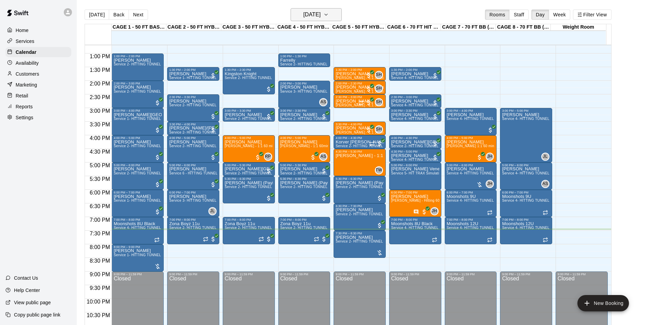
click at [305, 16] on h6 "[DATE]" at bounding box center [311, 15] width 17 height 10
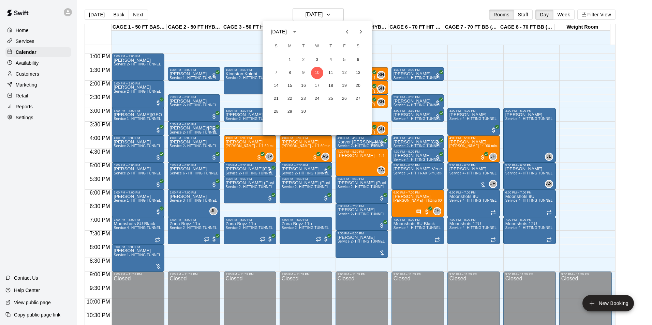
click at [564, 75] on div at bounding box center [326, 162] width 652 height 325
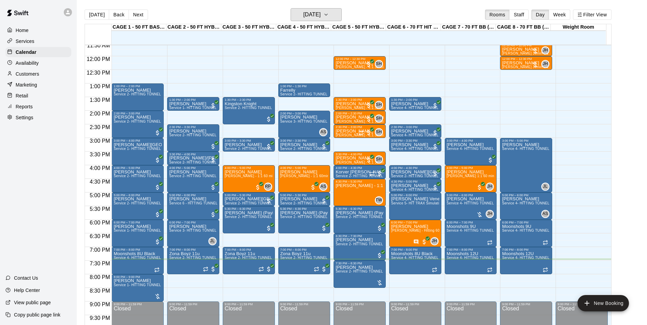
scroll to position [176, 0]
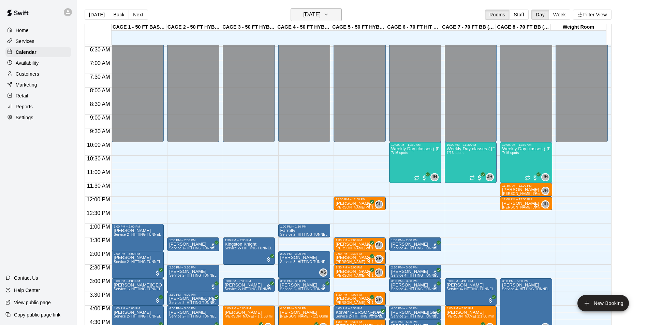
click at [341, 9] on button "[DATE]" at bounding box center [316, 14] width 51 height 13
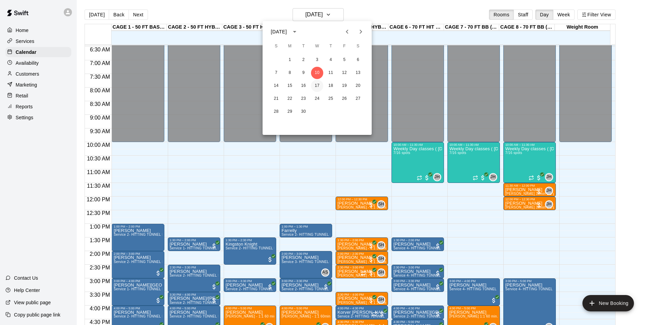
click at [321, 82] on button "17" at bounding box center [317, 86] width 12 height 12
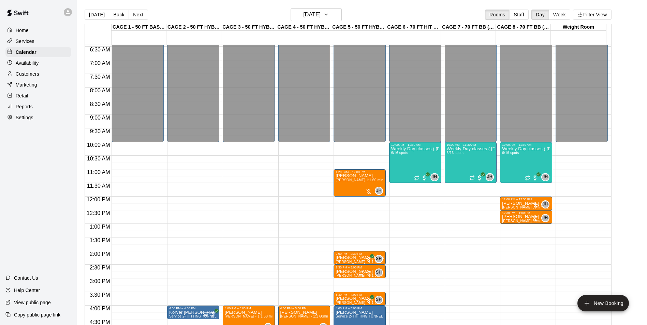
click at [321, 6] on main "[DATE] Back [DATE][DATE] Rooms Staff Day Week Filter View CAGE 1 - 50 FT BASEBA…" at bounding box center [362, 168] width 570 height 336
click at [321, 15] on h6 "[DATE]" at bounding box center [311, 15] width 17 height 10
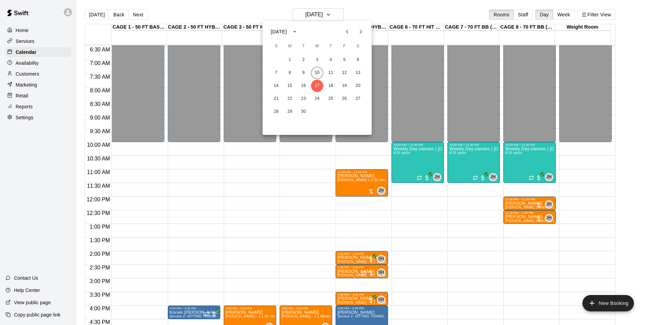
click at [314, 73] on button "10" at bounding box center [317, 73] width 12 height 12
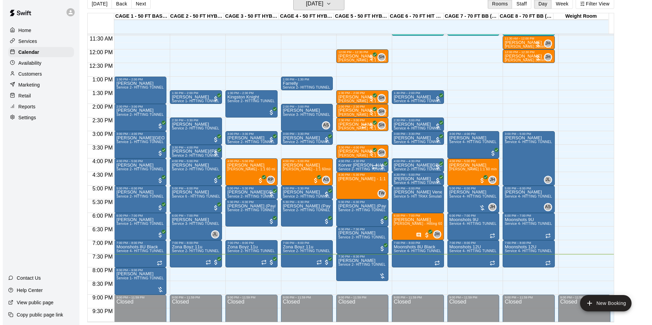
scroll to position [368, 0]
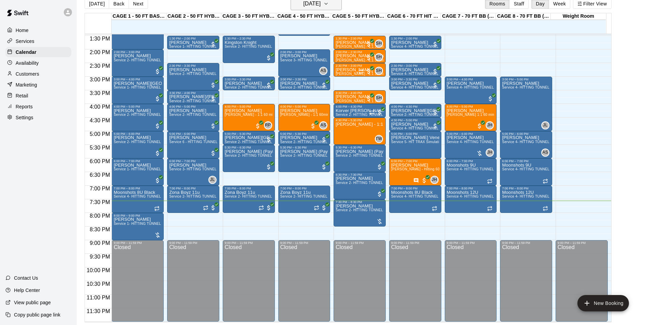
click at [317, 8] on h6 "[DATE]" at bounding box center [311, 4] width 17 height 10
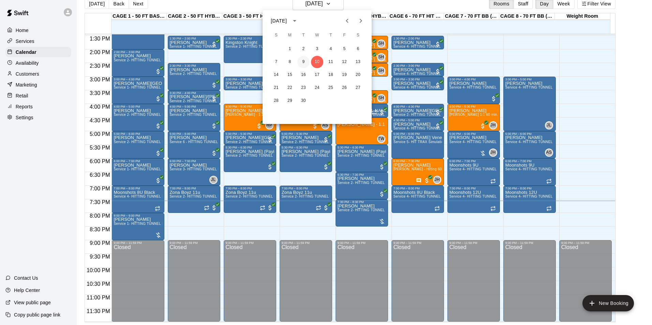
click at [306, 60] on button "9" at bounding box center [303, 62] width 12 height 12
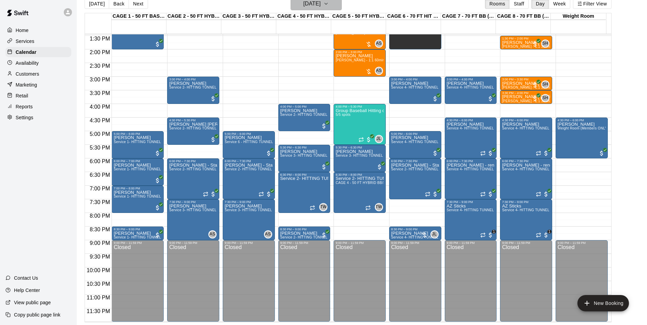
click at [328, 10] on button "[DATE]" at bounding box center [316, 3] width 51 height 13
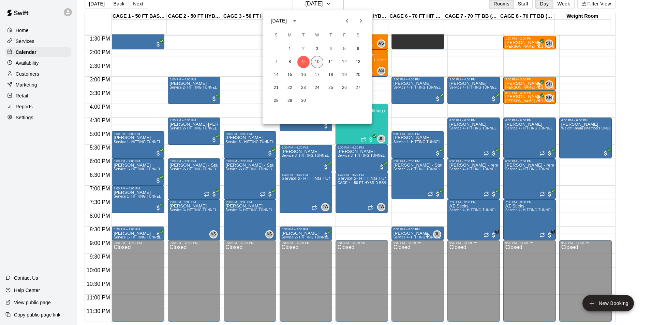
click at [318, 58] on button "10" at bounding box center [317, 62] width 12 height 12
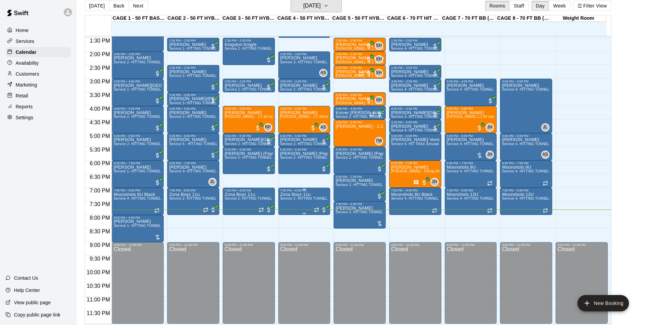
scroll to position [11, 0]
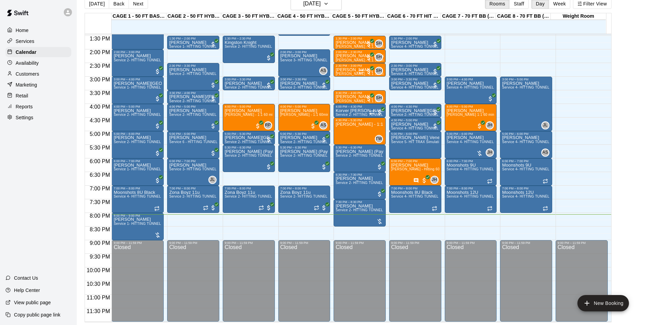
click at [41, 98] on div "Retail" at bounding box center [38, 96] width 66 height 10
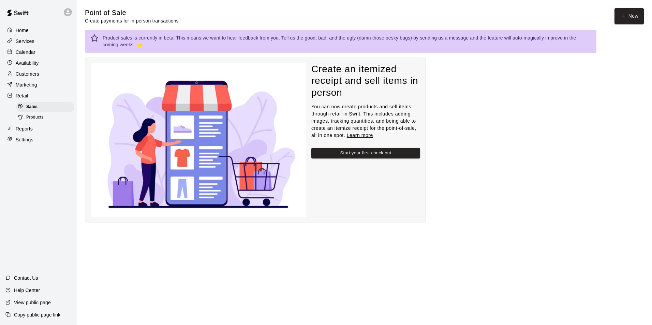
click at [40, 117] on span "Products" at bounding box center [34, 117] width 17 height 7
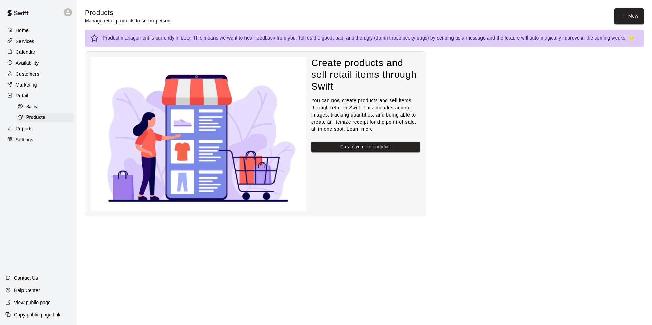
click at [49, 56] on div "Calendar" at bounding box center [38, 52] width 66 height 10
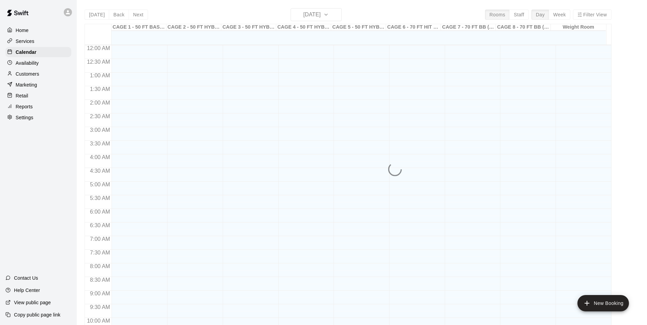
scroll to position [347, 0]
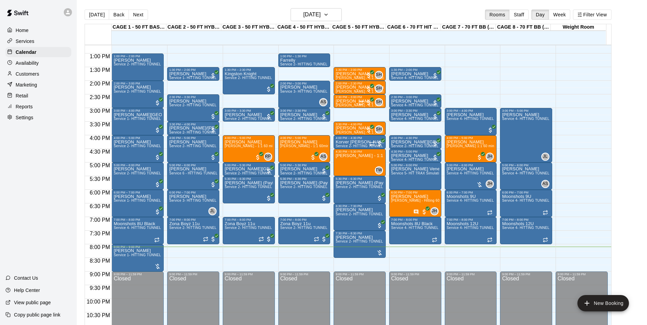
click at [309, 6] on main "[DATE] Back [DATE][DATE] Rooms Staff Day Week Filter View CAGE 1 - 50 FT BASEBA…" at bounding box center [362, 168] width 570 height 336
drag, startPoint x: 136, startPoint y: 14, endPoint x: 146, endPoint y: 18, distance: 10.9
click at [136, 14] on button "Next" at bounding box center [138, 15] width 19 height 10
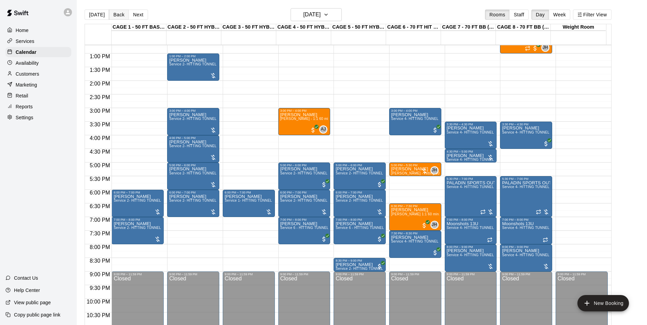
click at [118, 14] on button "Back" at bounding box center [119, 15] width 20 height 10
